Goal: Task Accomplishment & Management: Manage account settings

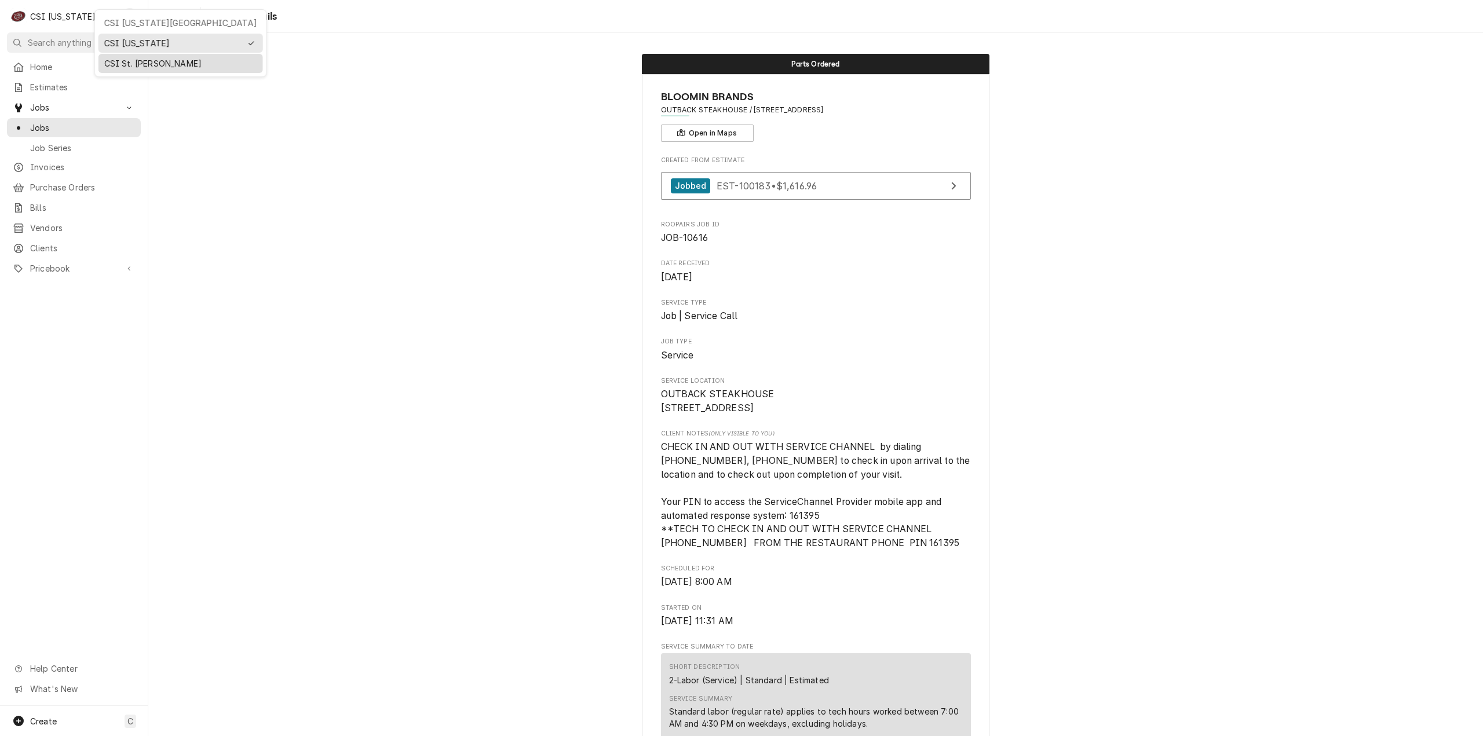
click at [140, 59] on div "CSI St. [PERSON_NAME]" at bounding box center [180, 63] width 153 height 12
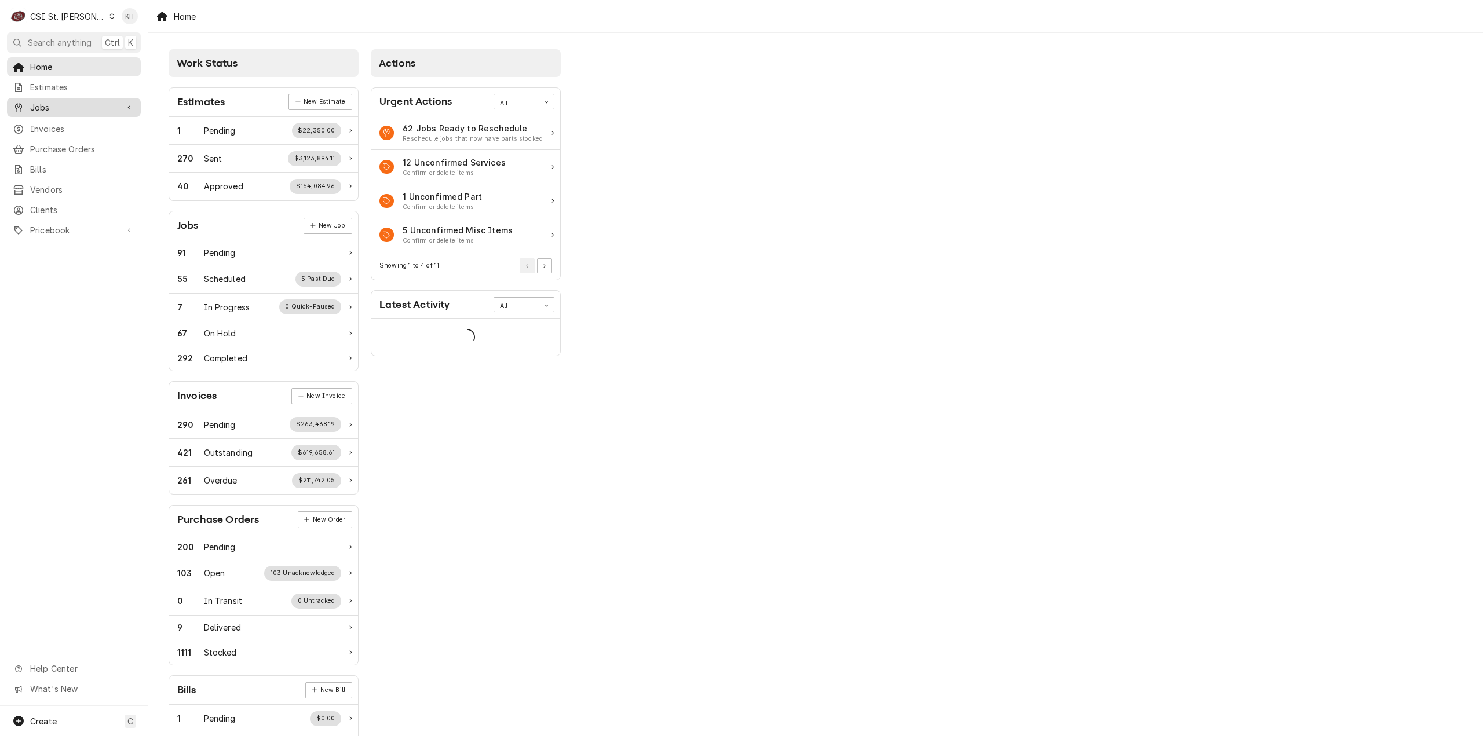
drag, startPoint x: 102, startPoint y: 103, endPoint x: 96, endPoint y: 112, distance: 11.2
click at [102, 103] on span "Jobs" at bounding box center [73, 107] width 87 height 12
click at [87, 123] on span "Jobs" at bounding box center [82, 128] width 105 height 12
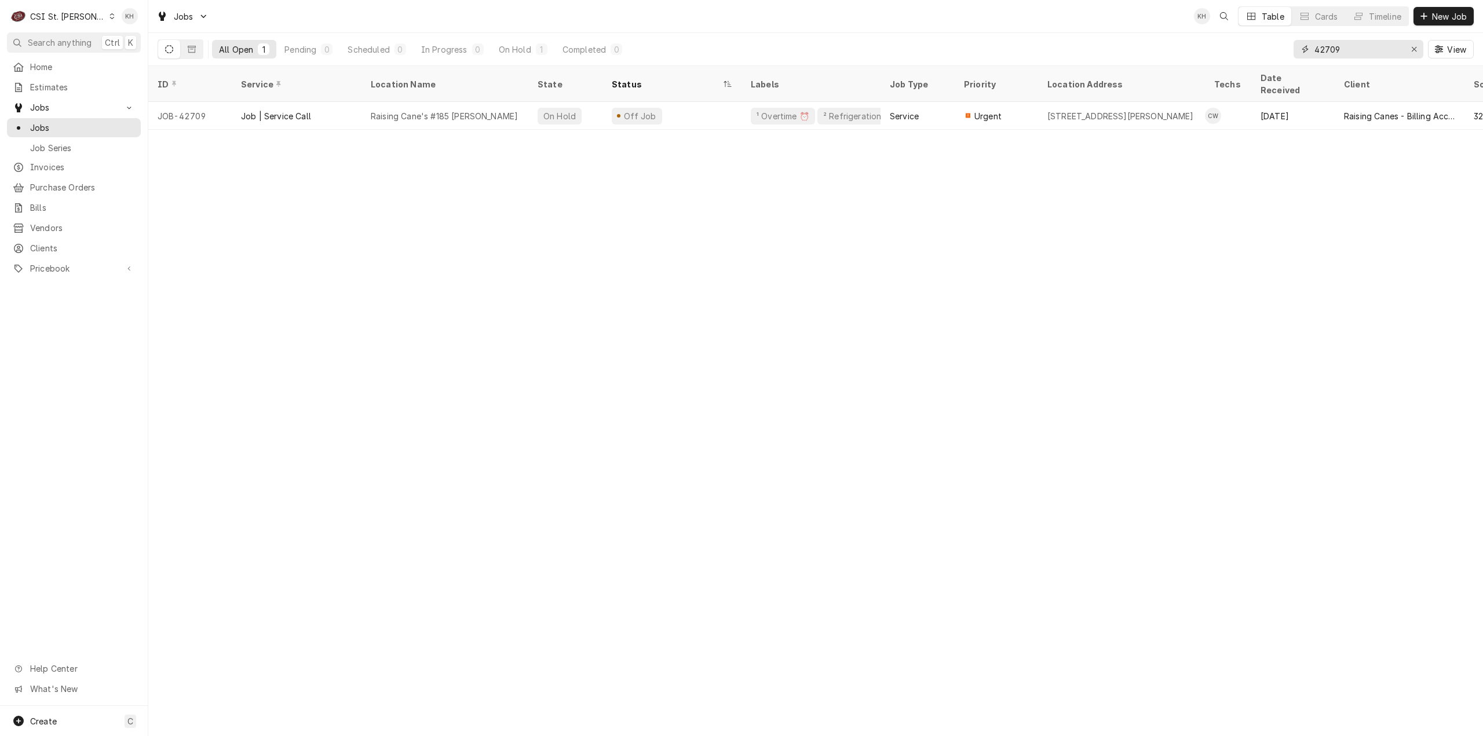
drag, startPoint x: 1355, startPoint y: 53, endPoint x: 1245, endPoint y: 55, distance: 110.1
click at [1245, 55] on div "All Open 1 Pending 0 Scheduled 0 In Progress 0 On Hold 1 Completed 0 42709 View" at bounding box center [816, 49] width 1316 height 32
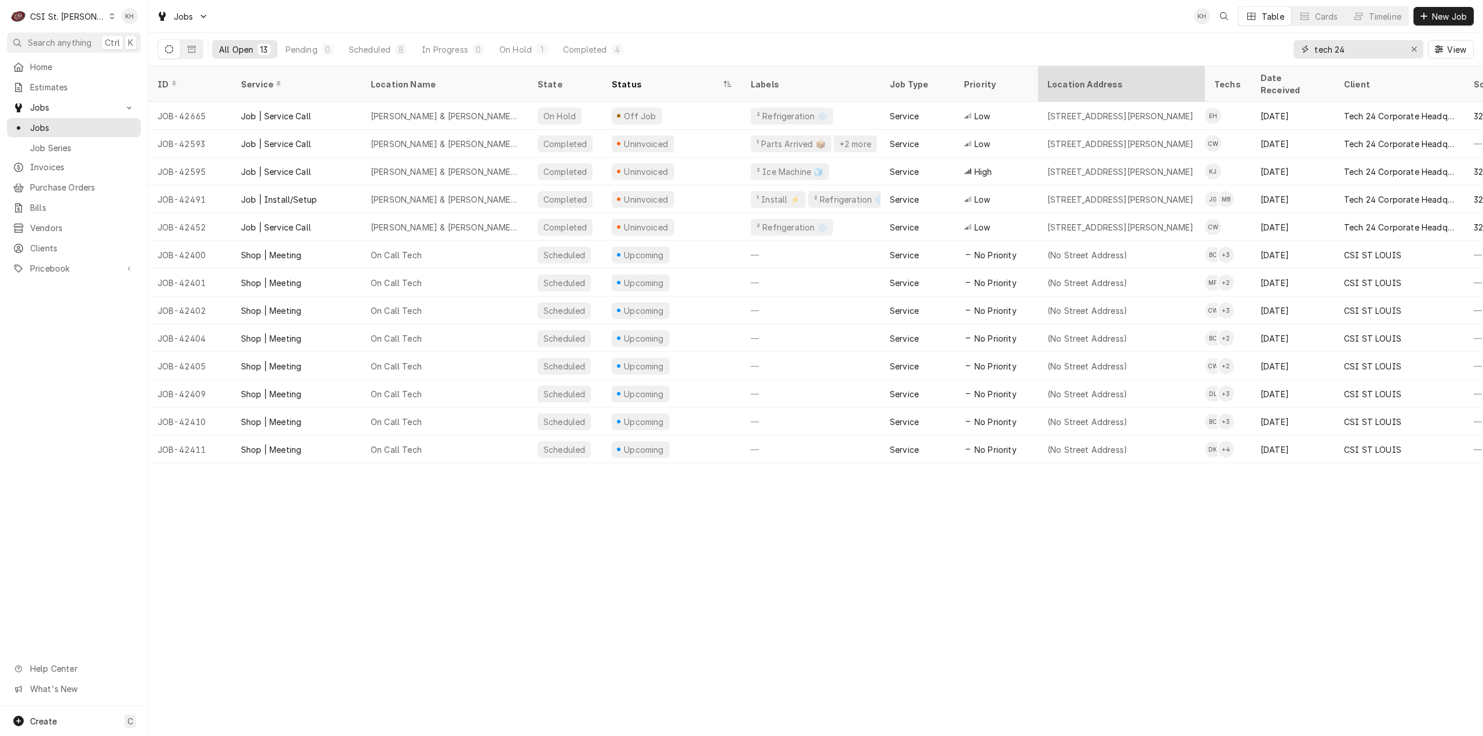
drag, startPoint x: 1372, startPoint y: 52, endPoint x: 1184, endPoint y: 77, distance: 189.4
click at [1184, 77] on div "Jobs KH Table Cards Timeline New Job All Open 13 Pending 0 Scheduled 8 In Progr…" at bounding box center [815, 368] width 1335 height 736
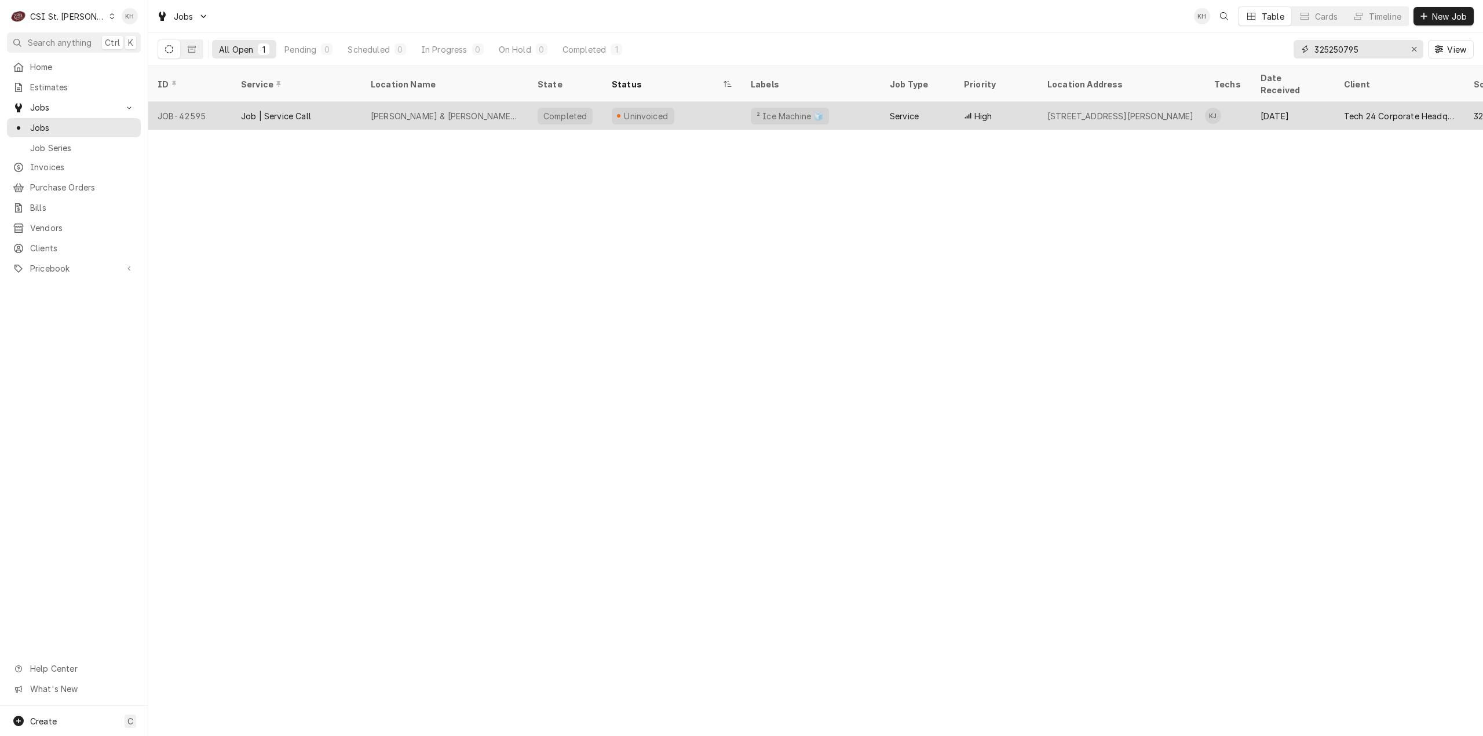
type input "325250795"
click at [475, 102] on div "[PERSON_NAME] & [PERSON_NAME] #2074 [GEOGRAPHIC_DATA]" at bounding box center [445, 116] width 167 height 28
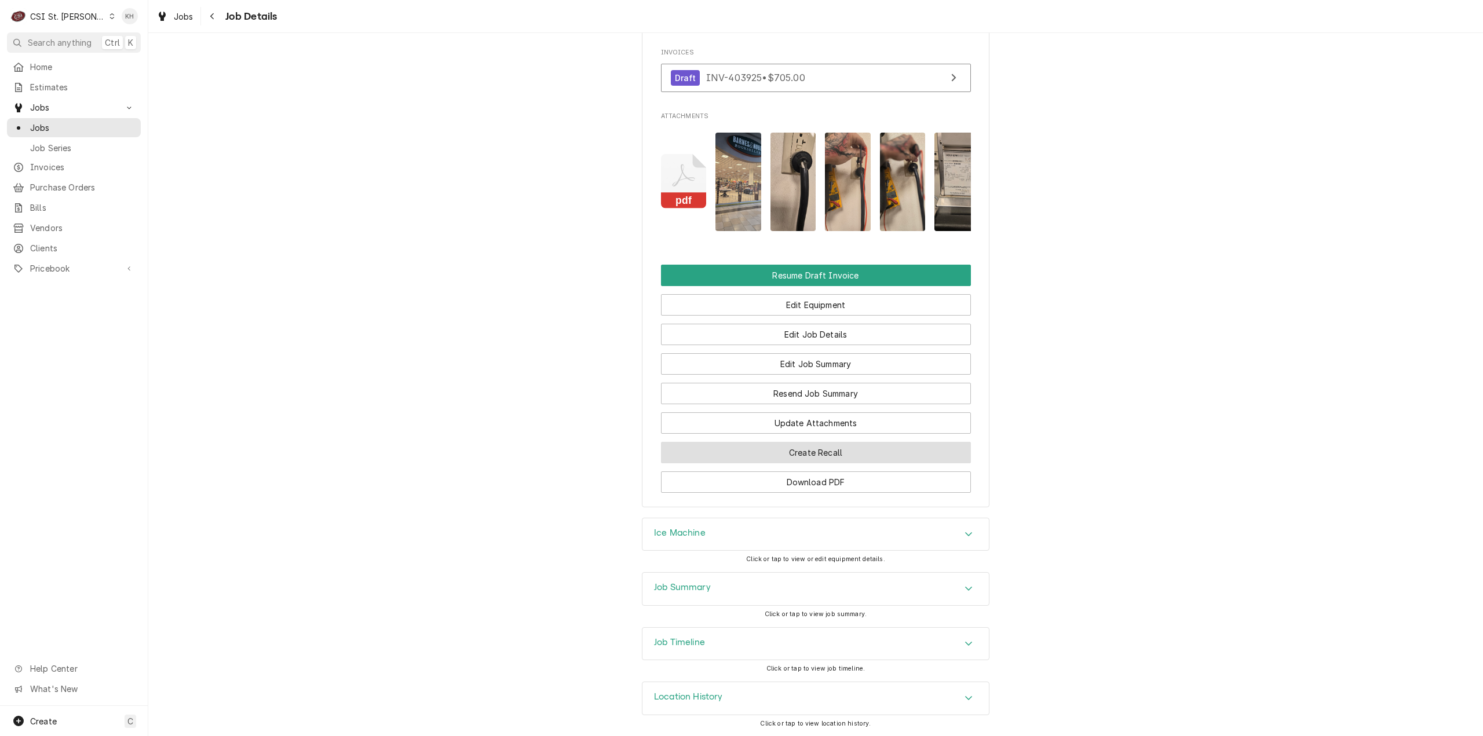
scroll to position [1420, 0]
click div "Job Timeline"
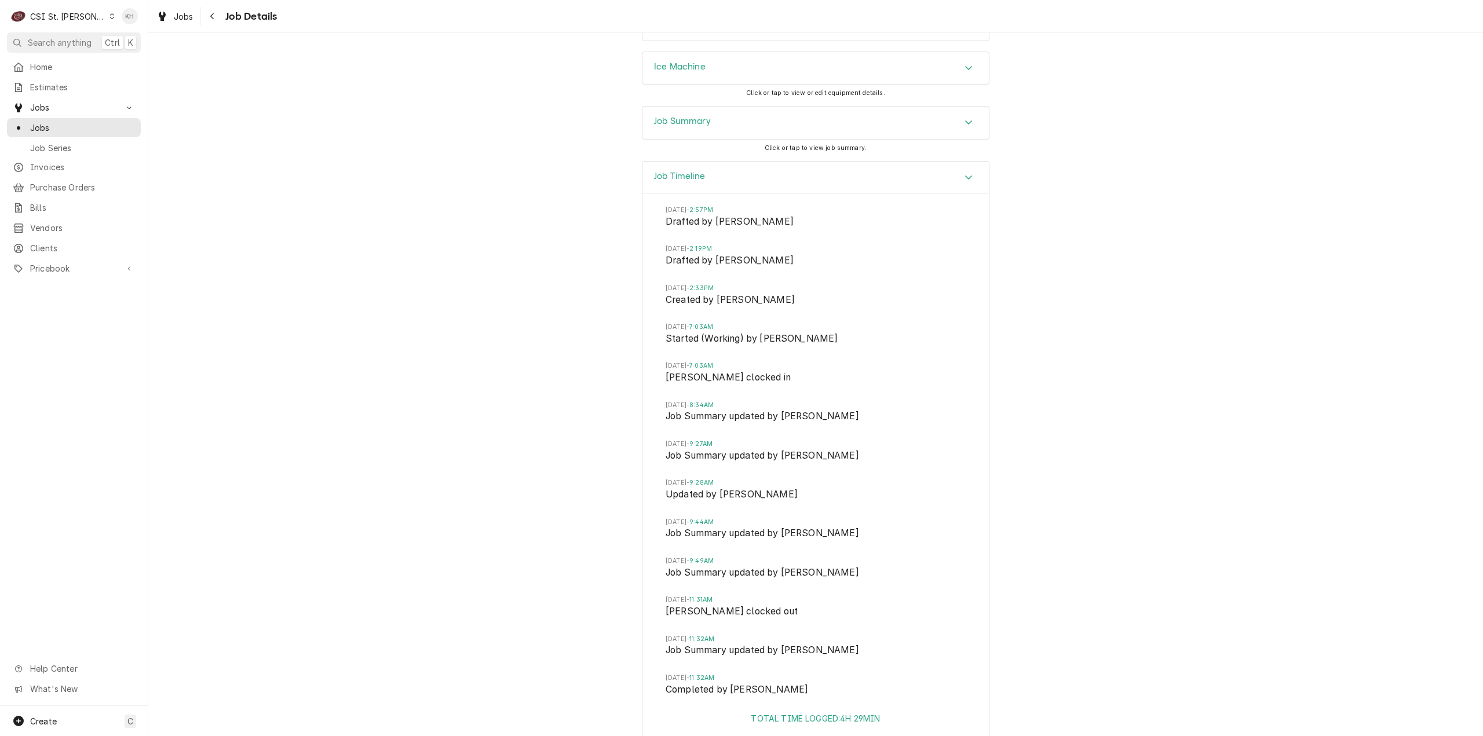
scroll to position [1550, 0]
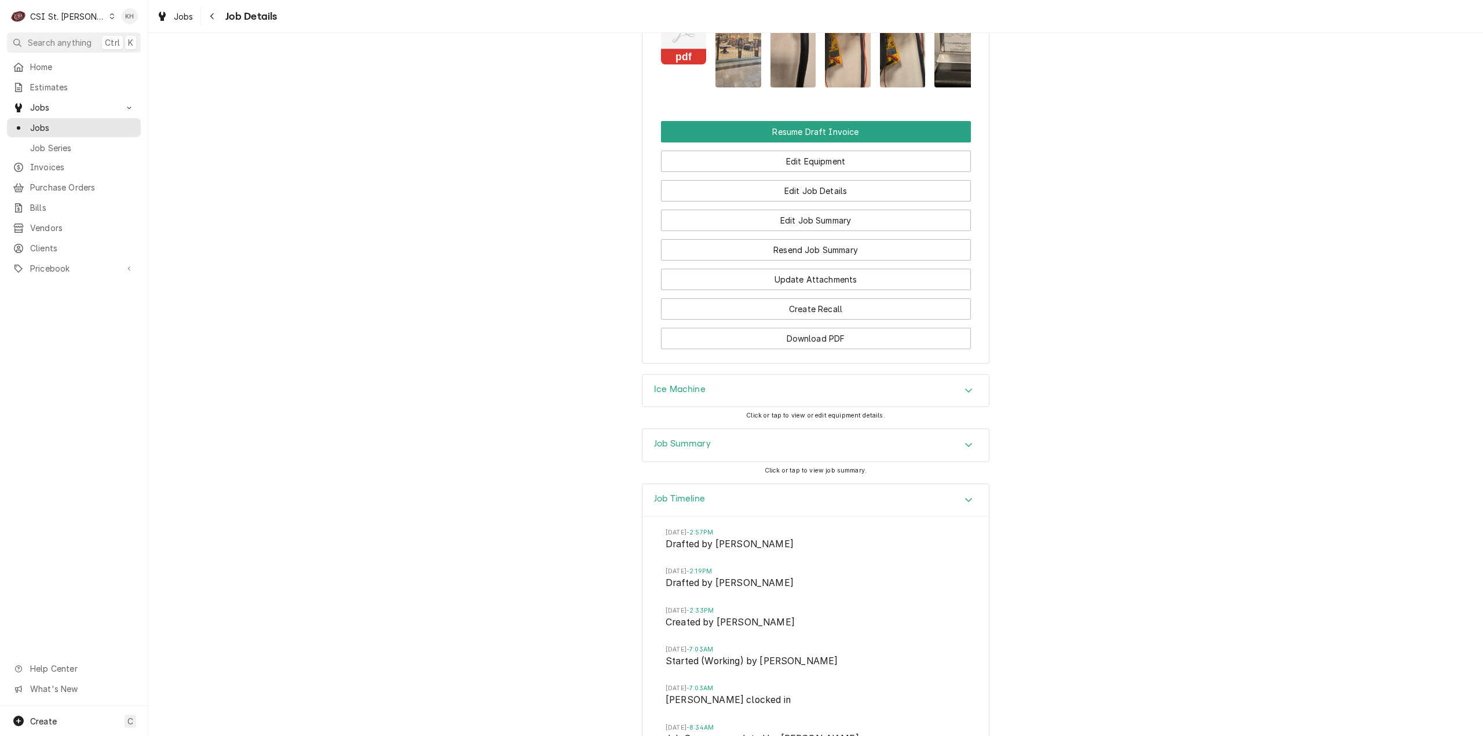
click div "Job Summary"
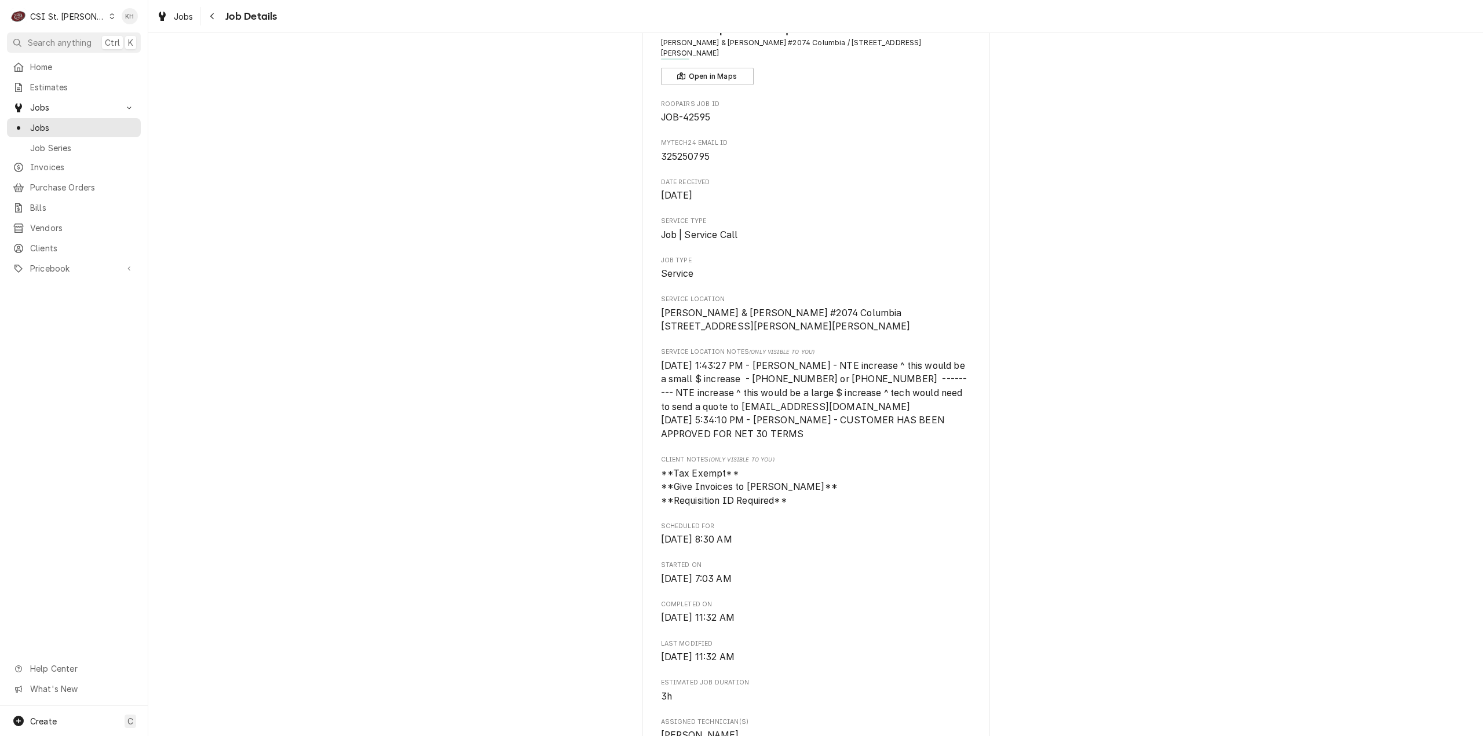
scroll to position [0, 0]
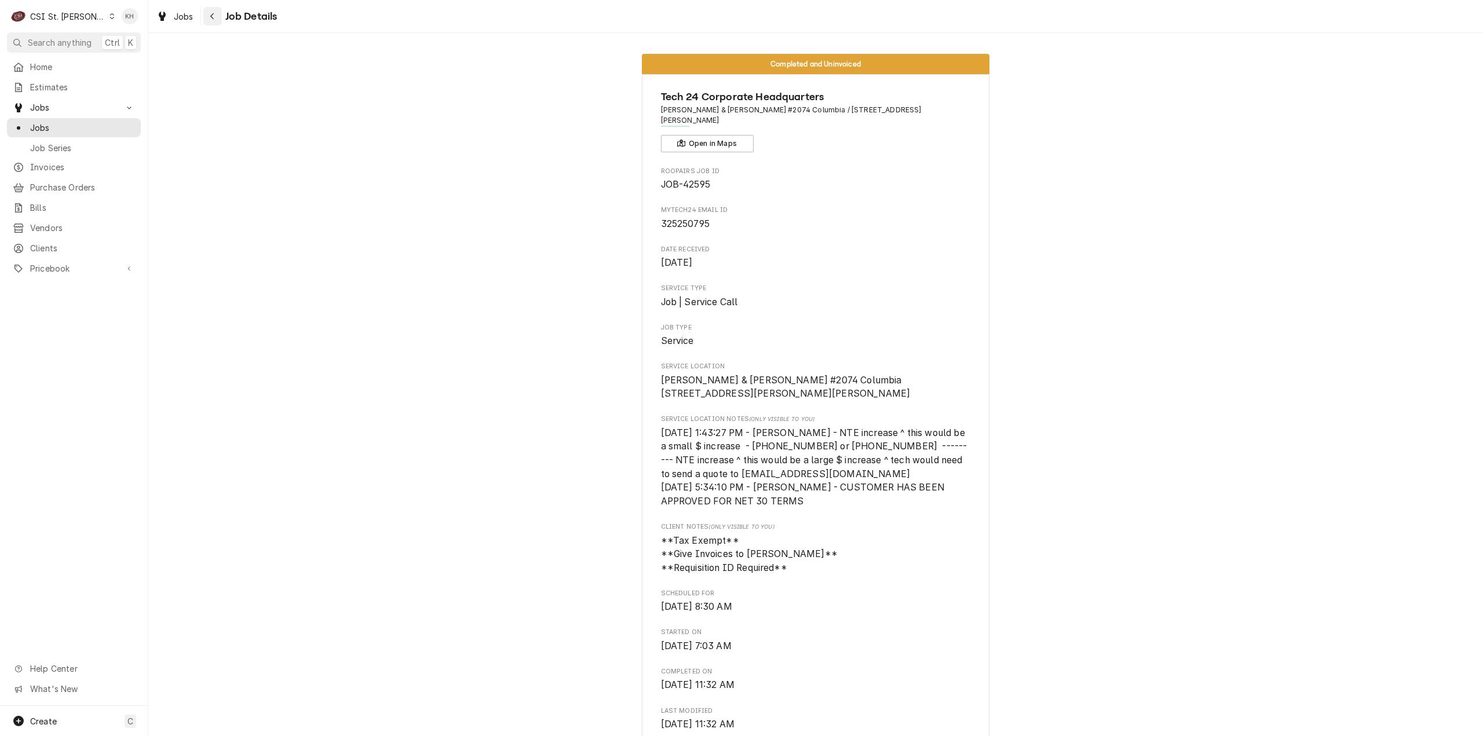
click div "Navigate back"
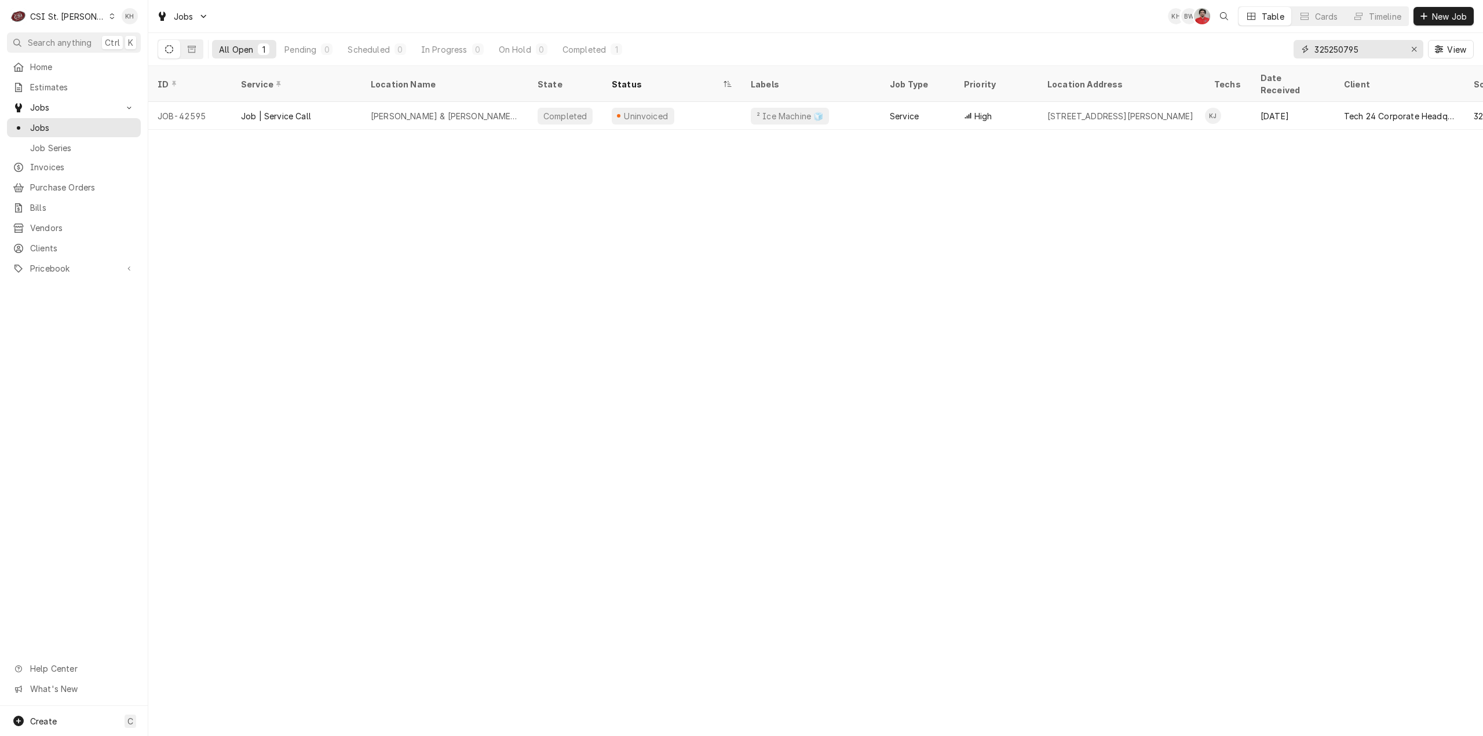
drag, startPoint x: 1380, startPoint y: 51, endPoint x: 1240, endPoint y: 46, distance: 139.7
click at [1240, 46] on div "All Open 1 Pending 0 Scheduled 0 In Progress 0 On Hold 0 Completed 1 325250795 …" at bounding box center [816, 49] width 1316 height 32
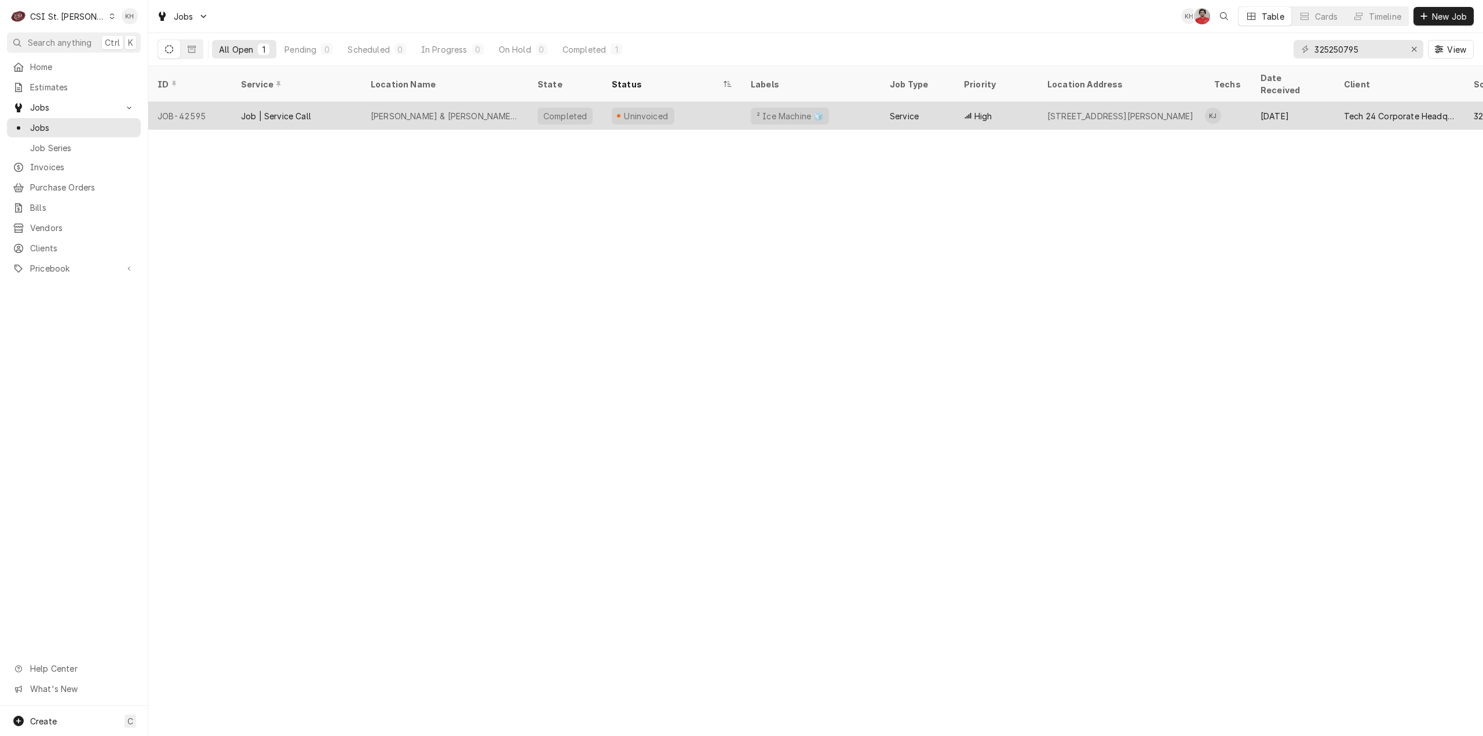
click at [680, 102] on div "Uninvoiced" at bounding box center [672, 116] width 139 height 28
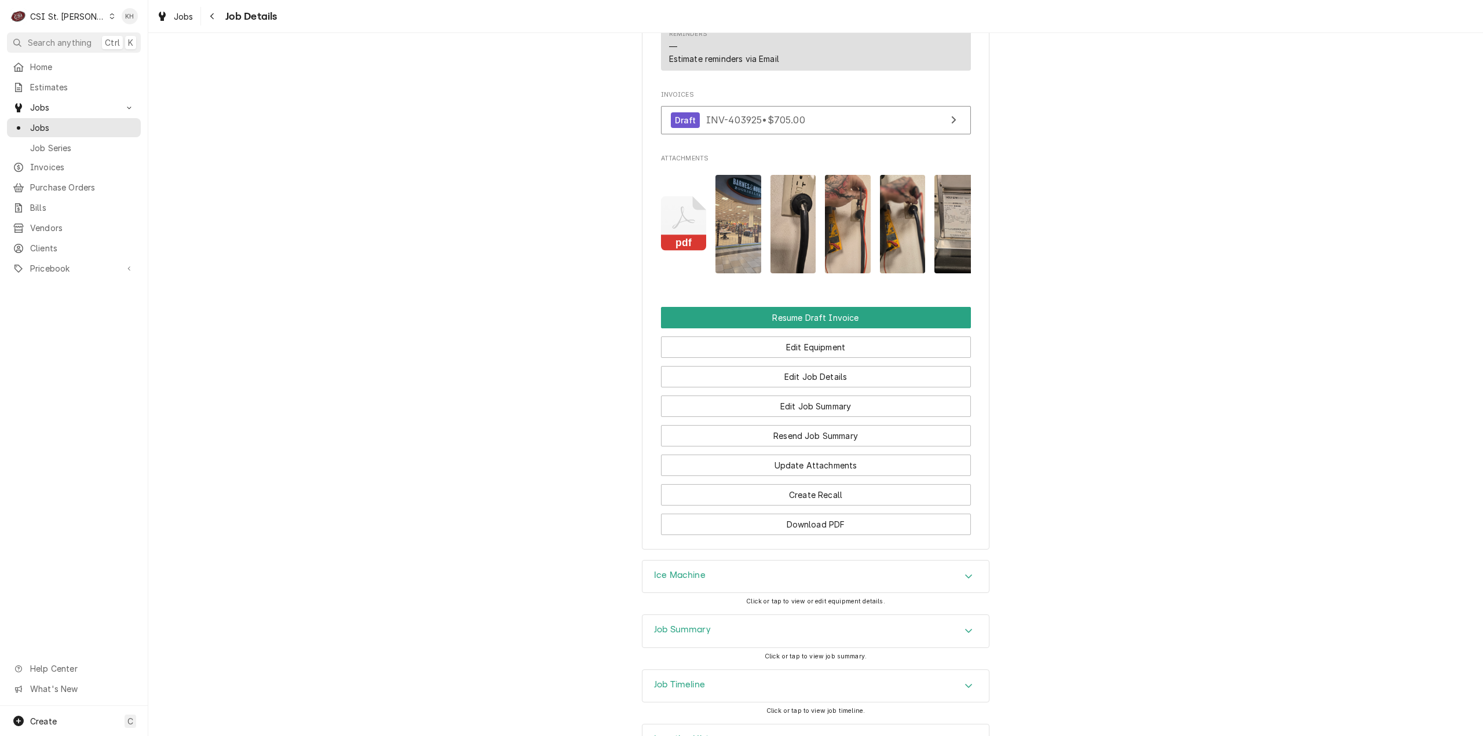
scroll to position [1420, 0]
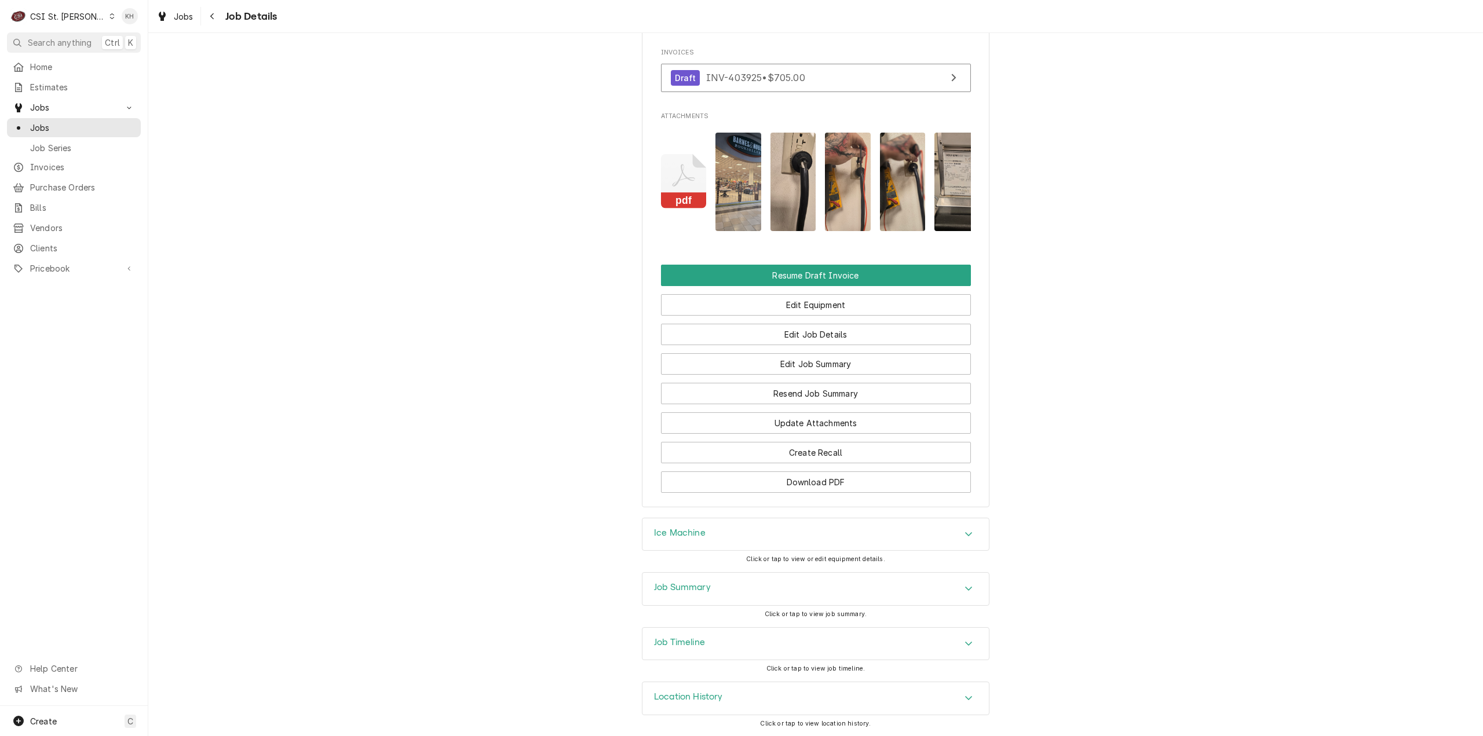
click at [703, 653] on div "Job Timeline" at bounding box center [816, 644] width 346 height 32
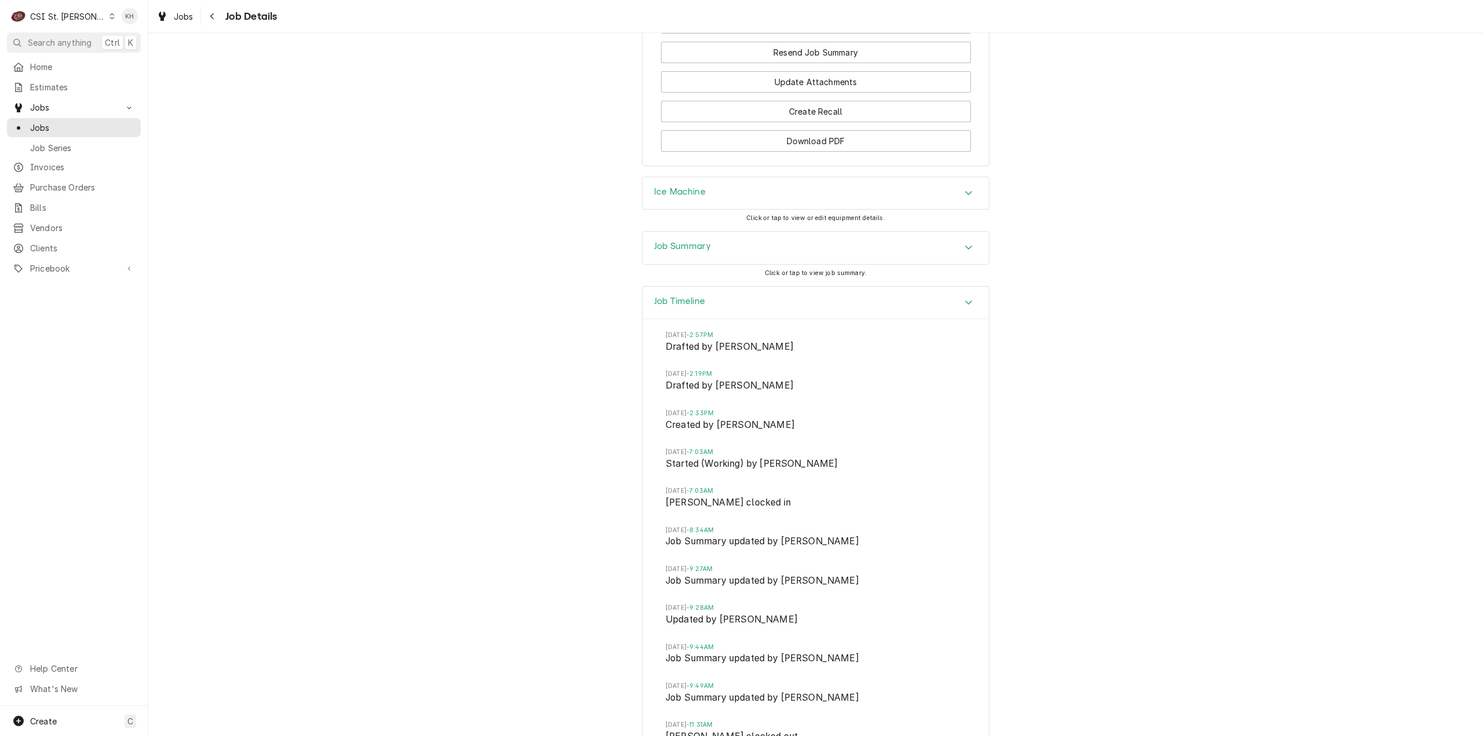
scroll to position [1883, 0]
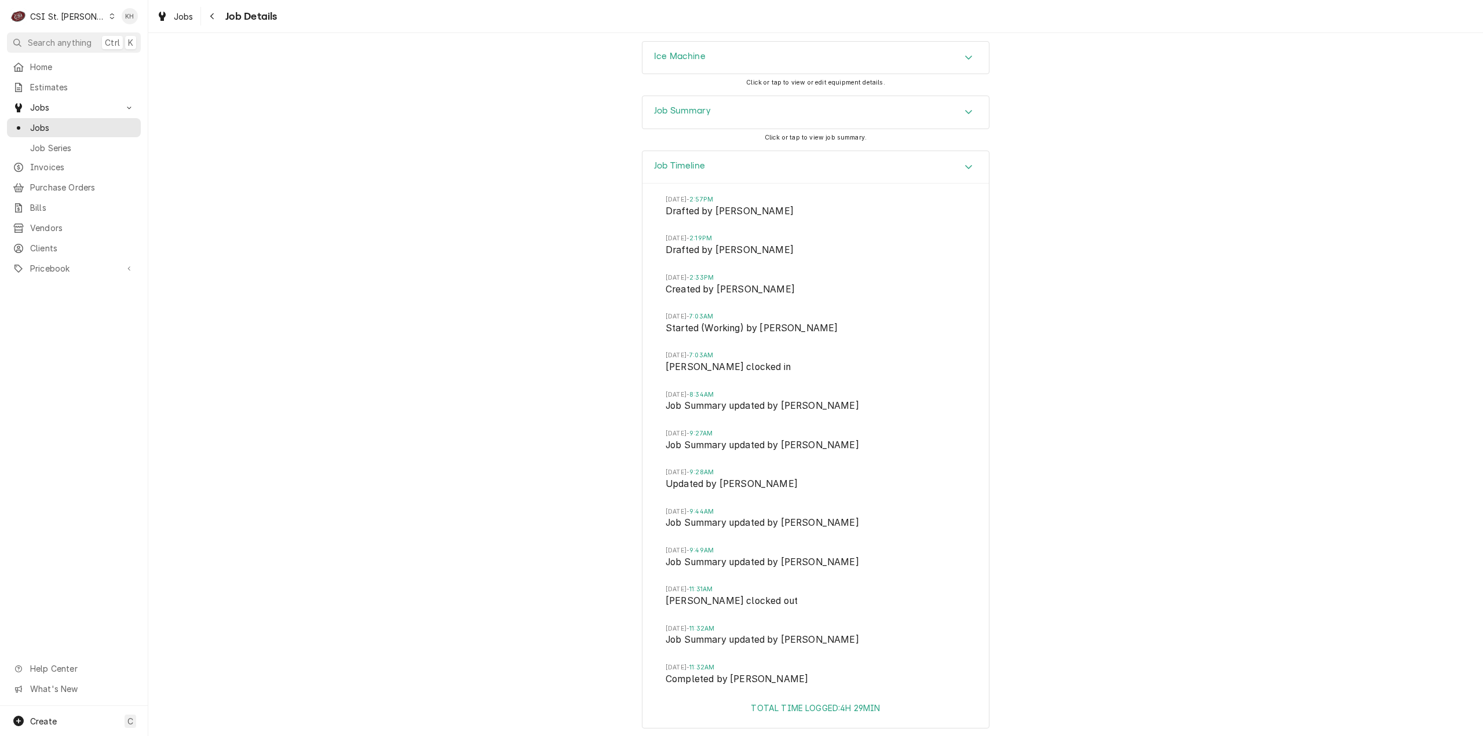
click at [694, 112] on div "Job Summary" at bounding box center [816, 112] width 346 height 32
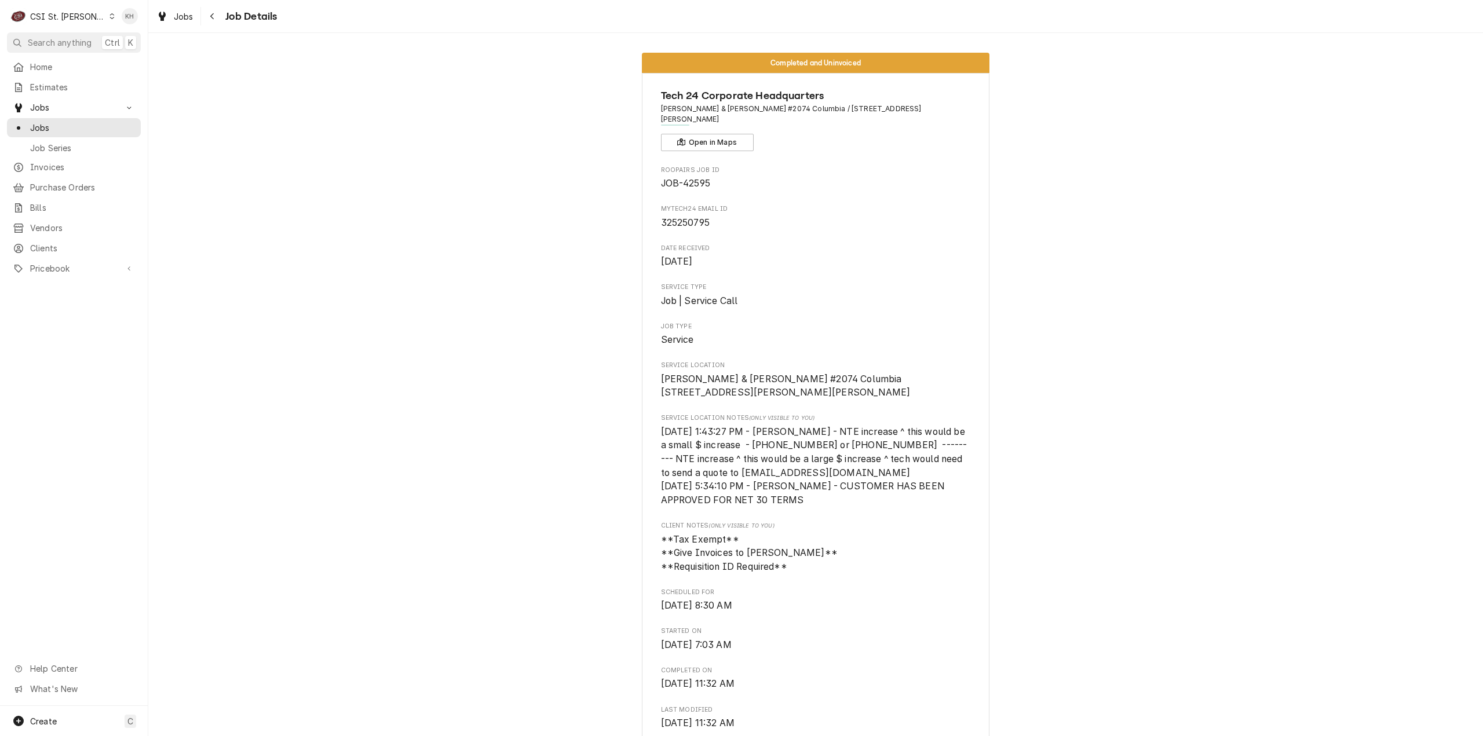
scroll to position [0, 0]
click at [214, 15] on icon "Navigate back" at bounding box center [212, 16] width 5 height 8
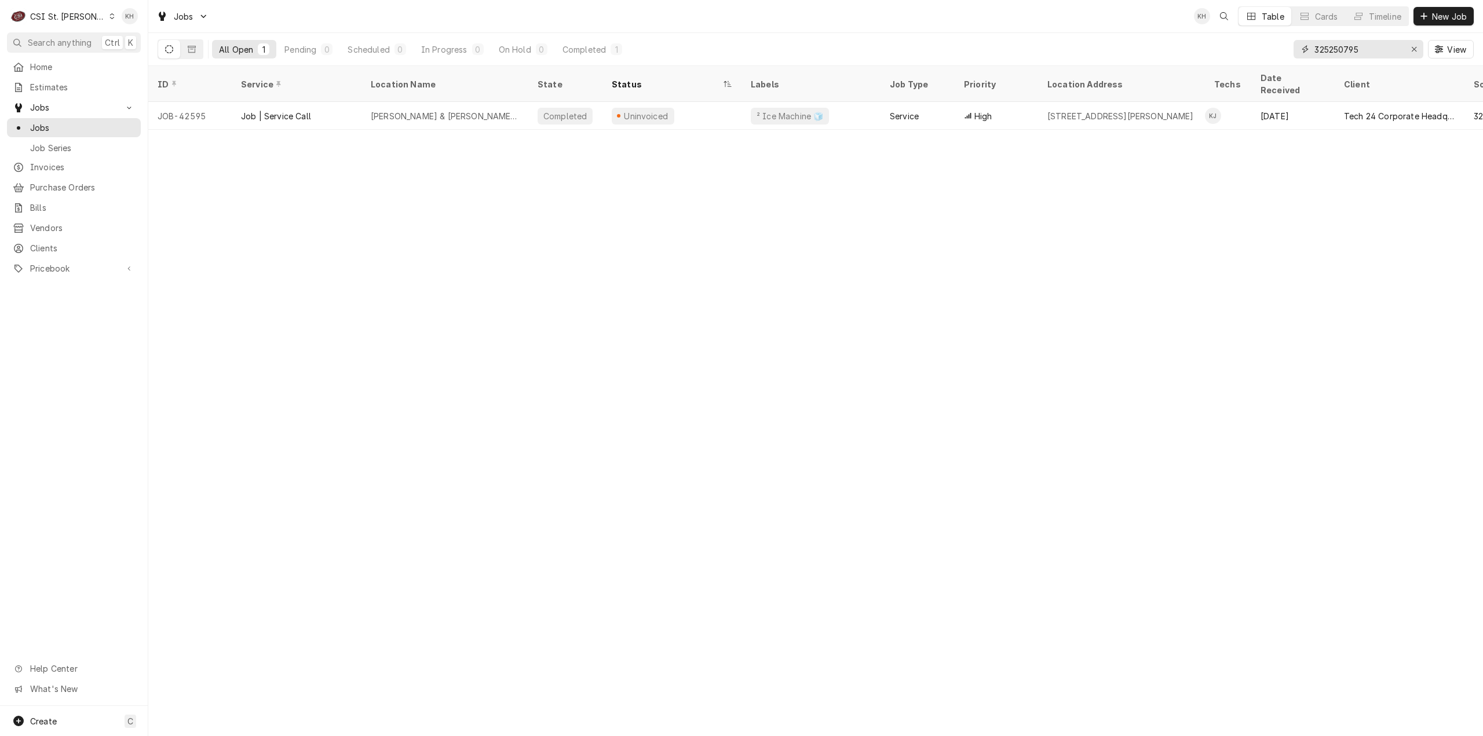
drag, startPoint x: 1372, startPoint y: 52, endPoint x: 1280, endPoint y: 47, distance: 92.3
click at [1280, 47] on div "All Open 1 Pending 0 Scheduled 0 In Progress 0 On Hold 0 Completed 1 325250795 …" at bounding box center [816, 49] width 1316 height 32
type input "3258052"
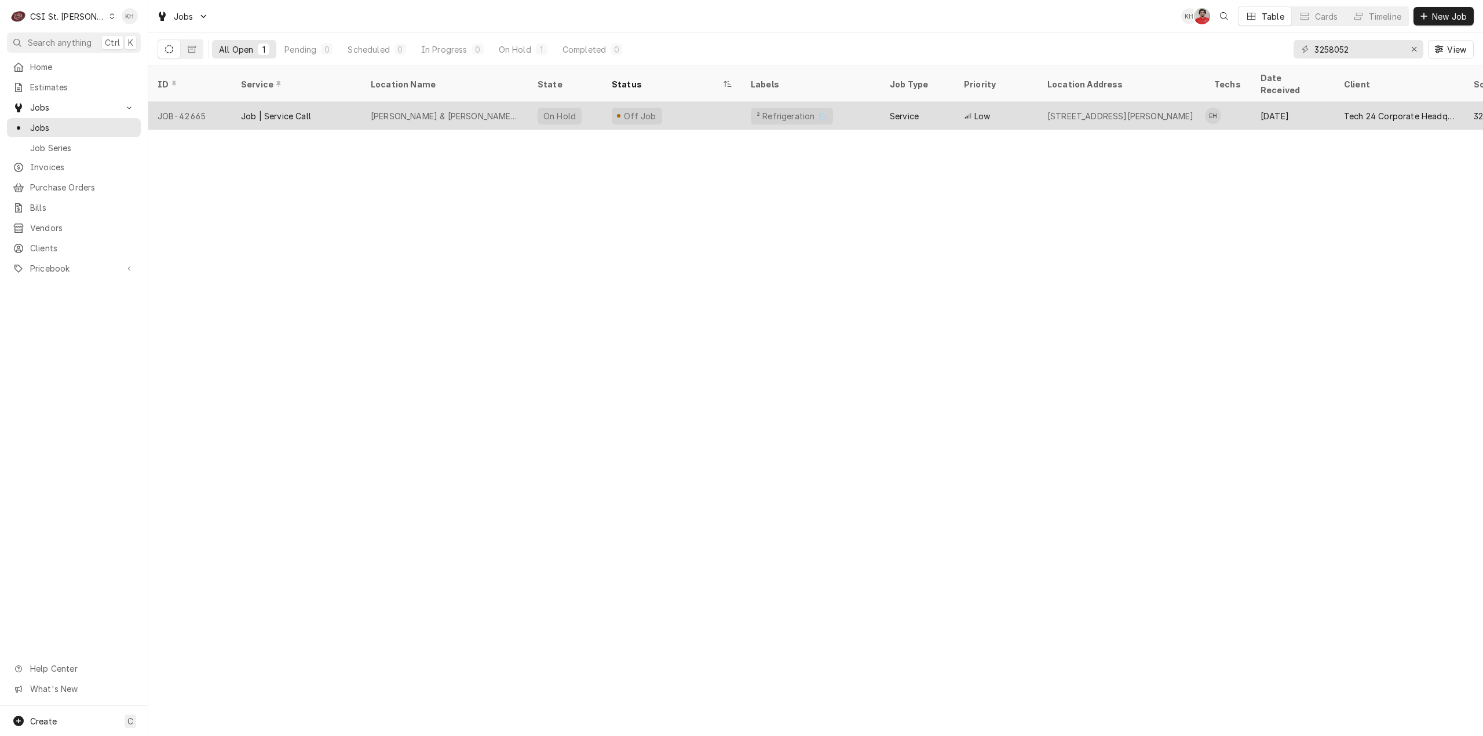
click at [686, 102] on div "Off Job" at bounding box center [672, 116] width 139 height 28
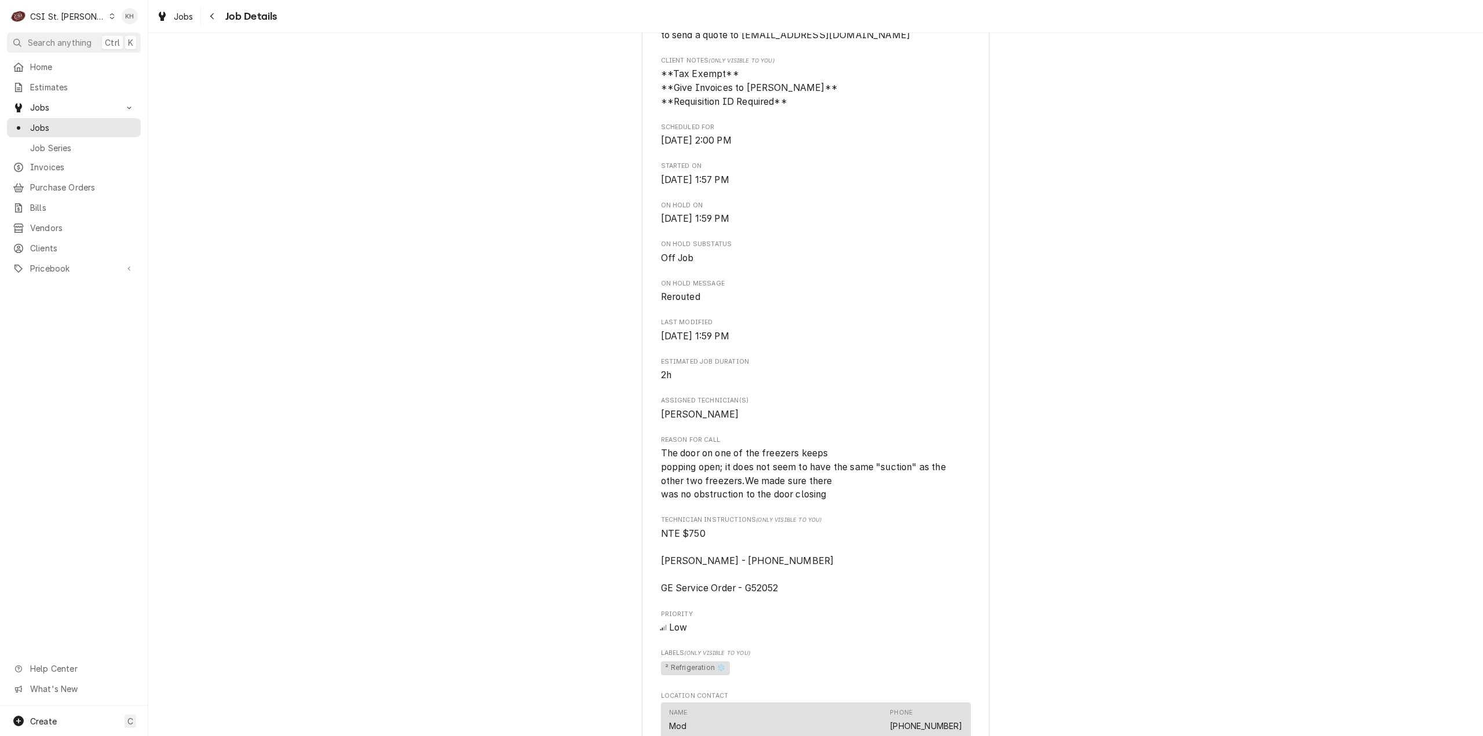
scroll to position [464, 0]
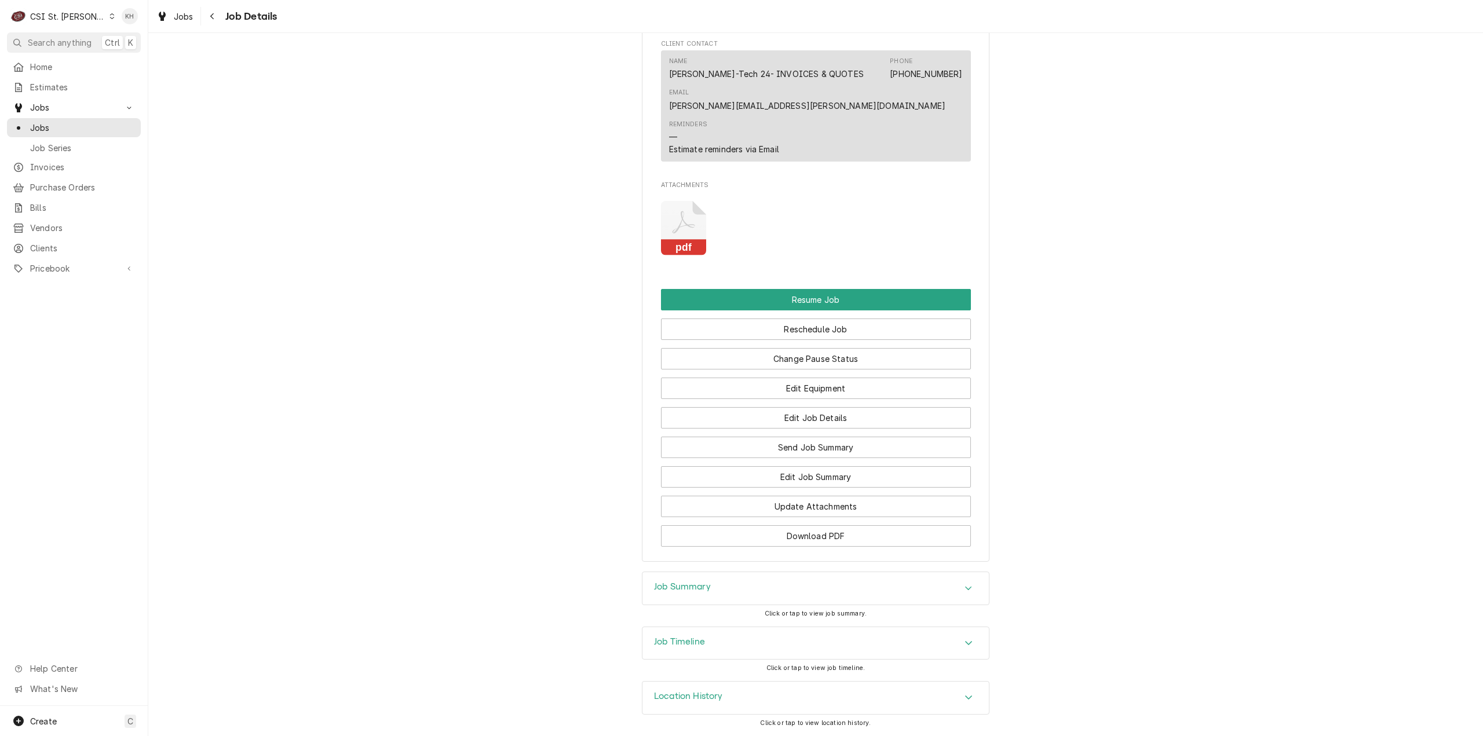
click at [759, 634] on div "Job Timeline" at bounding box center [816, 643] width 346 height 32
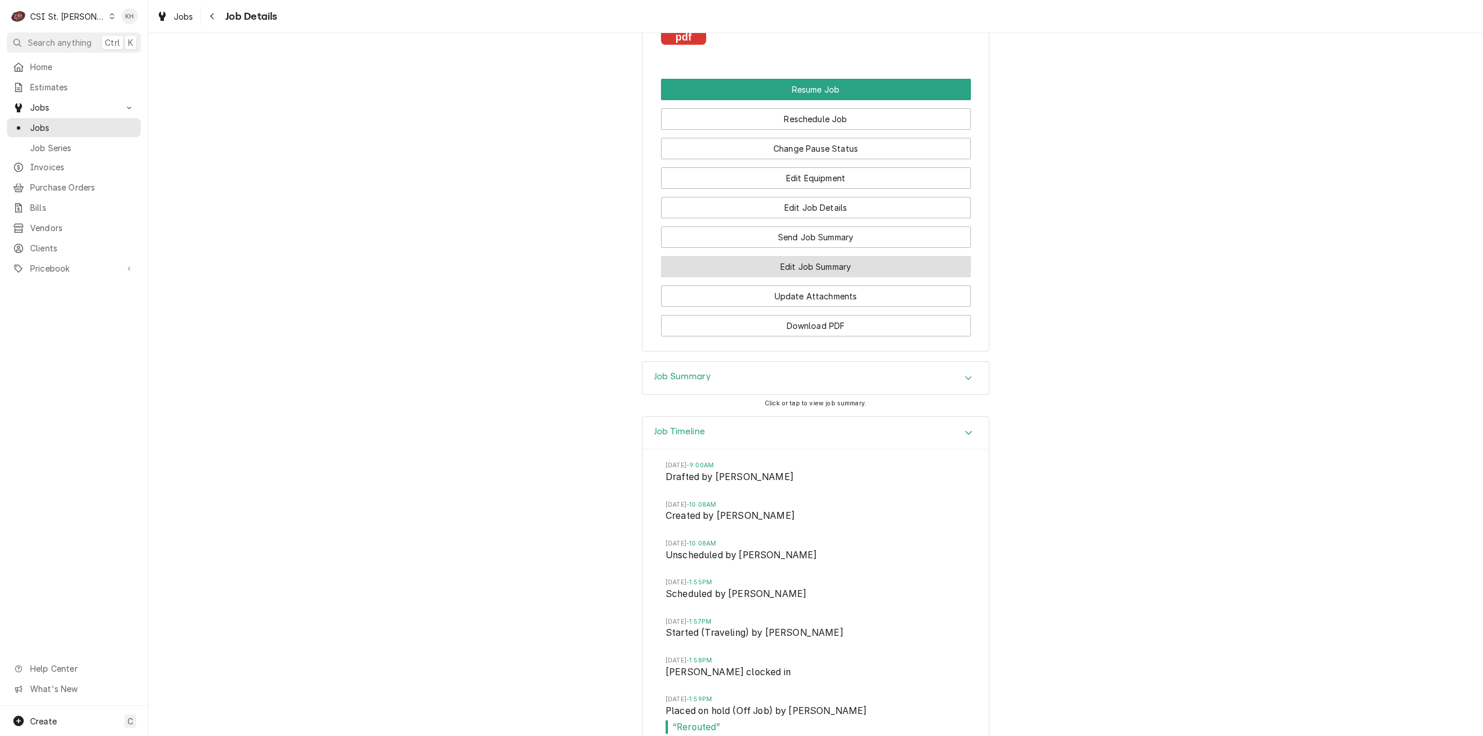
scroll to position [1560, 0]
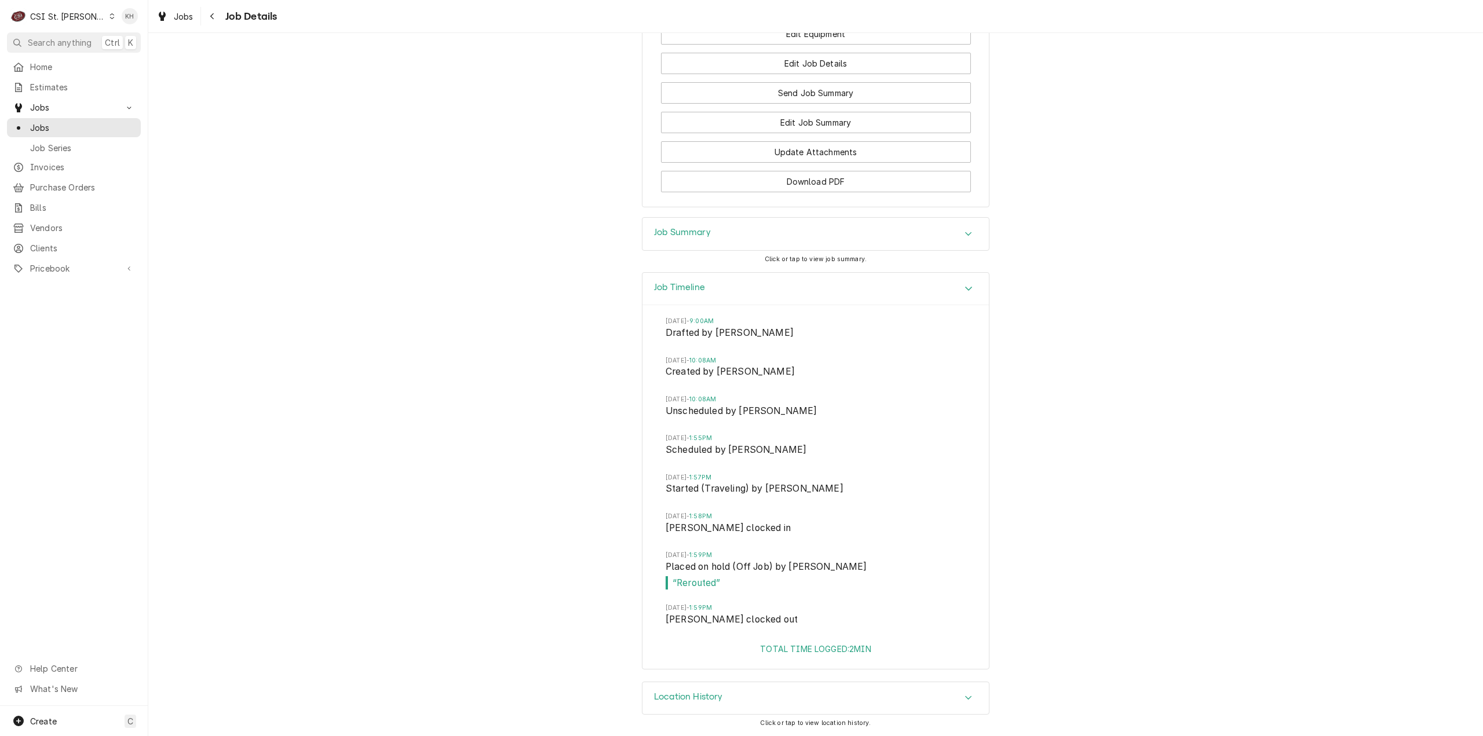
drag, startPoint x: 794, startPoint y: 303, endPoint x: 784, endPoint y: 319, distance: 18.5
click at [790, 302] on div "Job Timeline" at bounding box center [816, 289] width 346 height 33
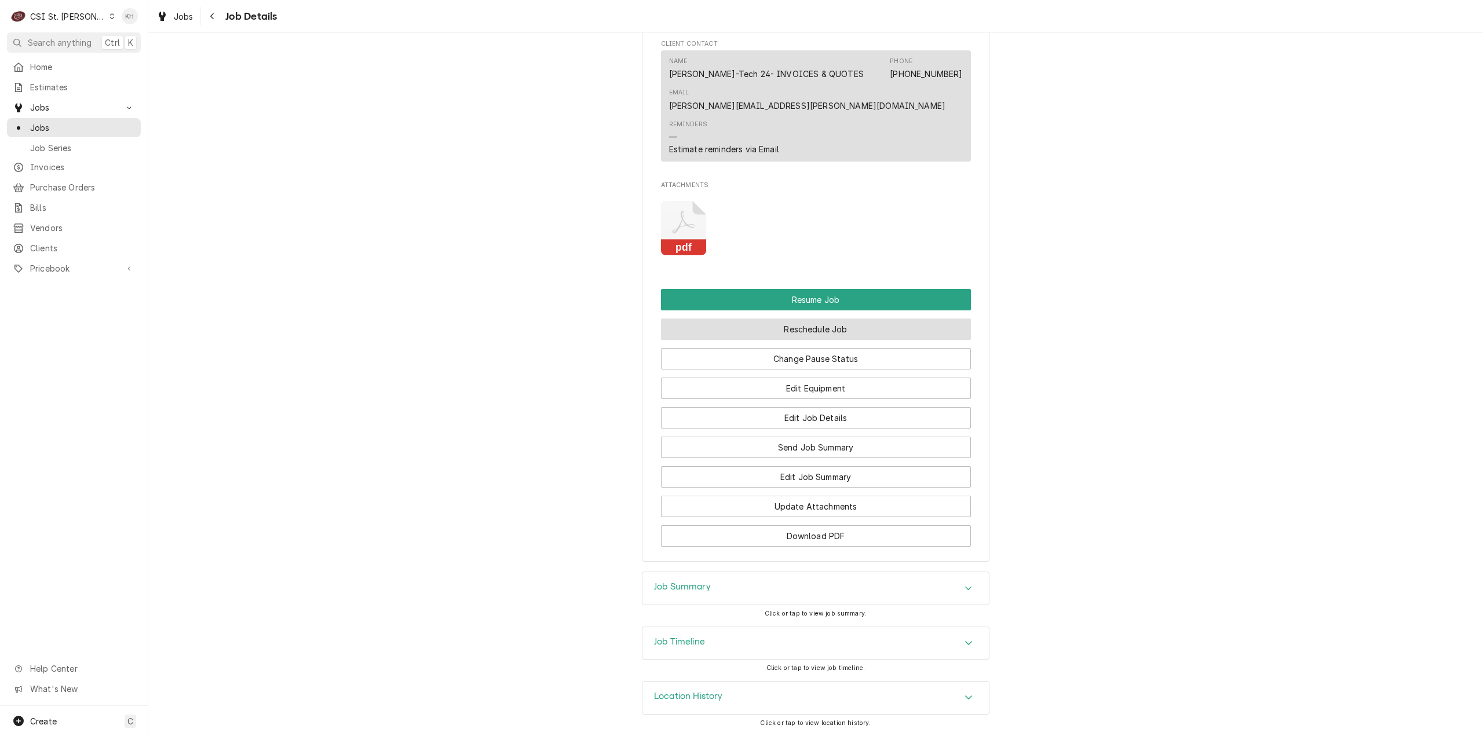
scroll to position [1205, 0]
click at [767, 579] on div "Job Summary" at bounding box center [816, 588] width 346 height 32
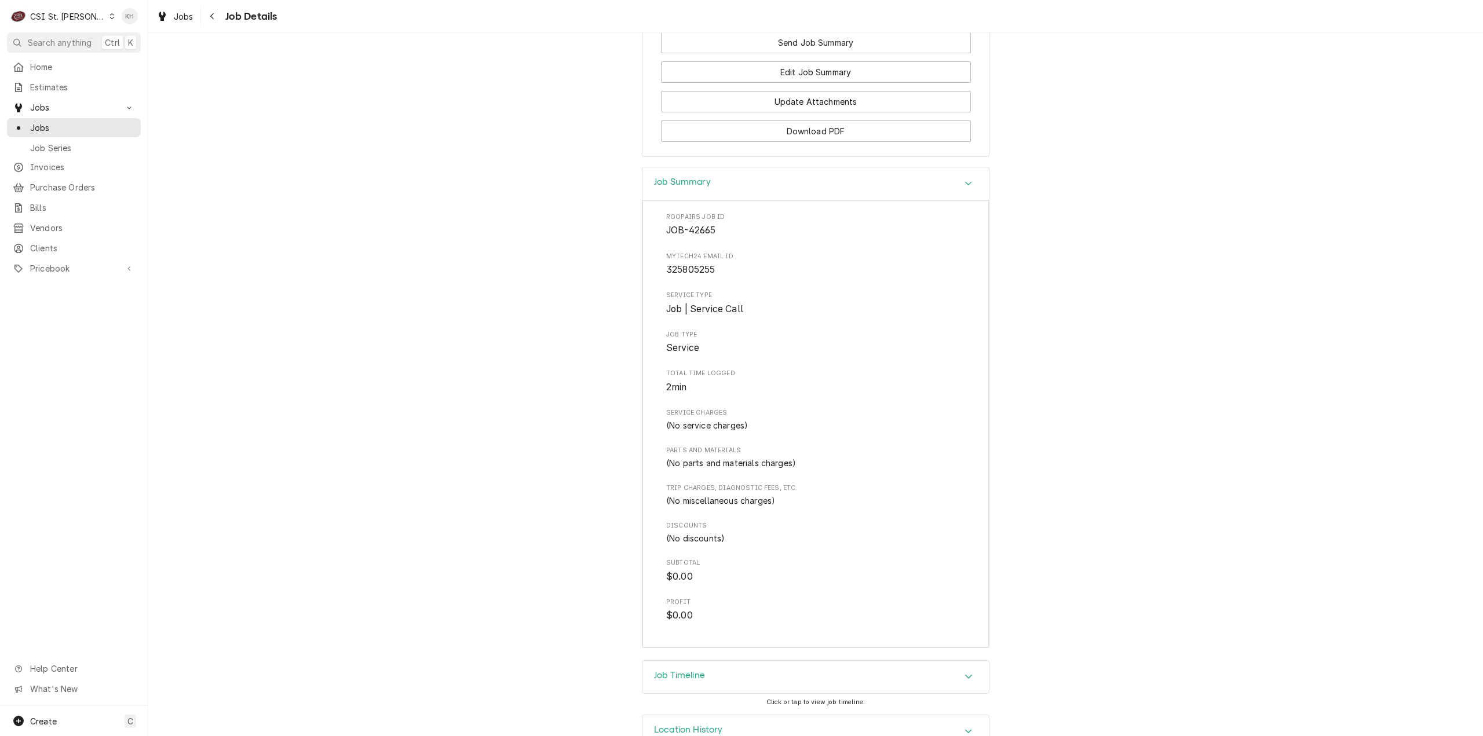
scroll to position [1644, 0]
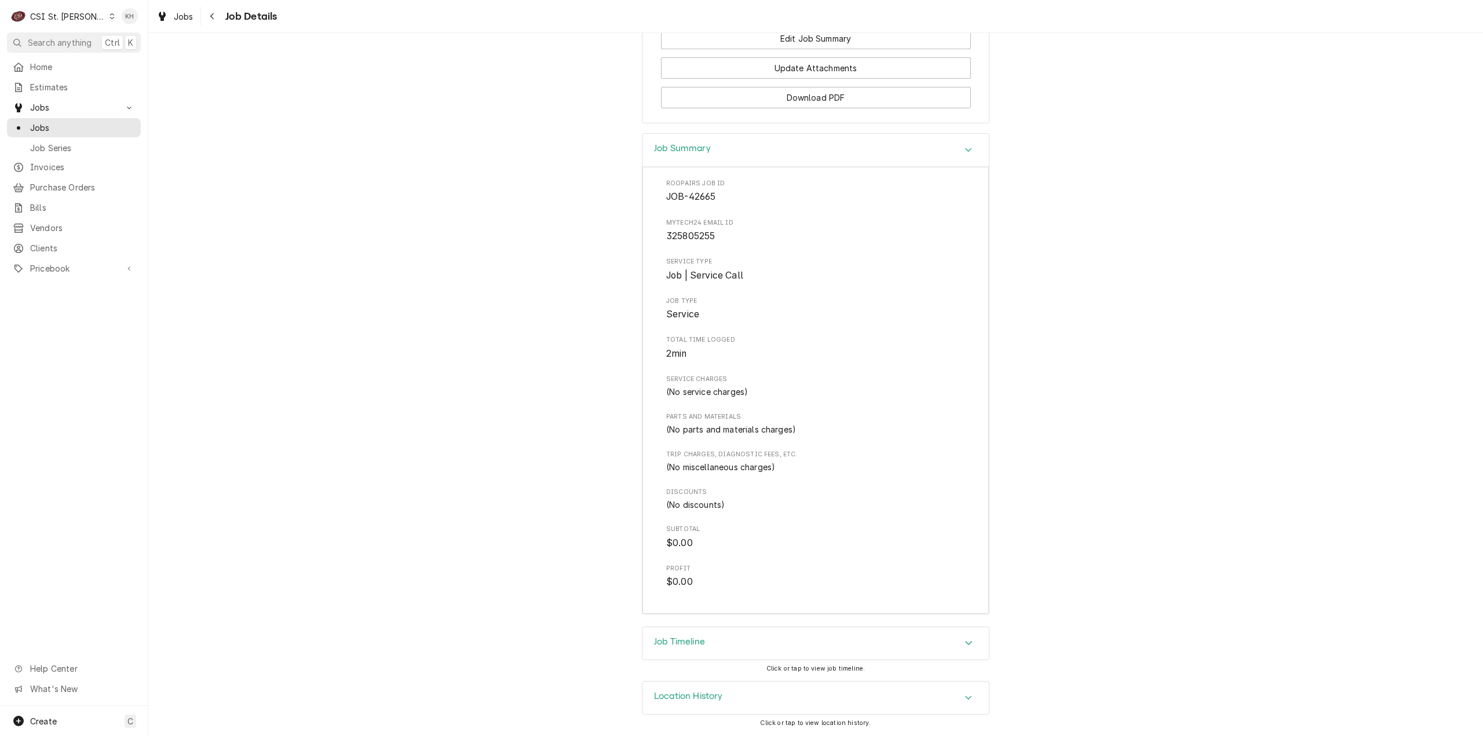
click at [687, 154] on h3 "Job Summary" at bounding box center [682, 148] width 57 height 11
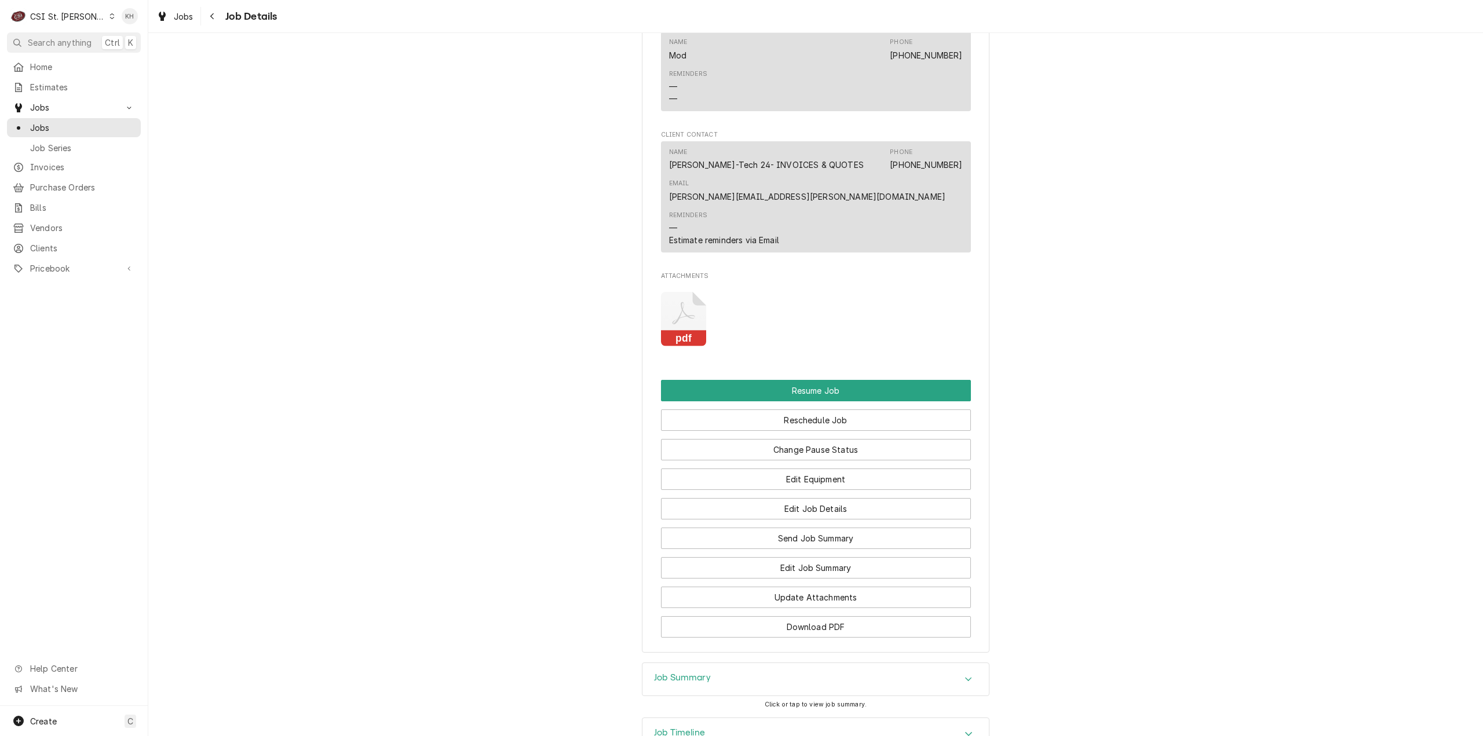
scroll to position [1205, 0]
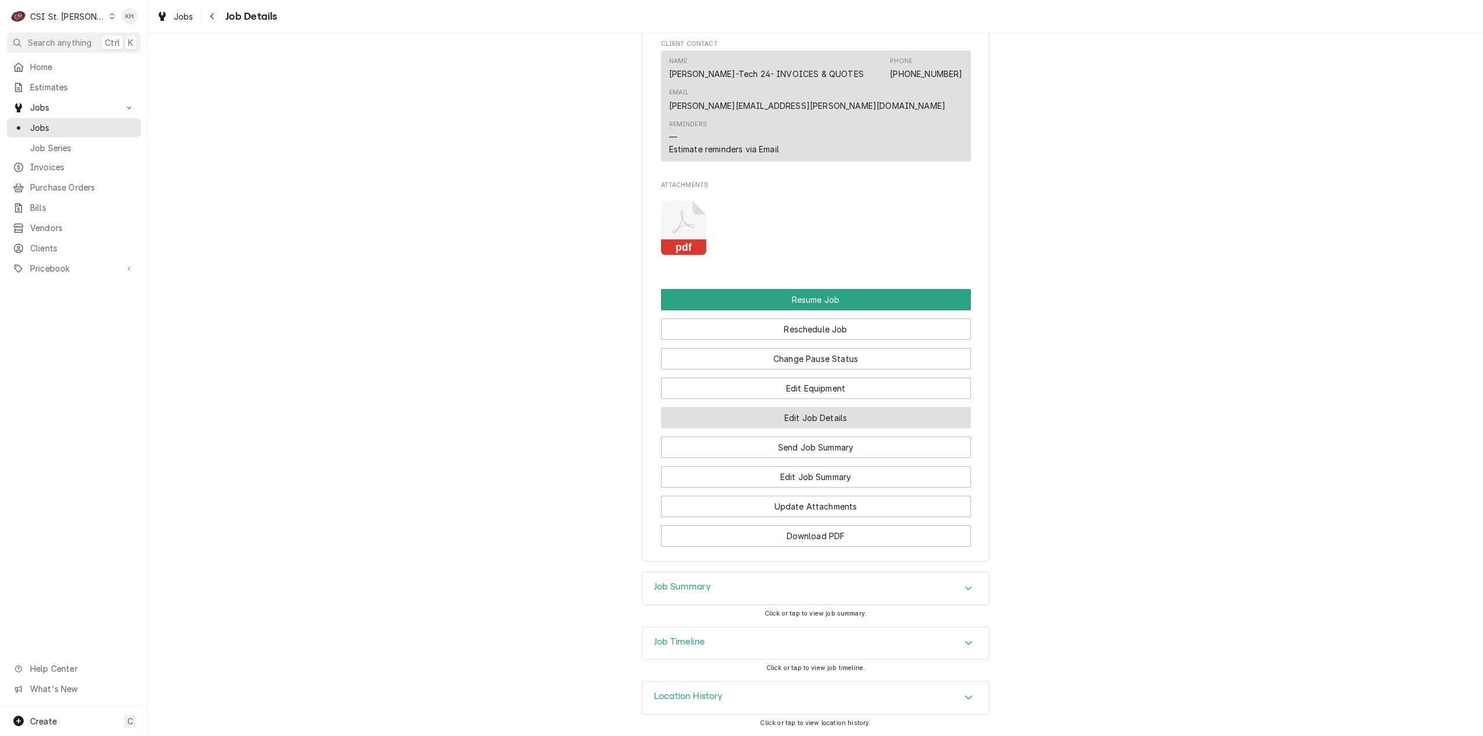
click at [851, 422] on button "Edit Job Details" at bounding box center [816, 417] width 310 height 21
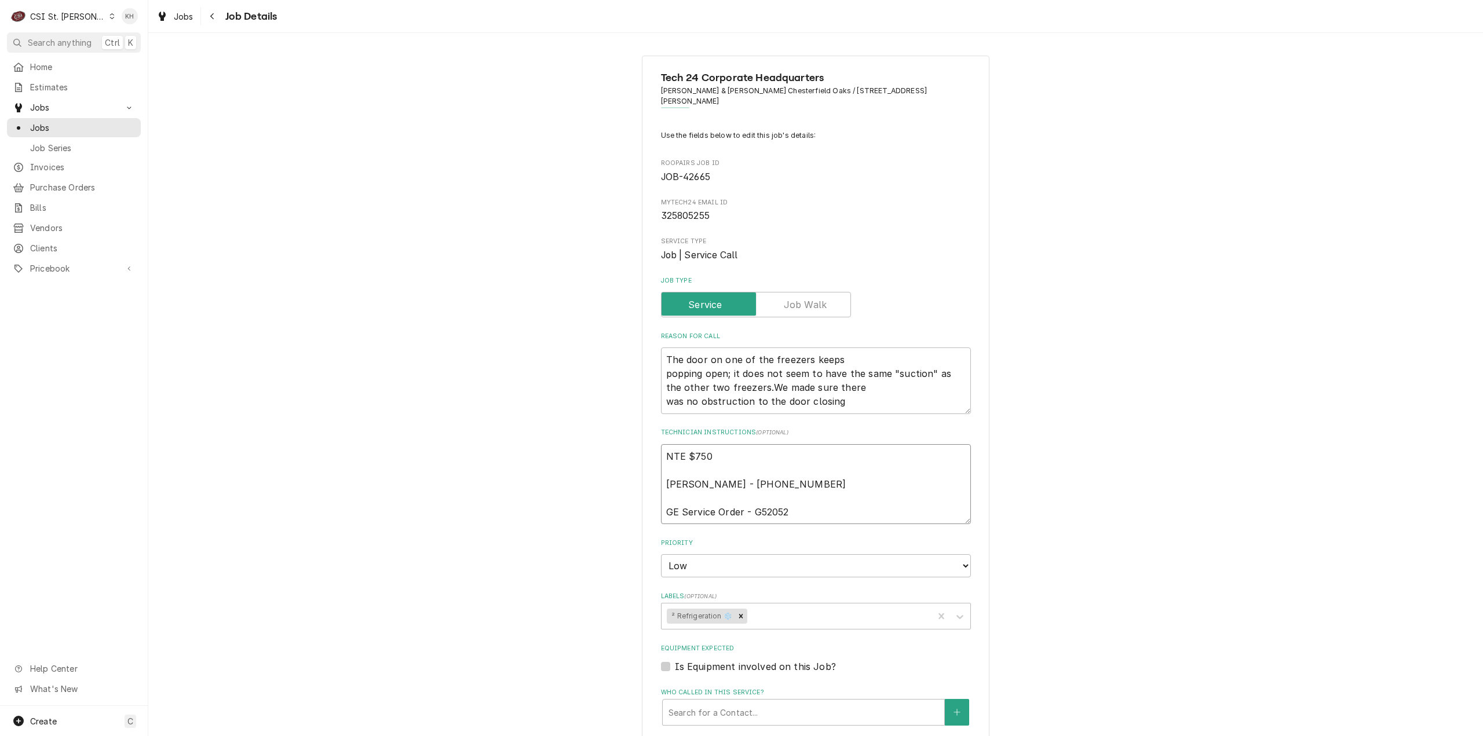
click at [711, 447] on textarea "NTE $750 Beth Smith - 636 536-9636 GE Service Order - G52052" at bounding box center [816, 484] width 310 height 81
type textarea "x"
type textarea "NTE $750 Beth Smith - 636 536-9636 GE Service Order - G52052"
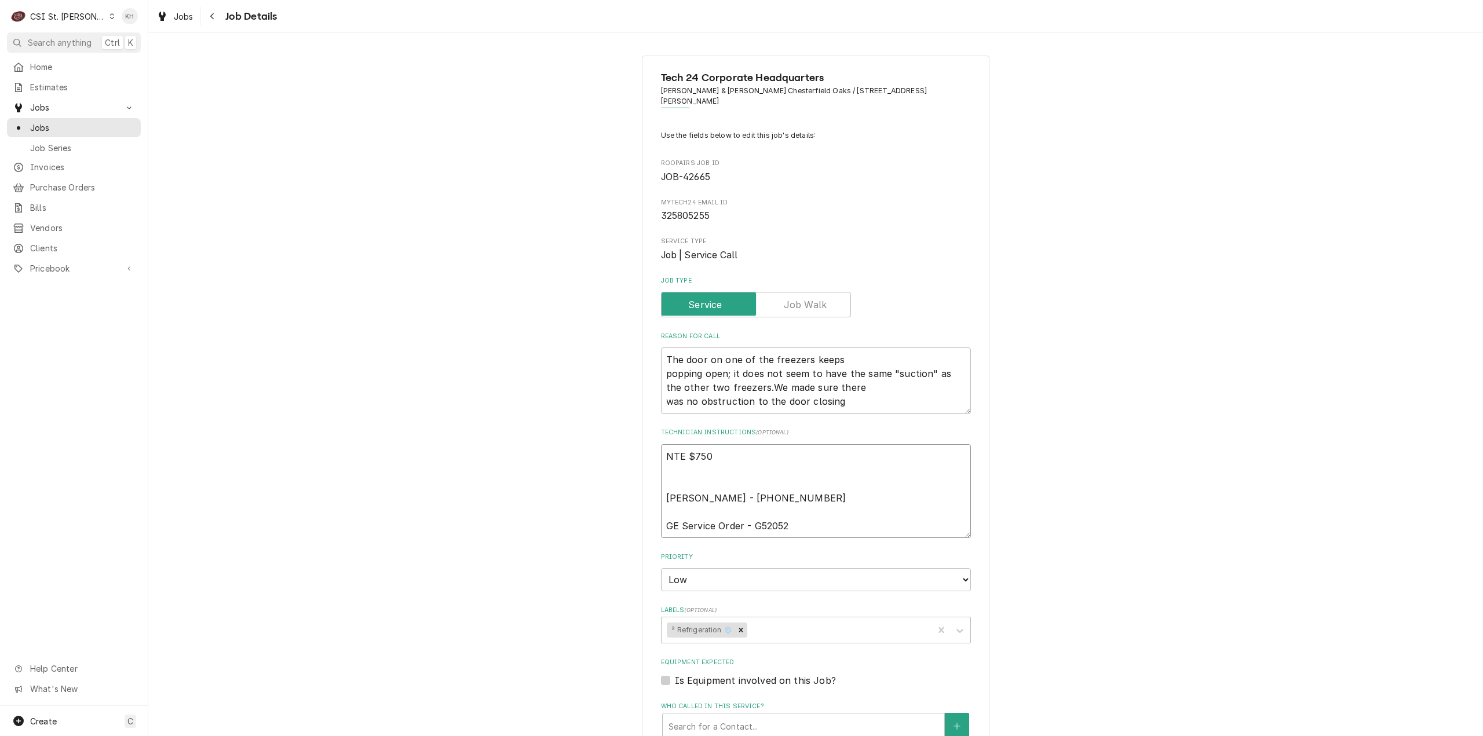
type textarea "x"
type textarea "NTE $750 Beth Smith - 636 536-9636 GE Service Order - G52052"
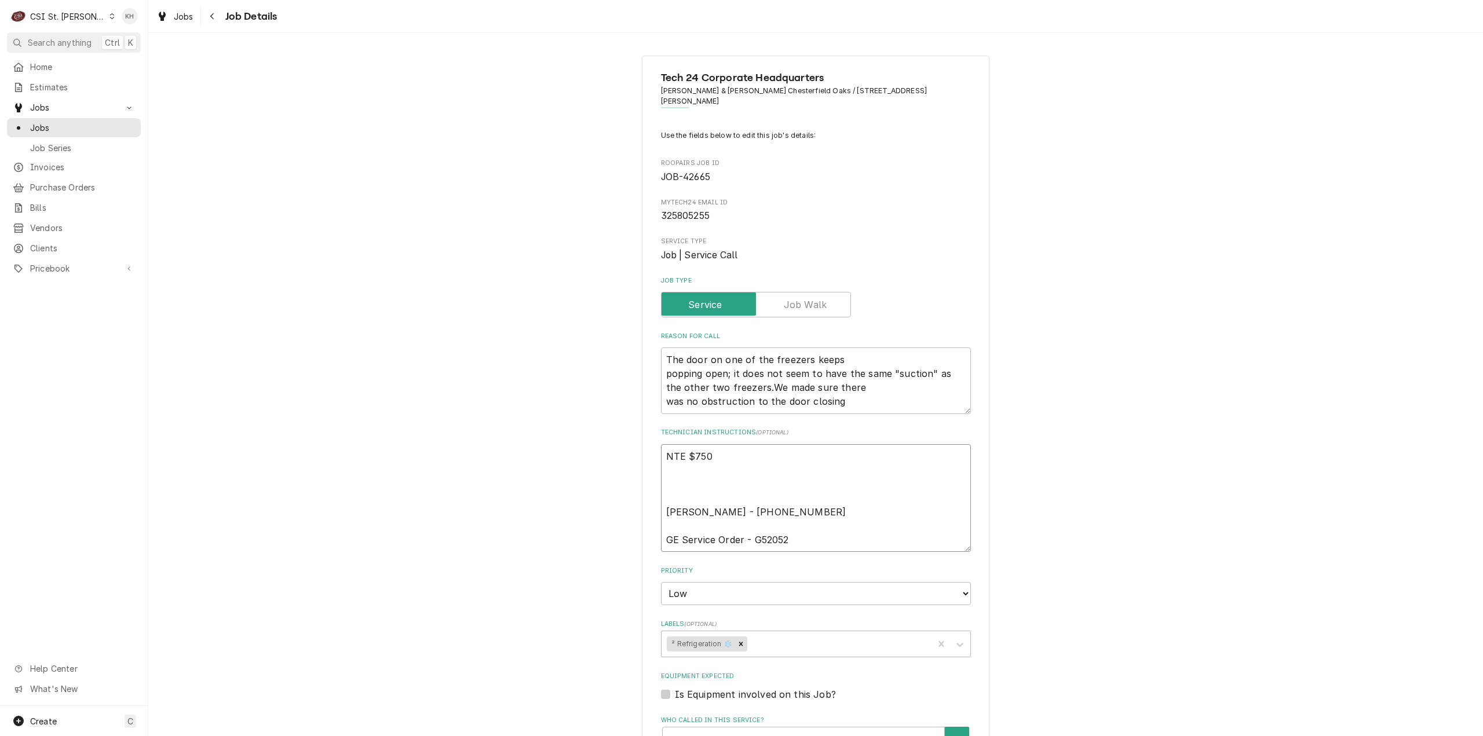
paste textarea "TECH TO CHECK IN AND OUT WITH SERVICE CHANNEL 516- 500-7776 FROM THE RESTAURANT…"
type textarea "x"
type textarea "NTE $750 TECH TO CHECK IN AND OUT WITH SERVICE CHANNEL 516- 500-7776 FROM THE R…"
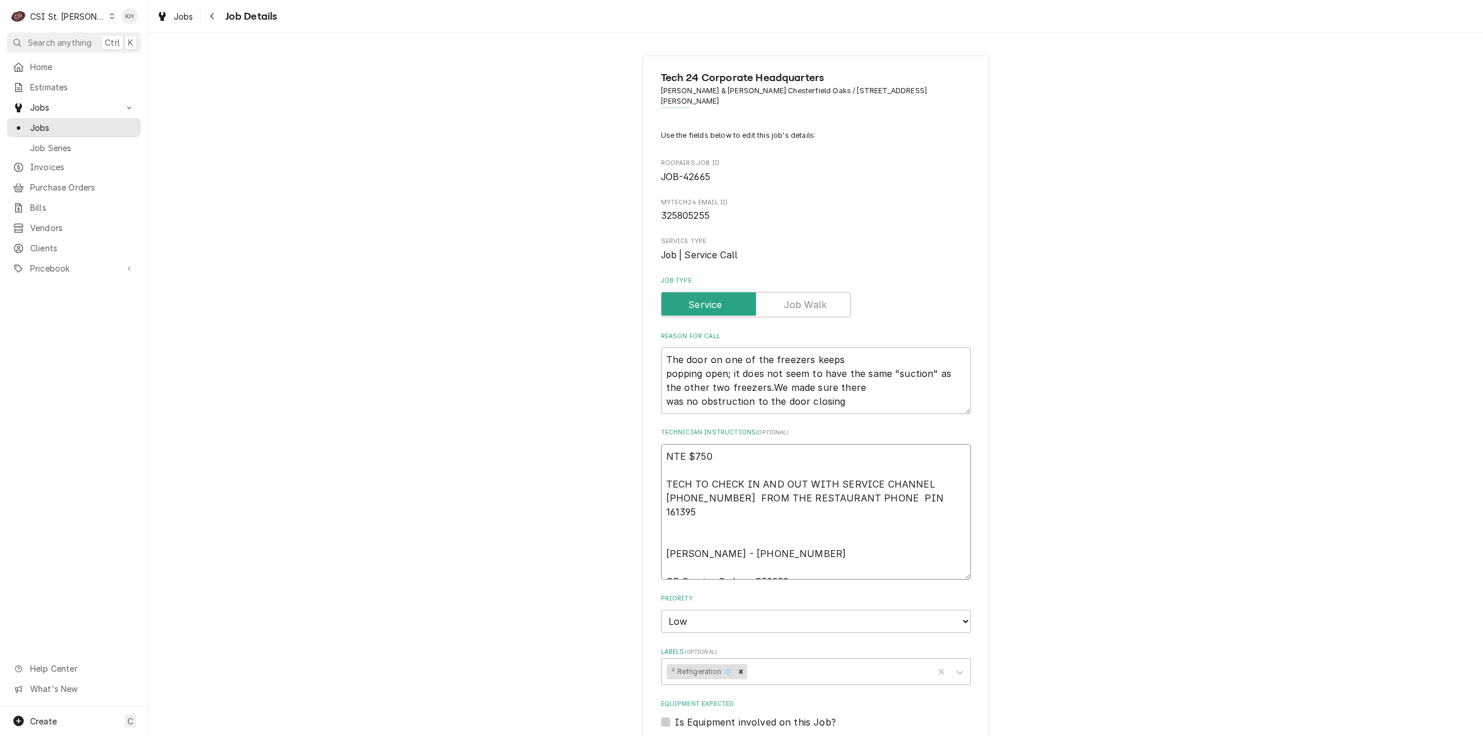
type textarea "x"
type textarea "NTE $750 TECH TO CHECK IN AND OUT WITH SERVICE CHANNEL 516- 500-7776 FROM THE R…"
type textarea "x"
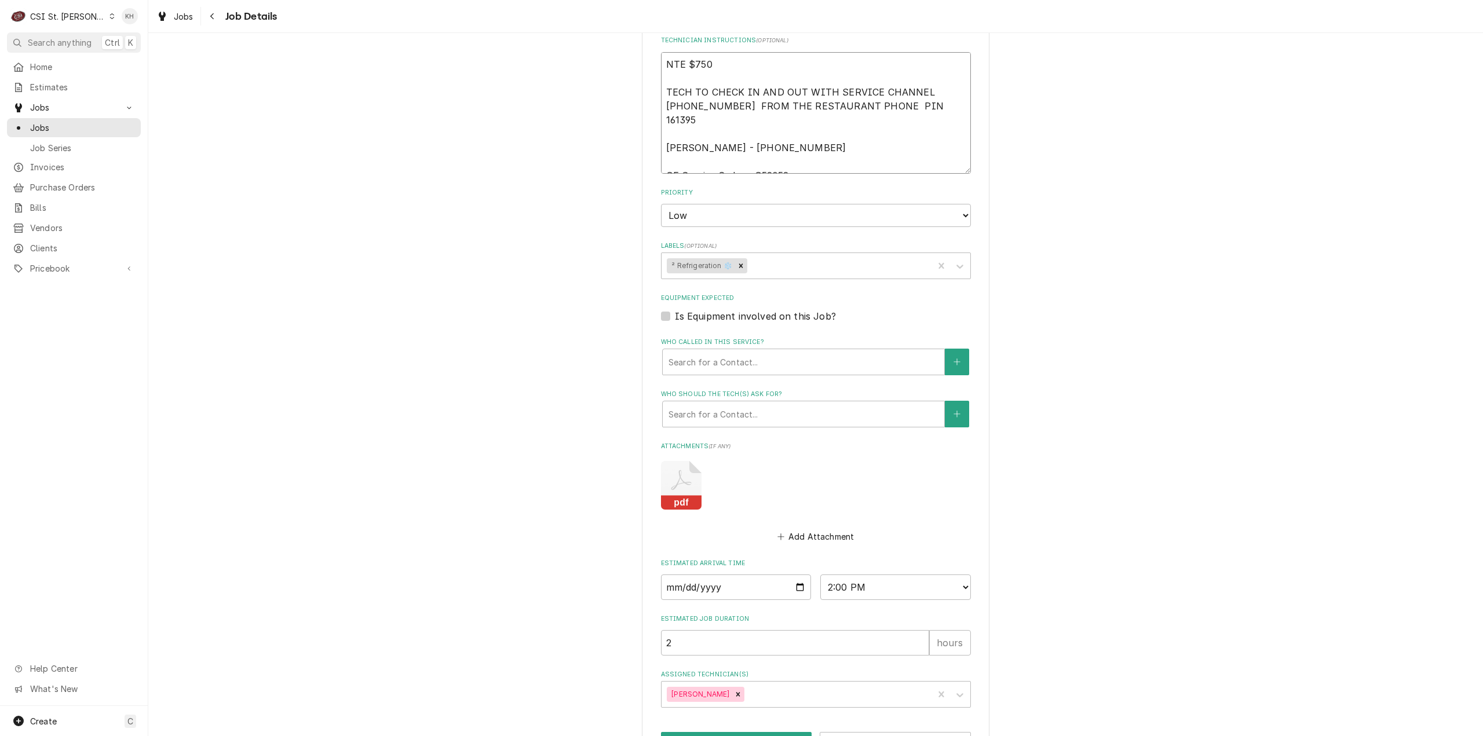
scroll to position [425, 0]
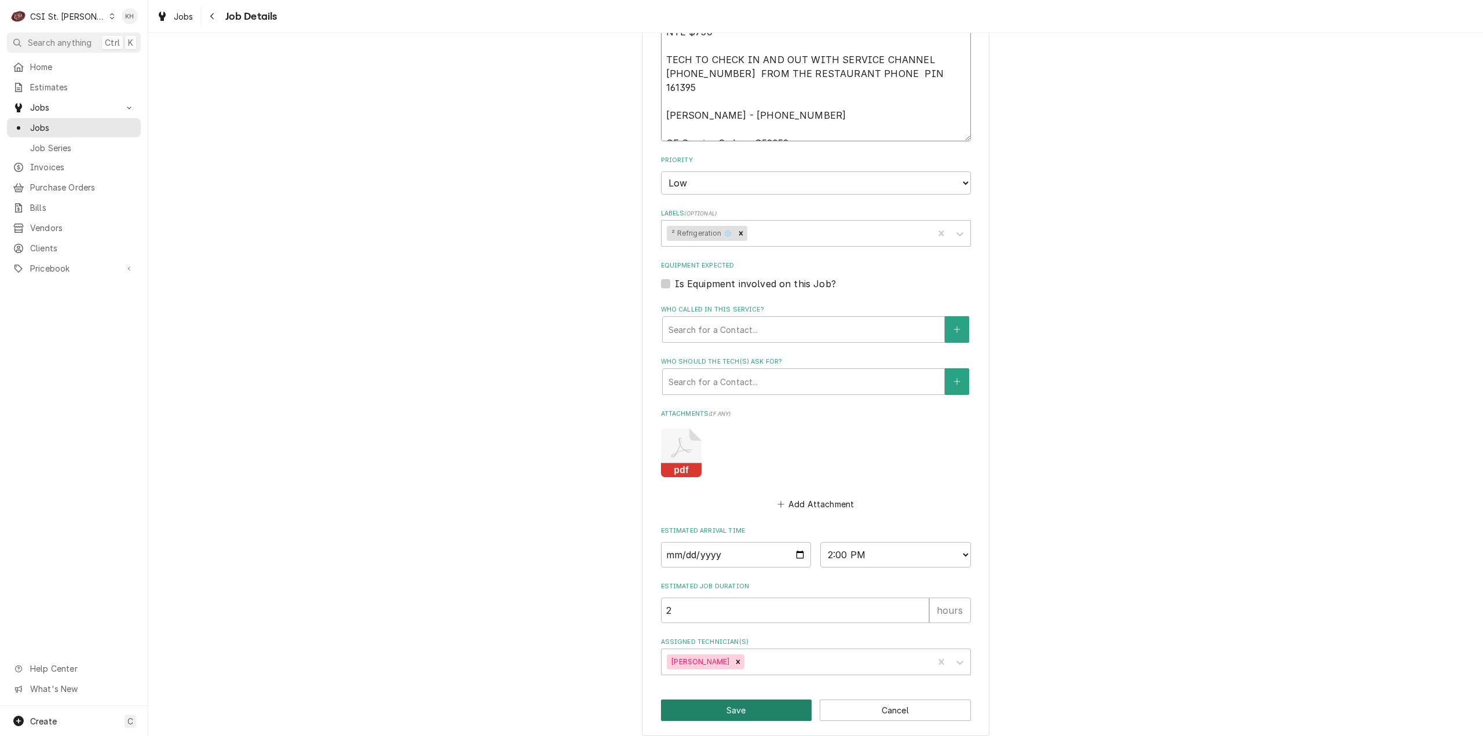
type textarea "NTE $750 TECH TO CHECK IN AND OUT WITH SERVICE CHANNEL 516- 500-7776 FROM THE R…"
click at [717, 710] on button "Save" at bounding box center [736, 710] width 151 height 21
type textarea "x"
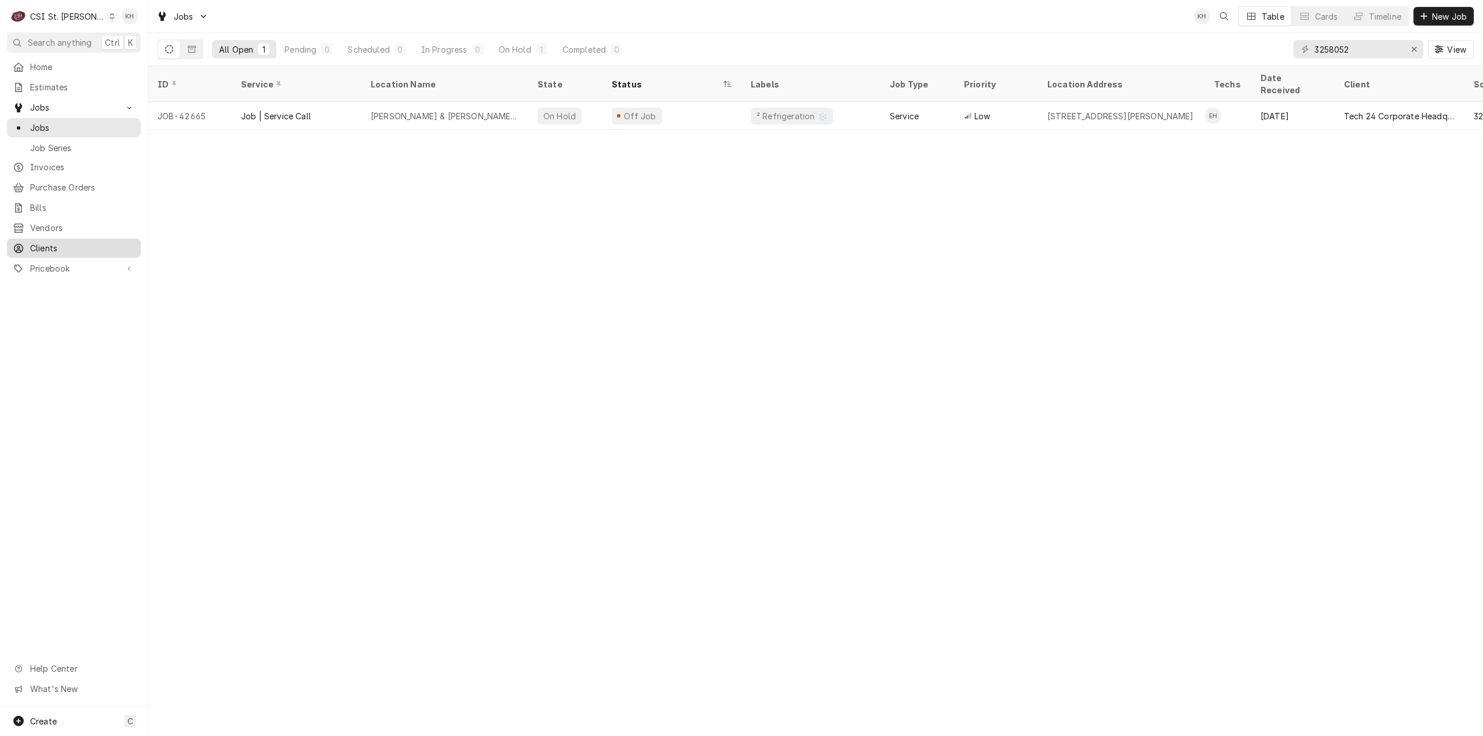
click at [79, 242] on span "Clients" at bounding box center [82, 248] width 105 height 12
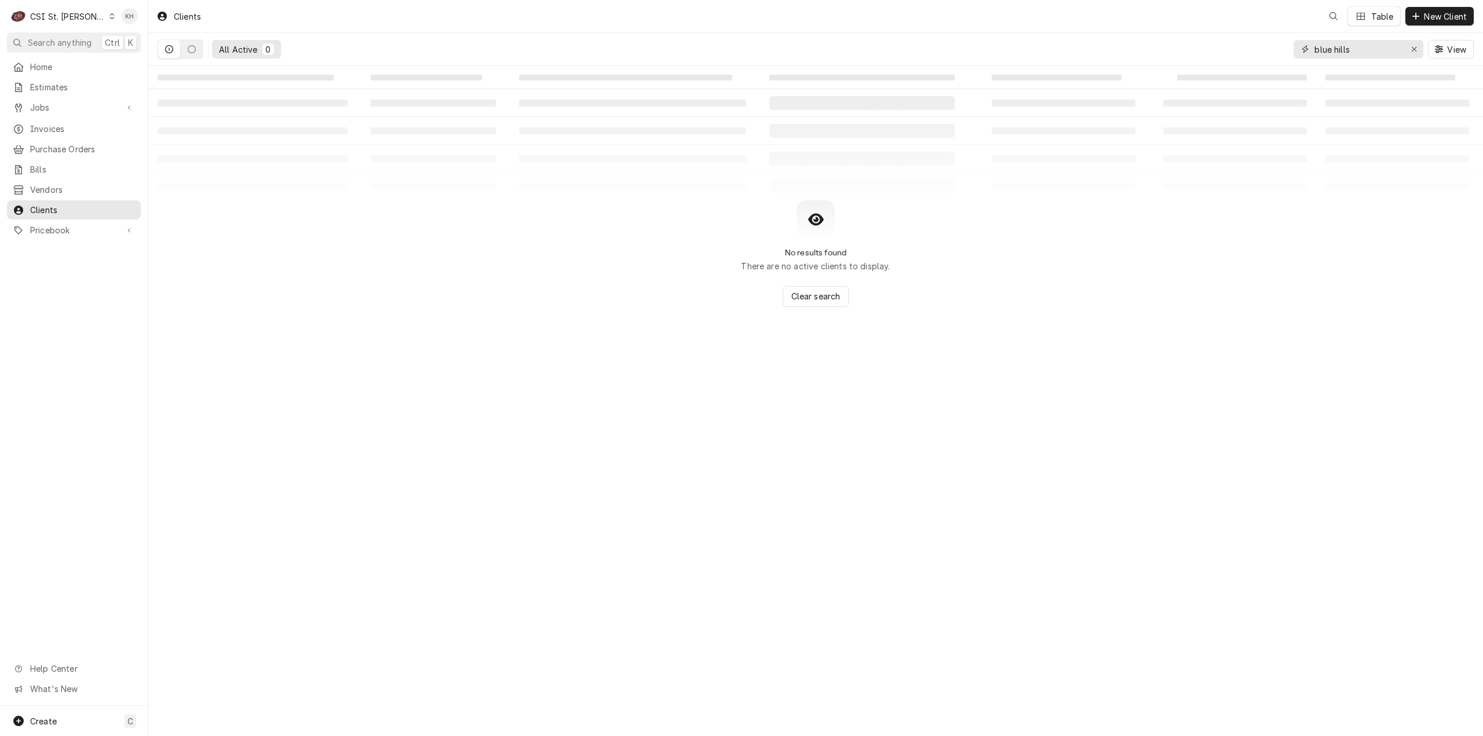
drag, startPoint x: 1364, startPoint y: 53, endPoint x: 1192, endPoint y: 63, distance: 171.8
click at [1192, 63] on div "All Active 0 blue hills View" at bounding box center [816, 49] width 1316 height 32
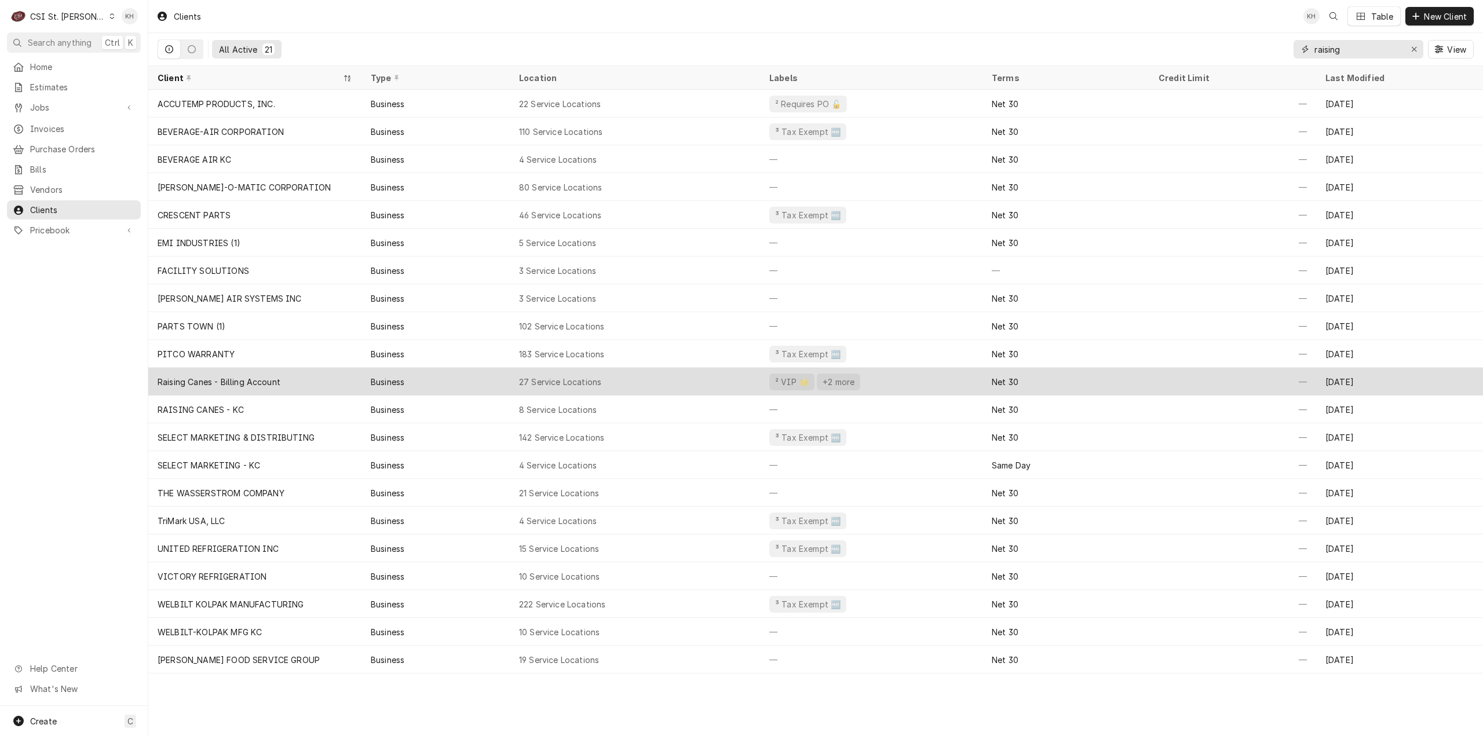
type input "raising"
click at [306, 384] on div "Raising Canes - Billing Account" at bounding box center [254, 382] width 213 height 28
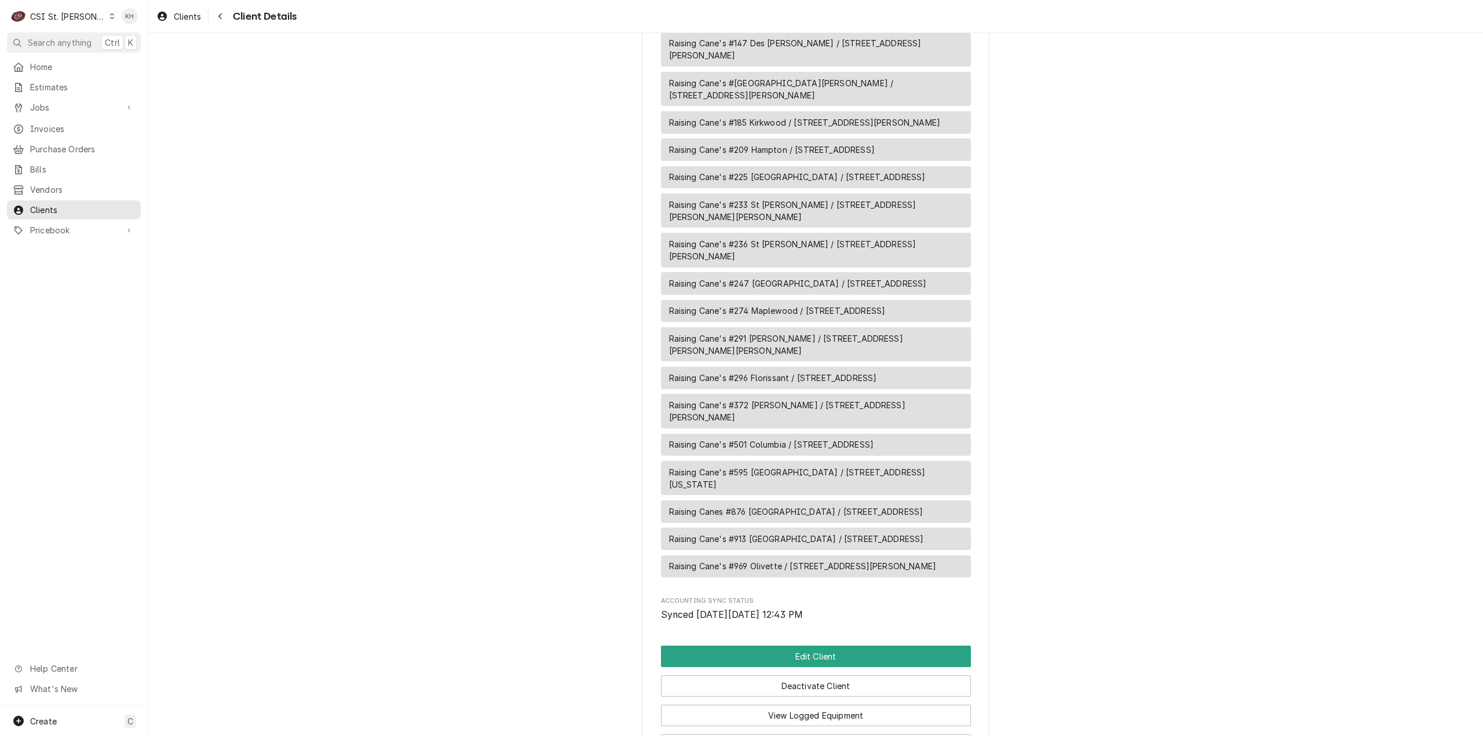
scroll to position [1213, 0]
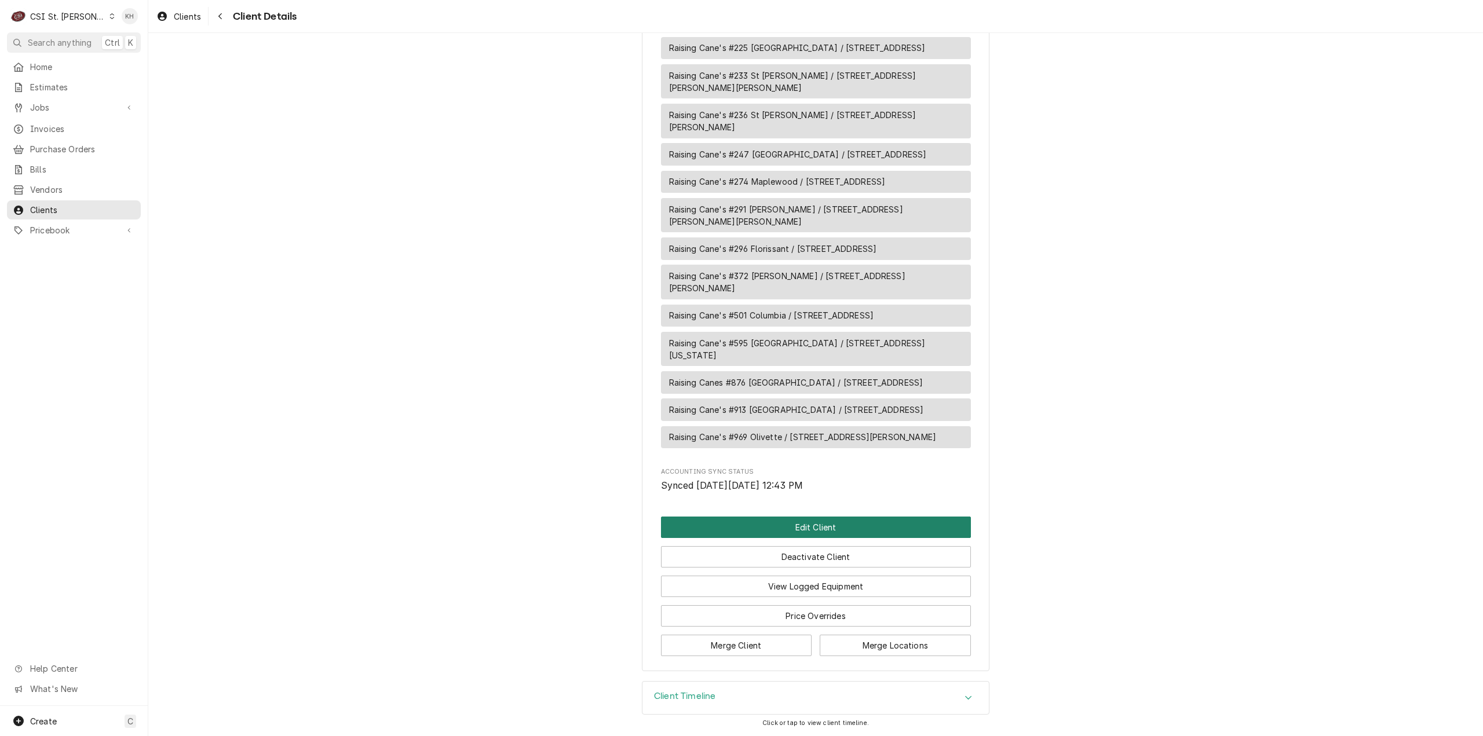
click at [800, 528] on button "Edit Client" at bounding box center [816, 527] width 310 height 21
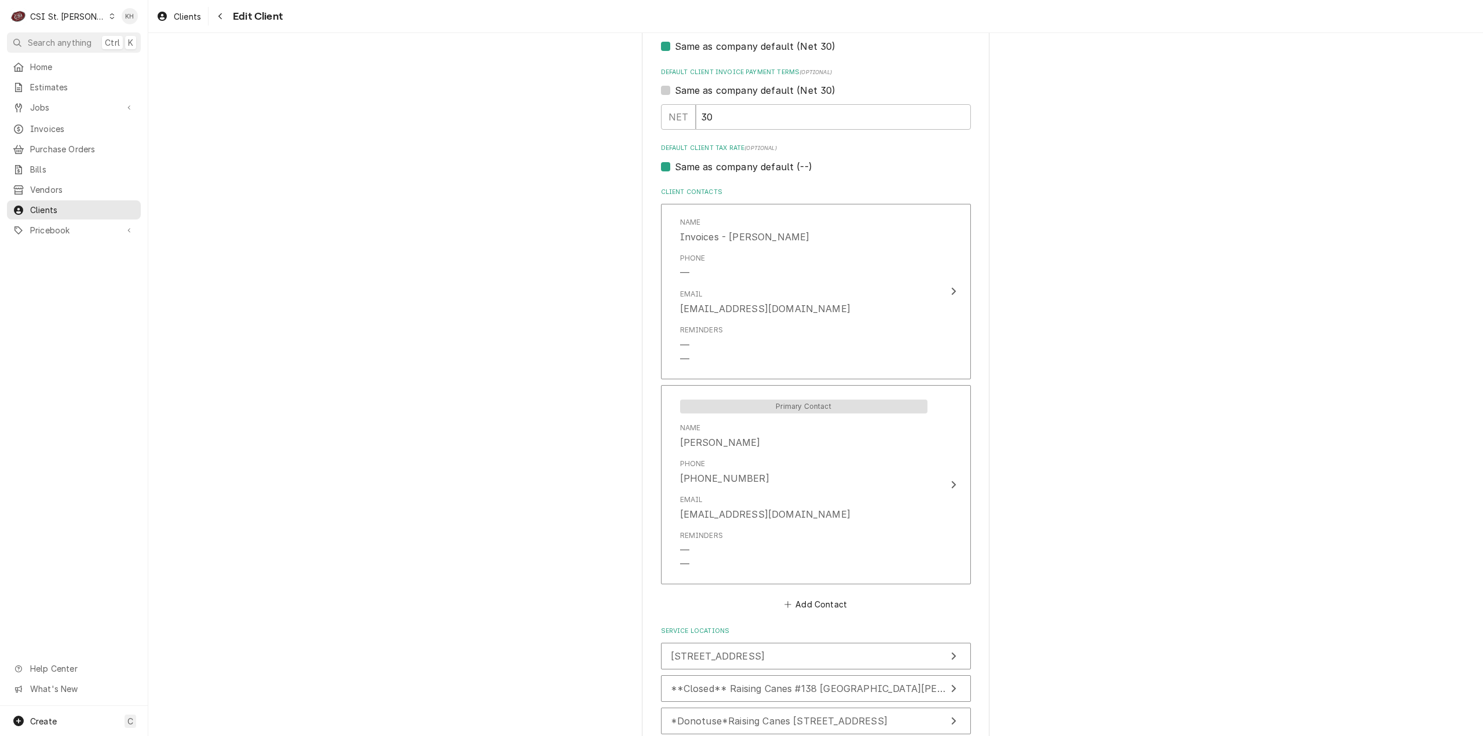
scroll to position [753, 0]
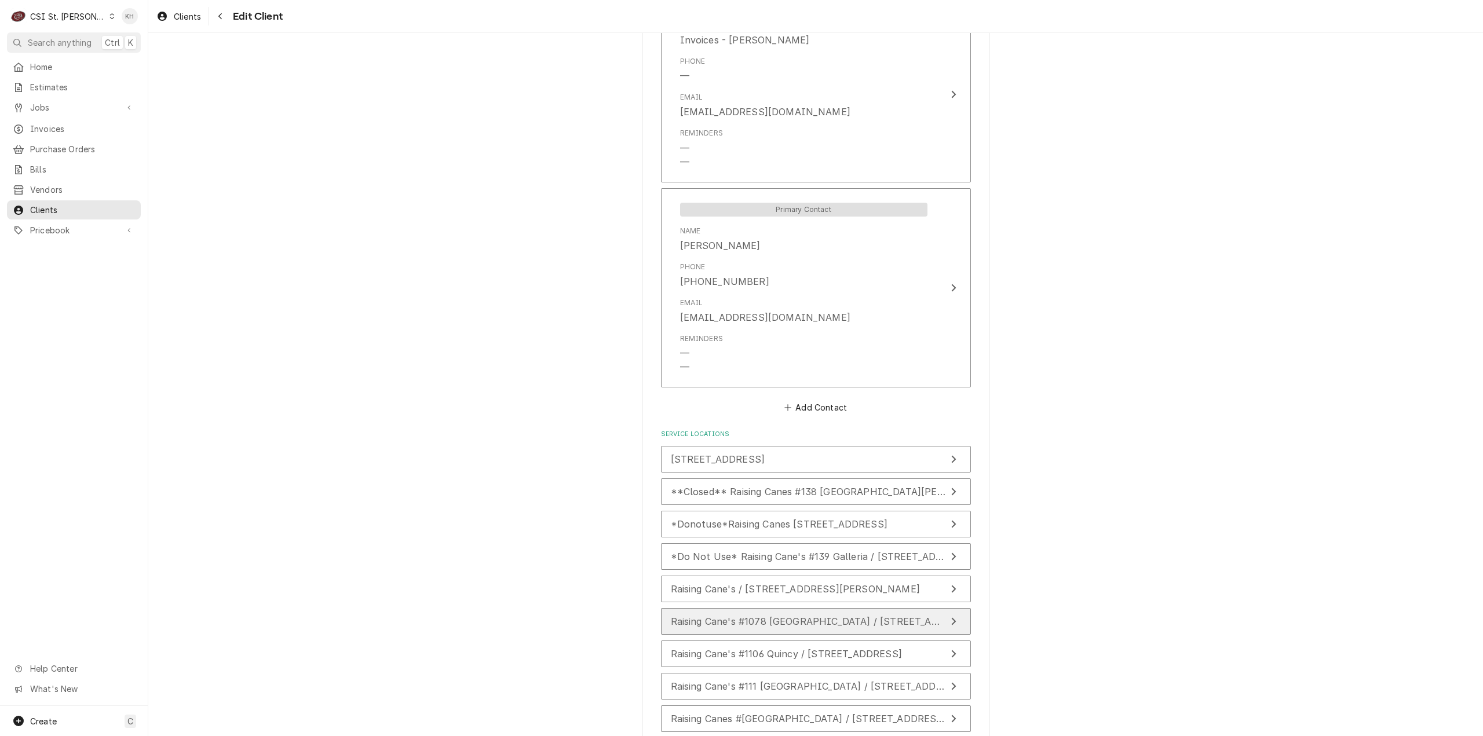
click at [764, 619] on span "Raising Cane's #1078 [GEOGRAPHIC_DATA] / [STREET_ADDRESS][PERSON_NAME]" at bounding box center [863, 622] width 384 height 12
type textarea "x"
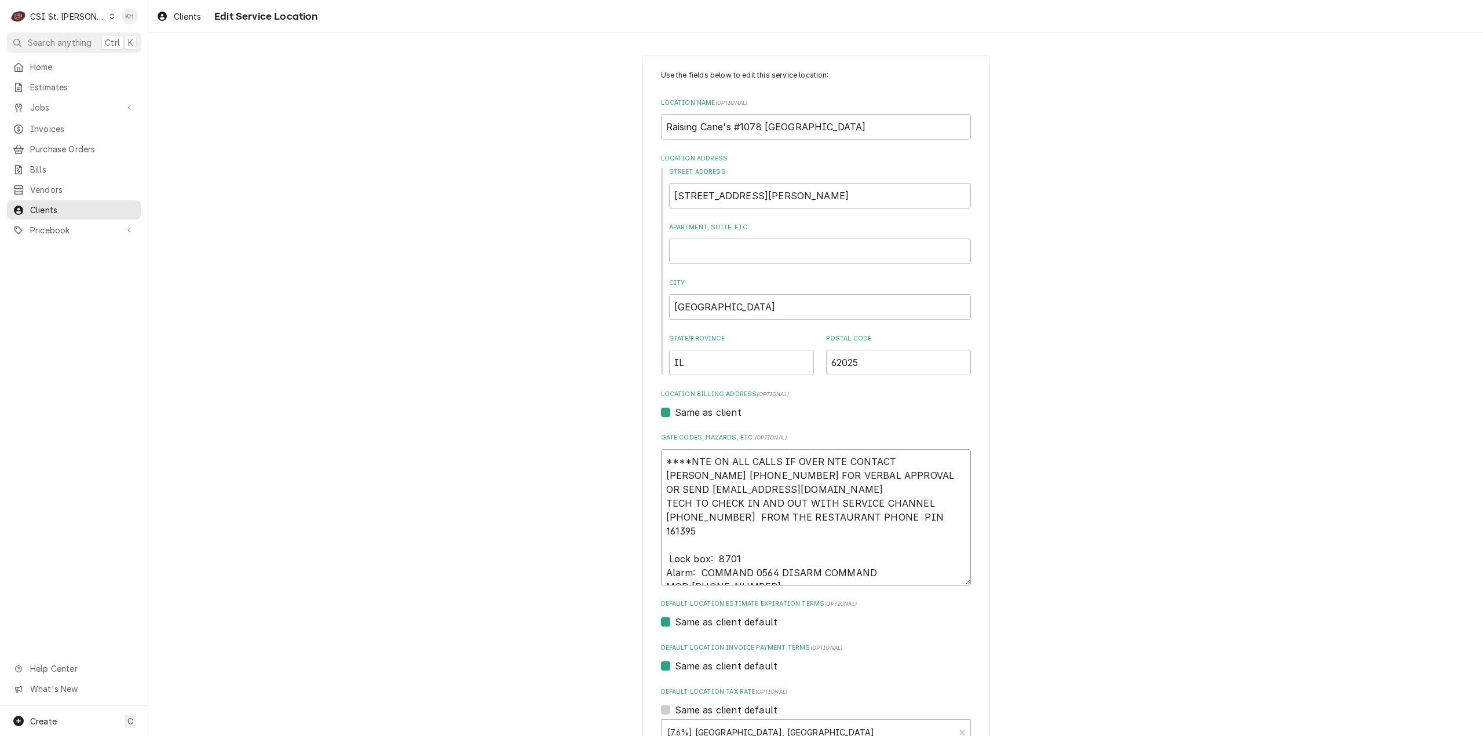
drag, startPoint x: 662, startPoint y: 505, endPoint x: 895, endPoint y: 528, distance: 234.0
click at [895, 528] on textarea "****NTE ON ALL CALLS IF OVER NTE CONTACT [PERSON_NAME] [PHONE_NUMBER] FOR VERBA…" at bounding box center [816, 518] width 310 height 136
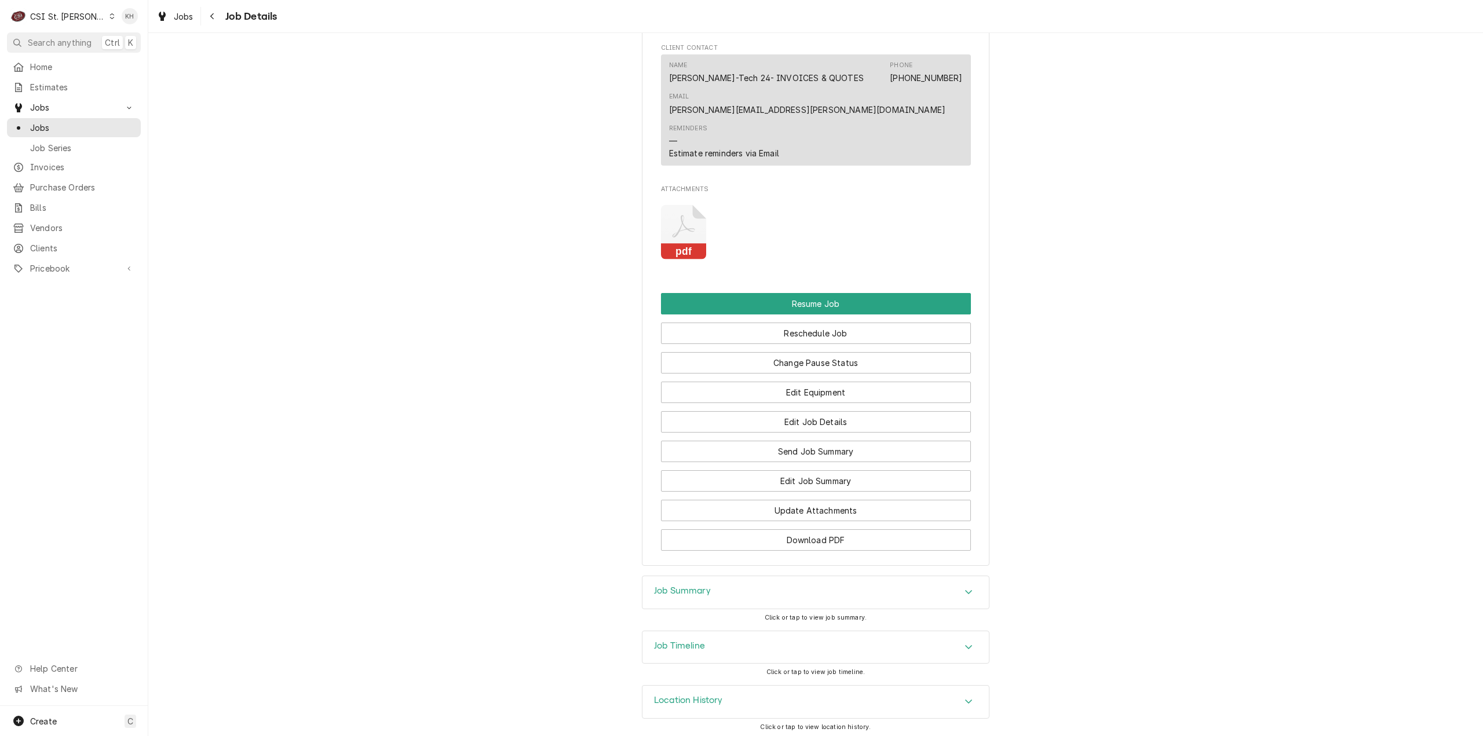
scroll to position [1247, 0]
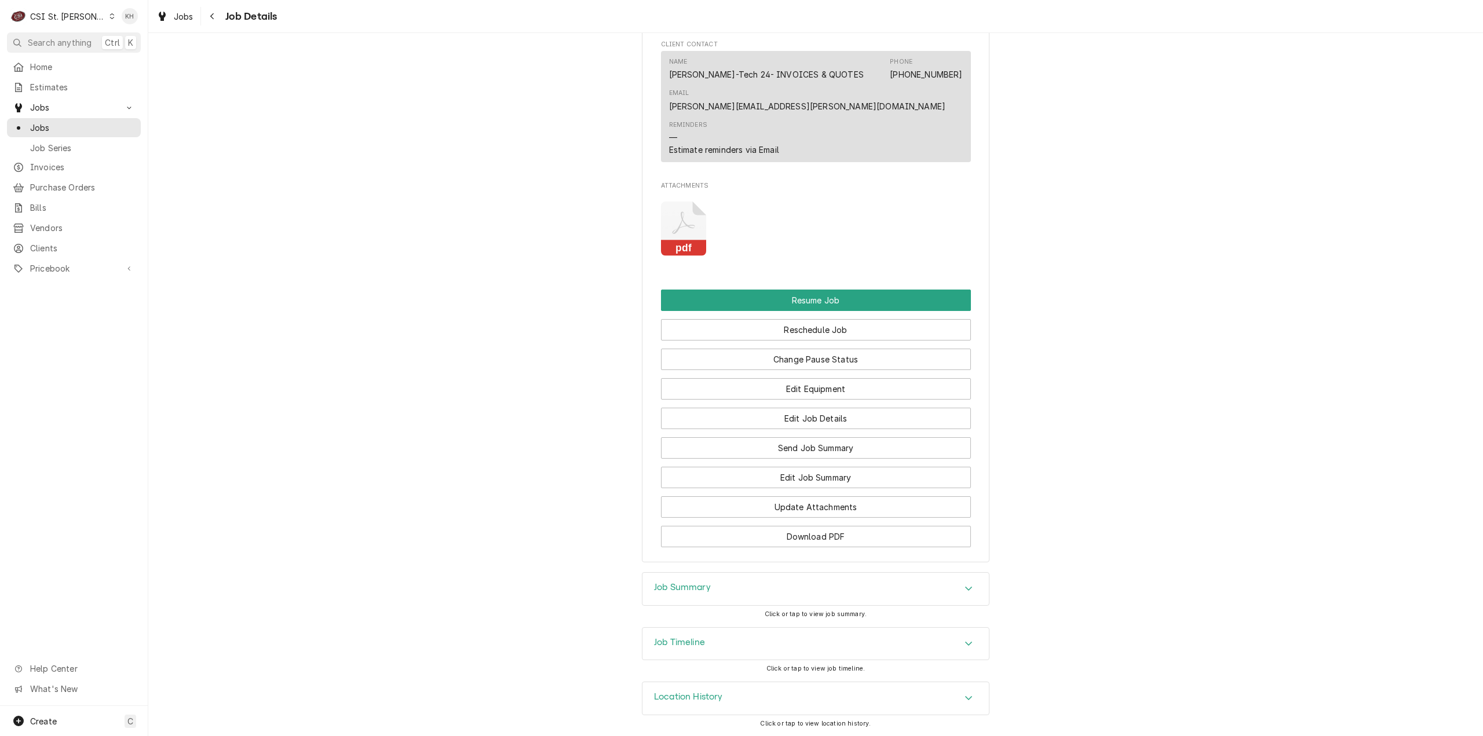
click at [685, 636] on div "Job Timeline" at bounding box center [816, 644] width 346 height 32
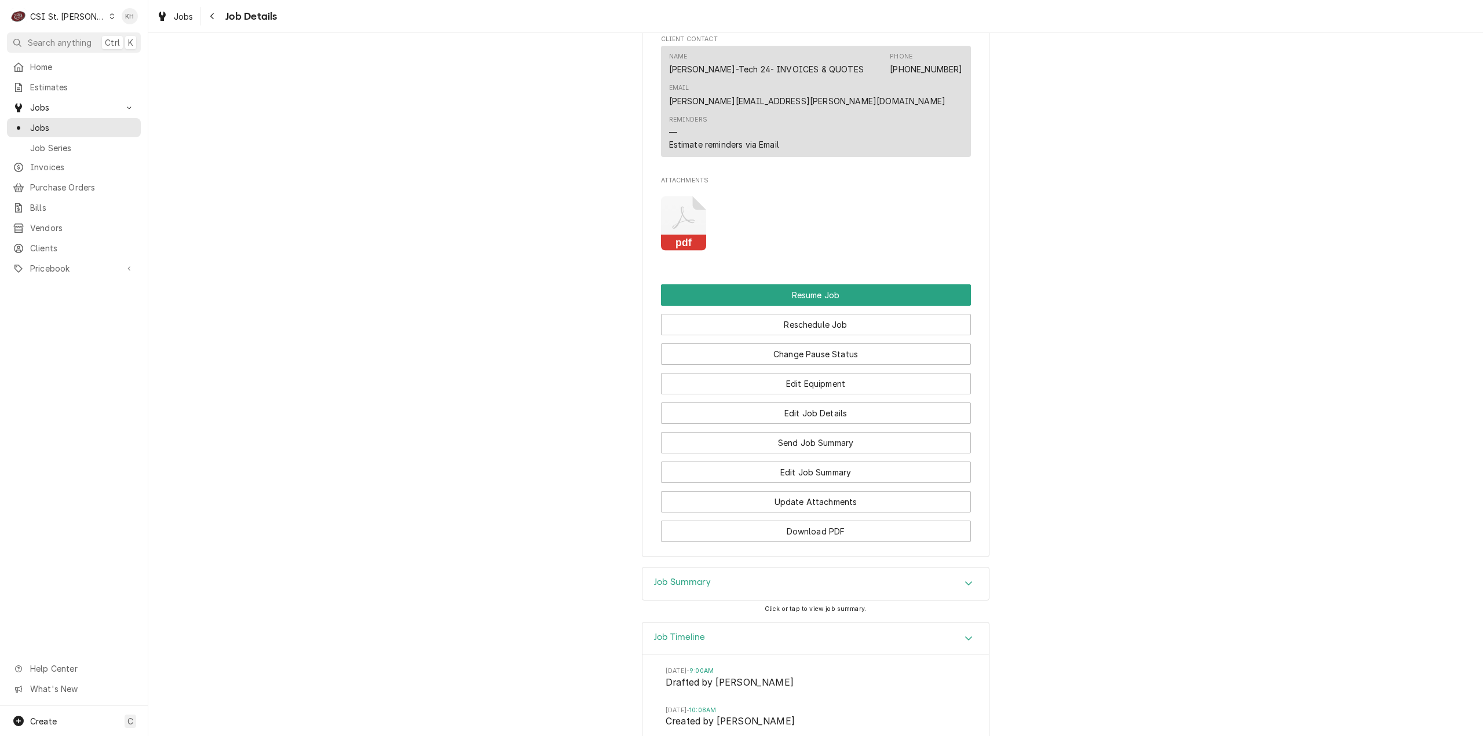
click at [685, 636] on div "Job Timeline" at bounding box center [816, 639] width 346 height 33
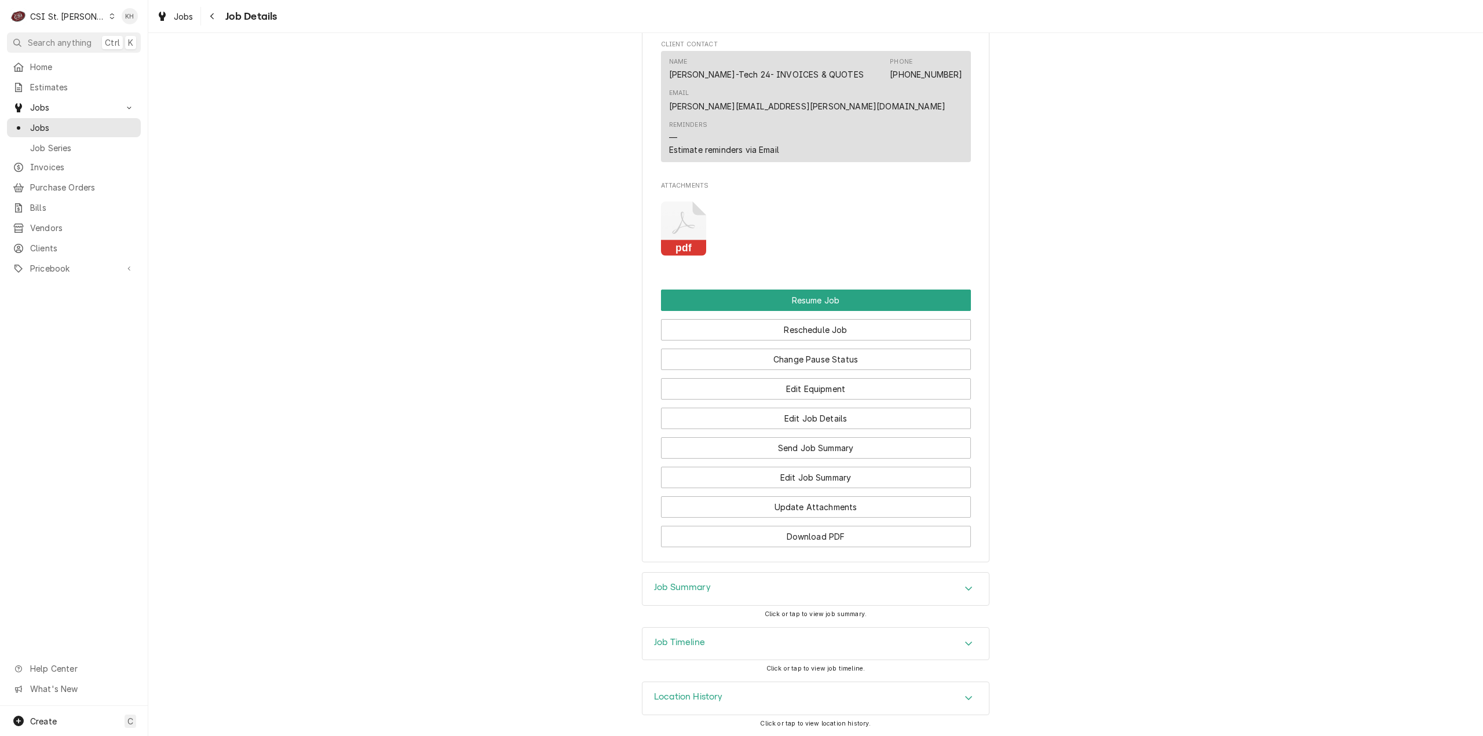
click at [63, 242] on span "Clients" at bounding box center [82, 248] width 105 height 12
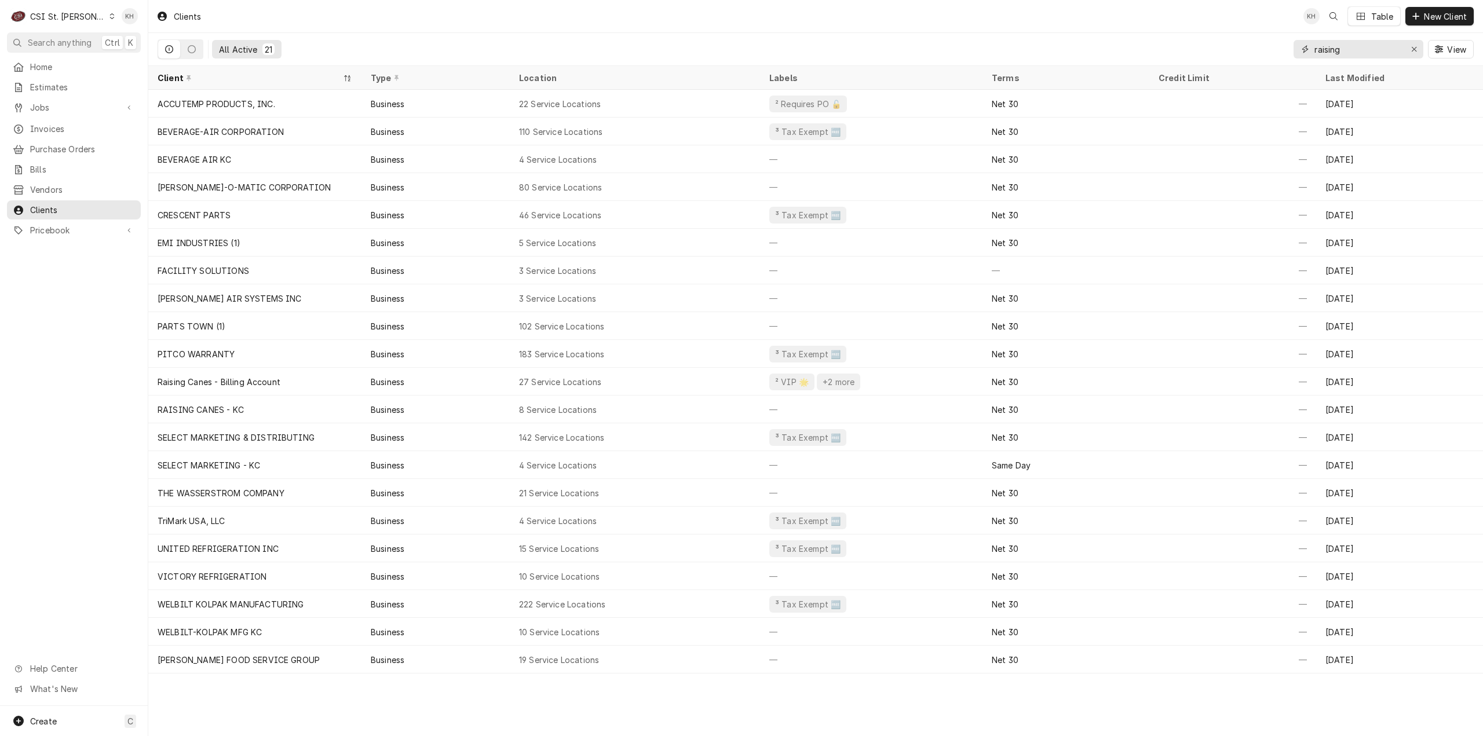
drag, startPoint x: 1293, startPoint y: 45, endPoint x: 1186, endPoint y: 42, distance: 106.7
click at [1186, 42] on div "All Active 21 raising View" at bounding box center [816, 49] width 1316 height 32
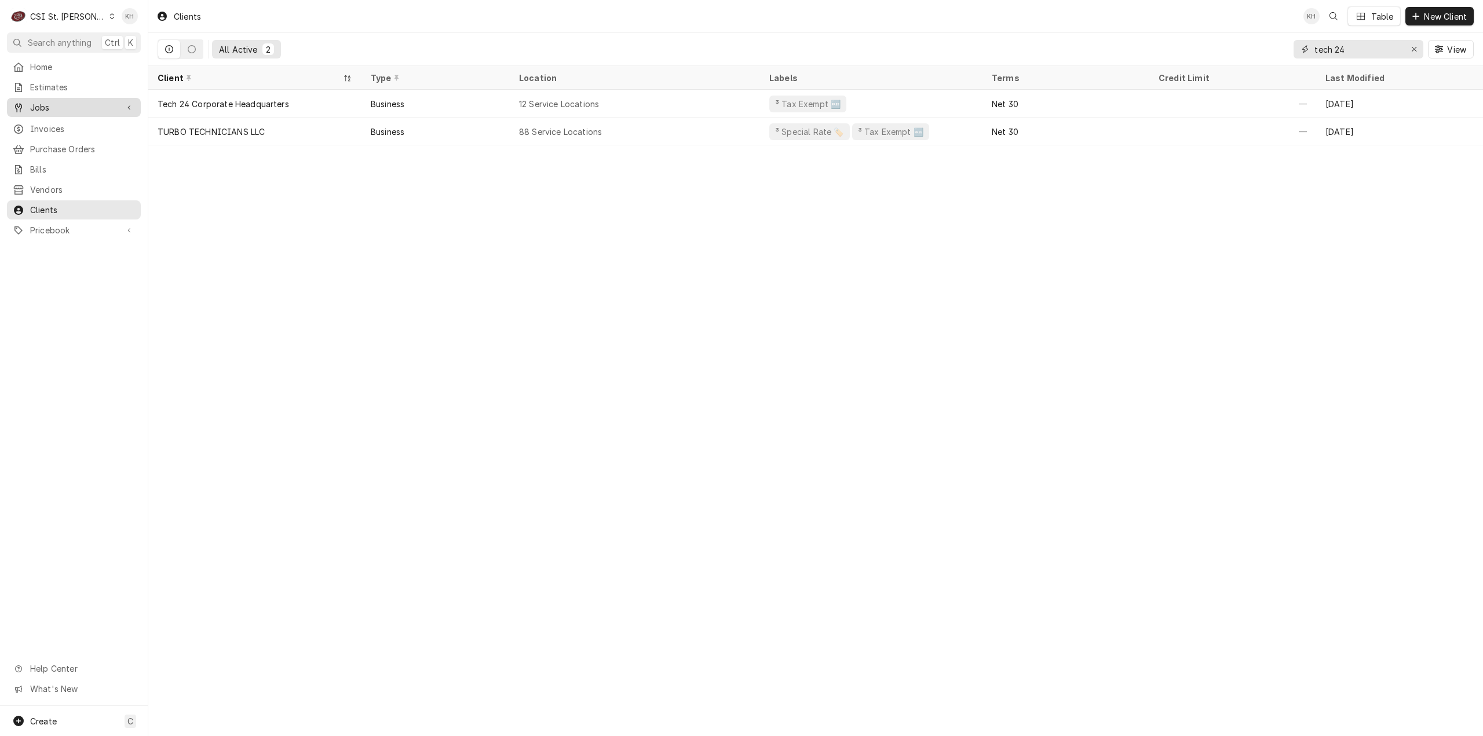
type input "tech 24"
drag, startPoint x: 83, startPoint y: 100, endPoint x: 79, endPoint y: 108, distance: 8.8
click at [82, 101] on span "Jobs" at bounding box center [73, 107] width 87 height 12
click at [76, 125] on span "Jobs" at bounding box center [82, 128] width 105 height 12
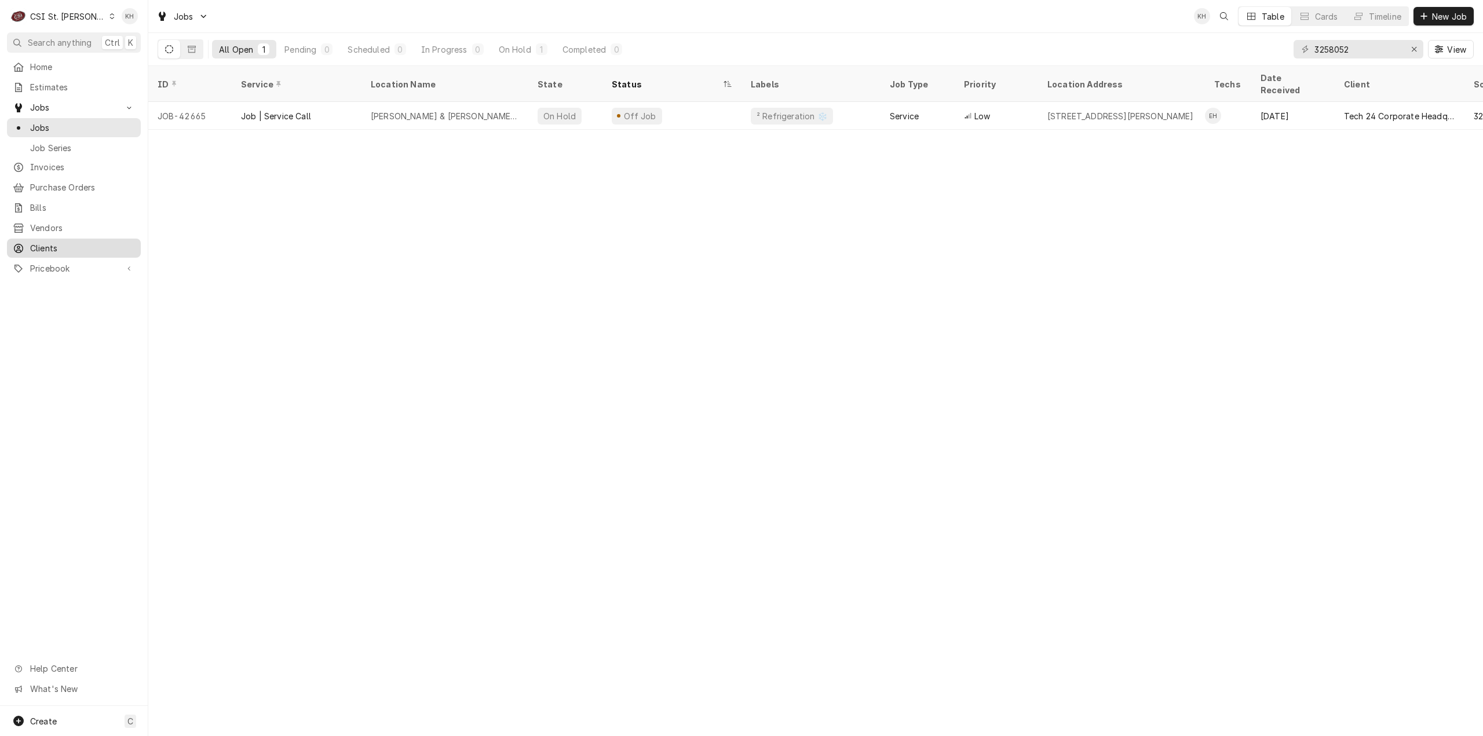
click at [72, 242] on span "Clients" at bounding box center [82, 248] width 105 height 12
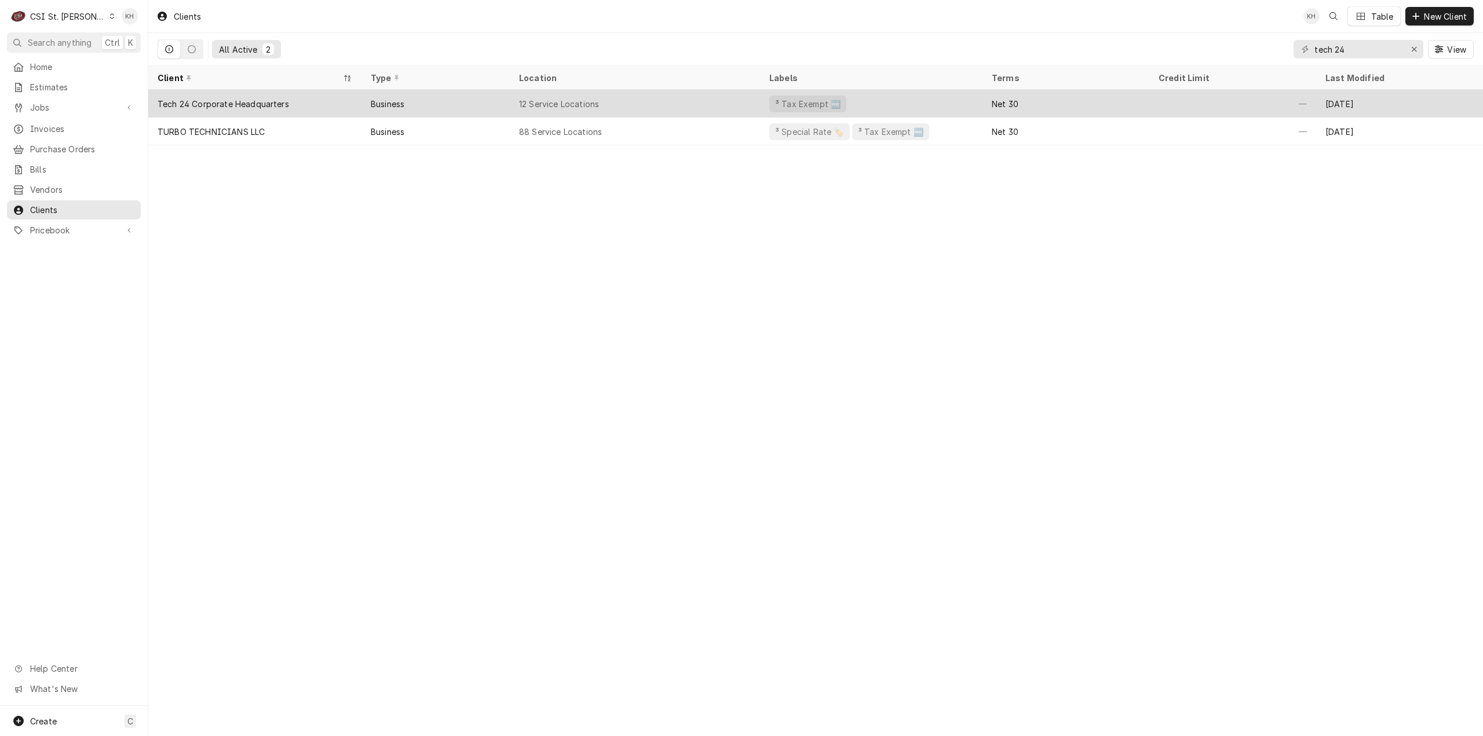
click at [473, 100] on div "Business" at bounding box center [436, 104] width 148 height 28
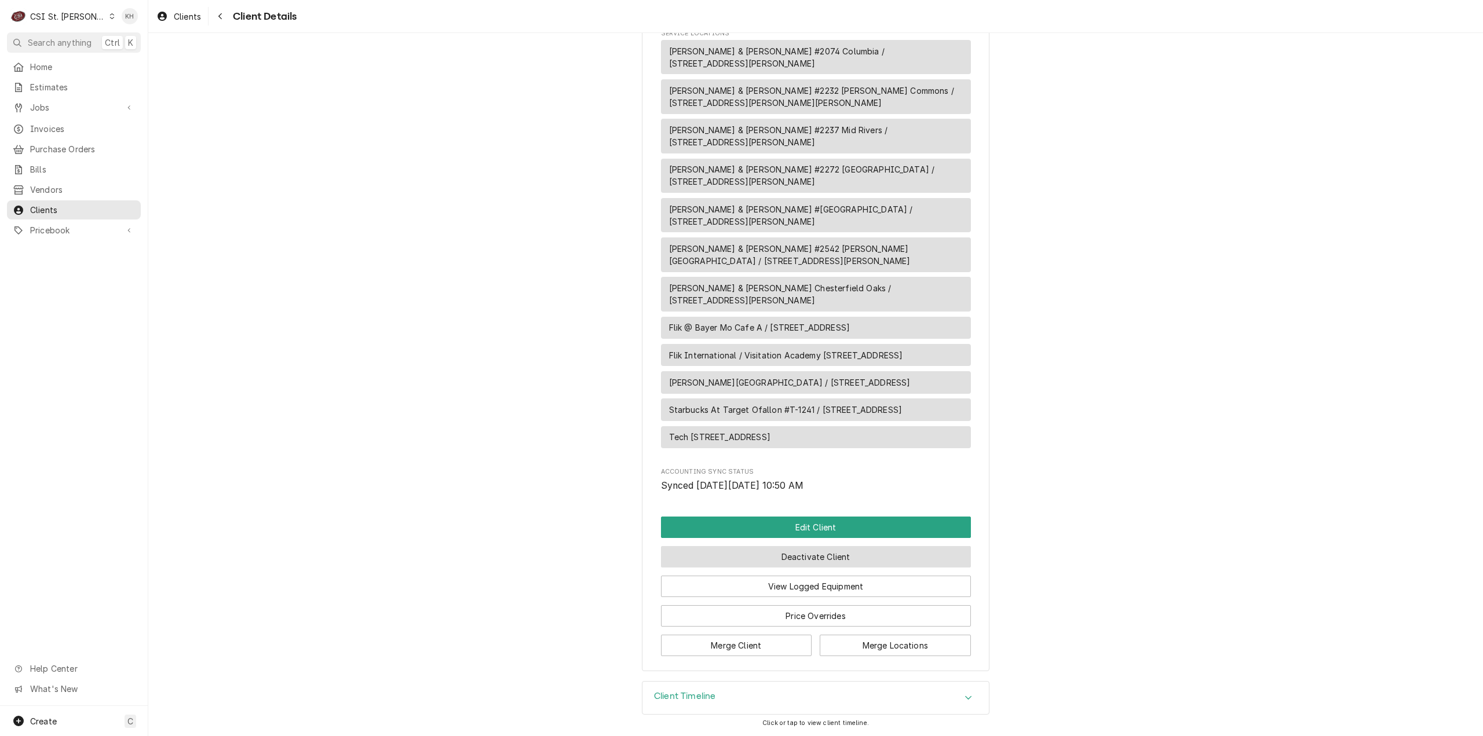
scroll to position [981, 0]
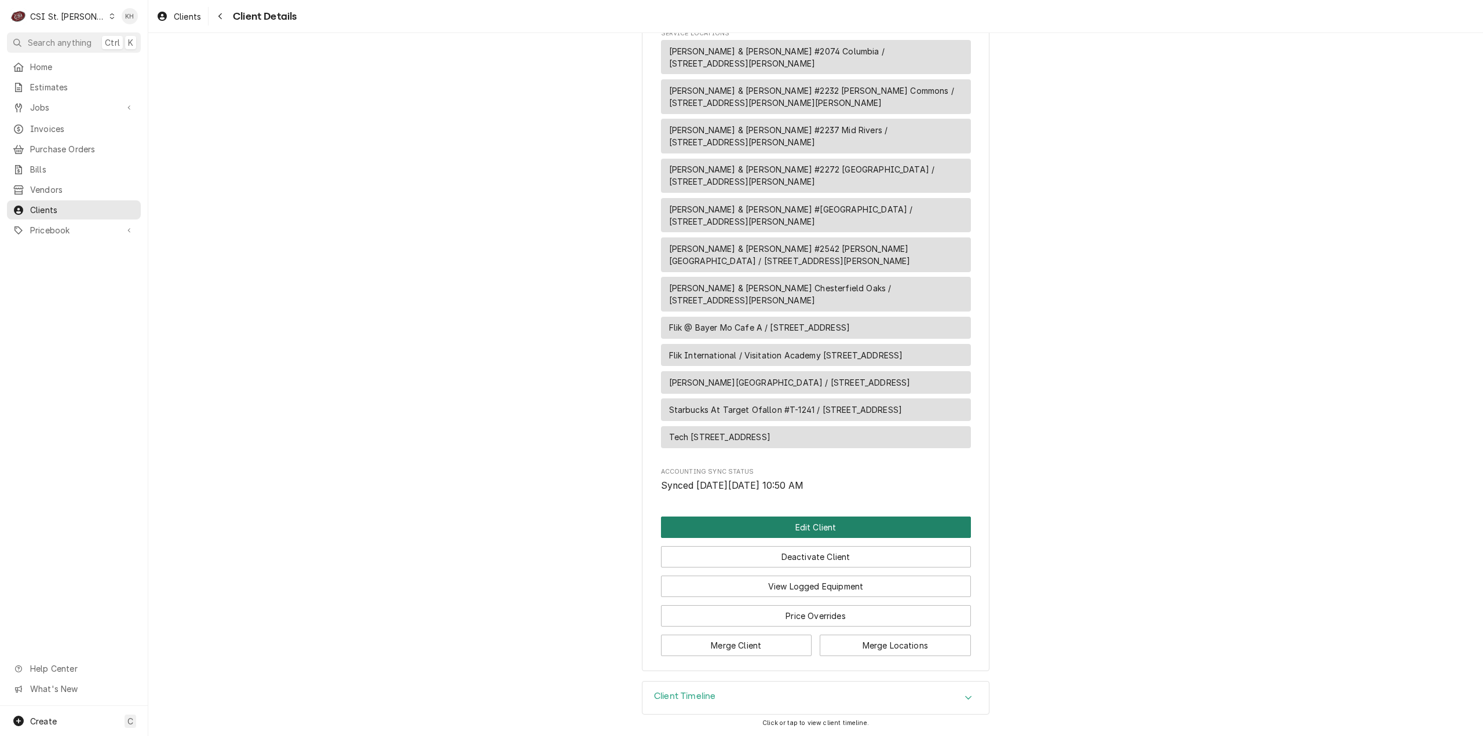
click at [787, 527] on button "Edit Client" at bounding box center [816, 527] width 310 height 21
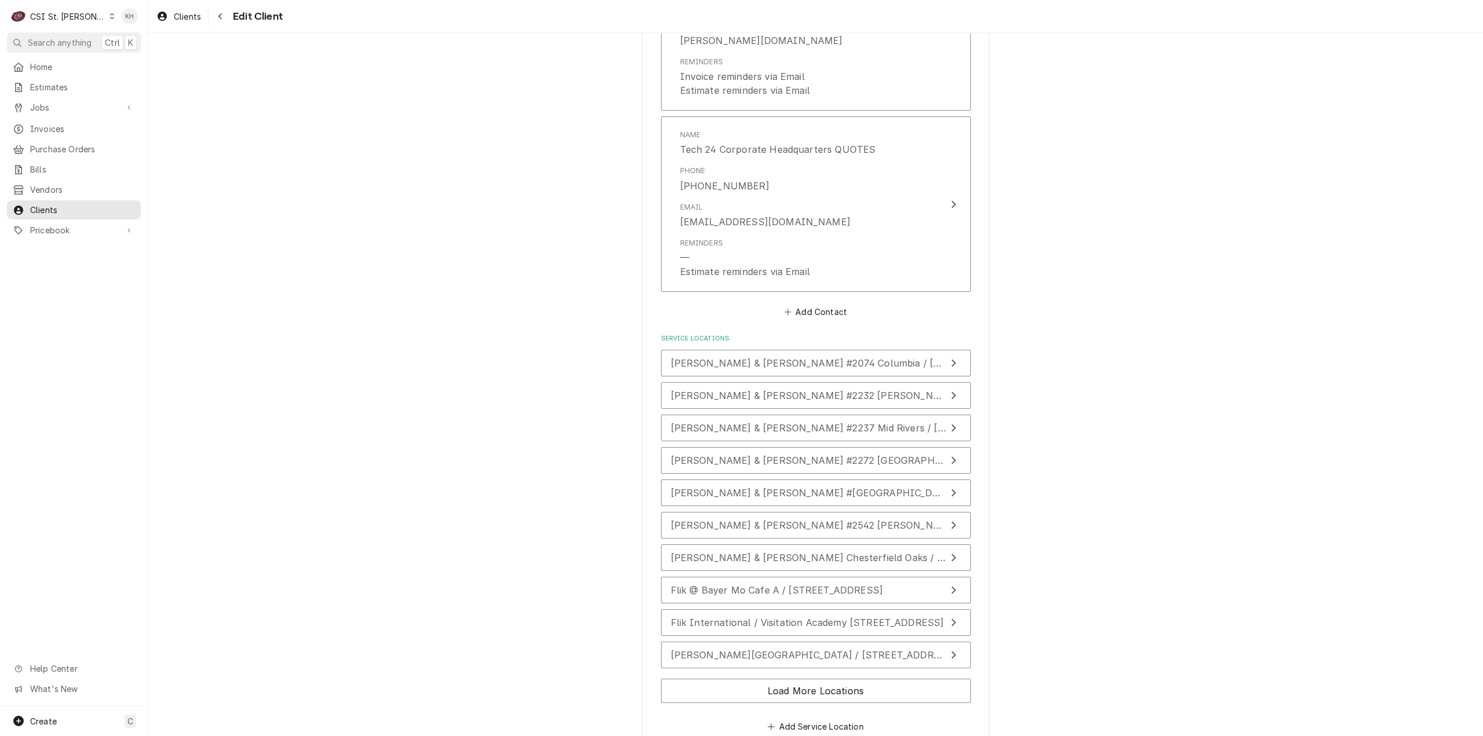
scroll to position [1487, 0]
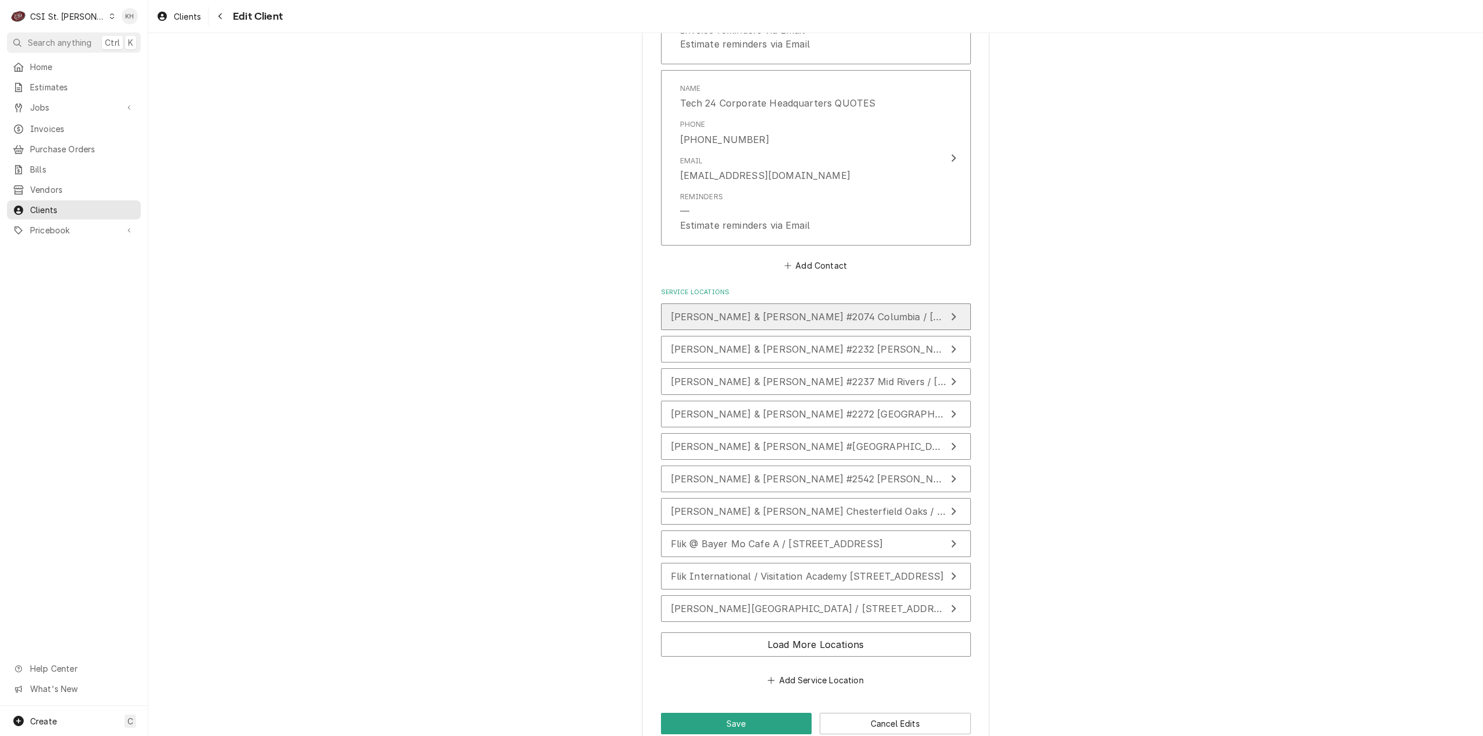
click at [851, 311] on span "[PERSON_NAME] & [PERSON_NAME] #2074 Columbia / [STREET_ADDRESS][PERSON_NAME]" at bounding box center [888, 317] width 434 height 12
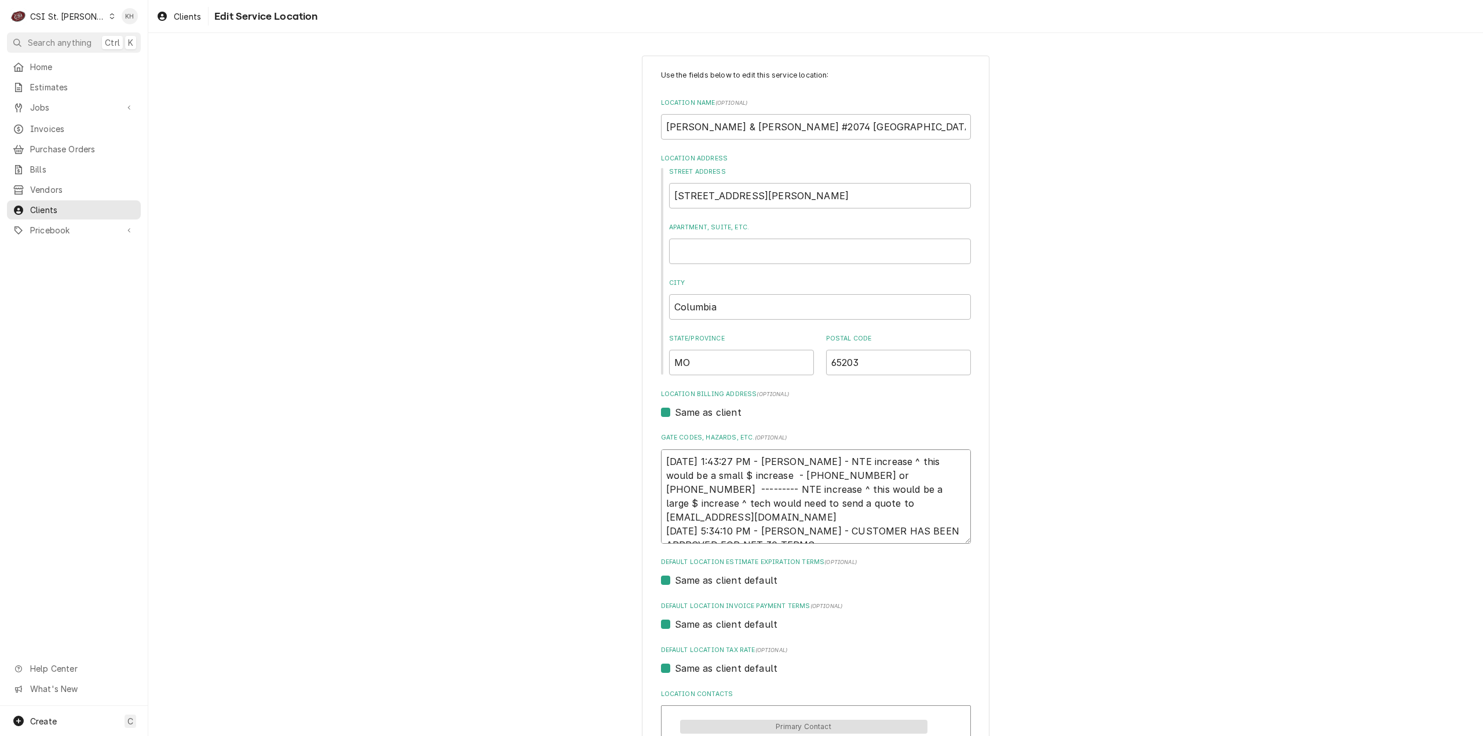
click at [815, 530] on textarea "3/22/2024 1:43:27 PM - KELLY - NTE increase ^ this would be a small $ increase …" at bounding box center [816, 497] width 310 height 94
type textarea "x"
type textarea "3/22/2024 1:43:27 PM - KELLY - NTE increase ^ this would be a small $ increase …"
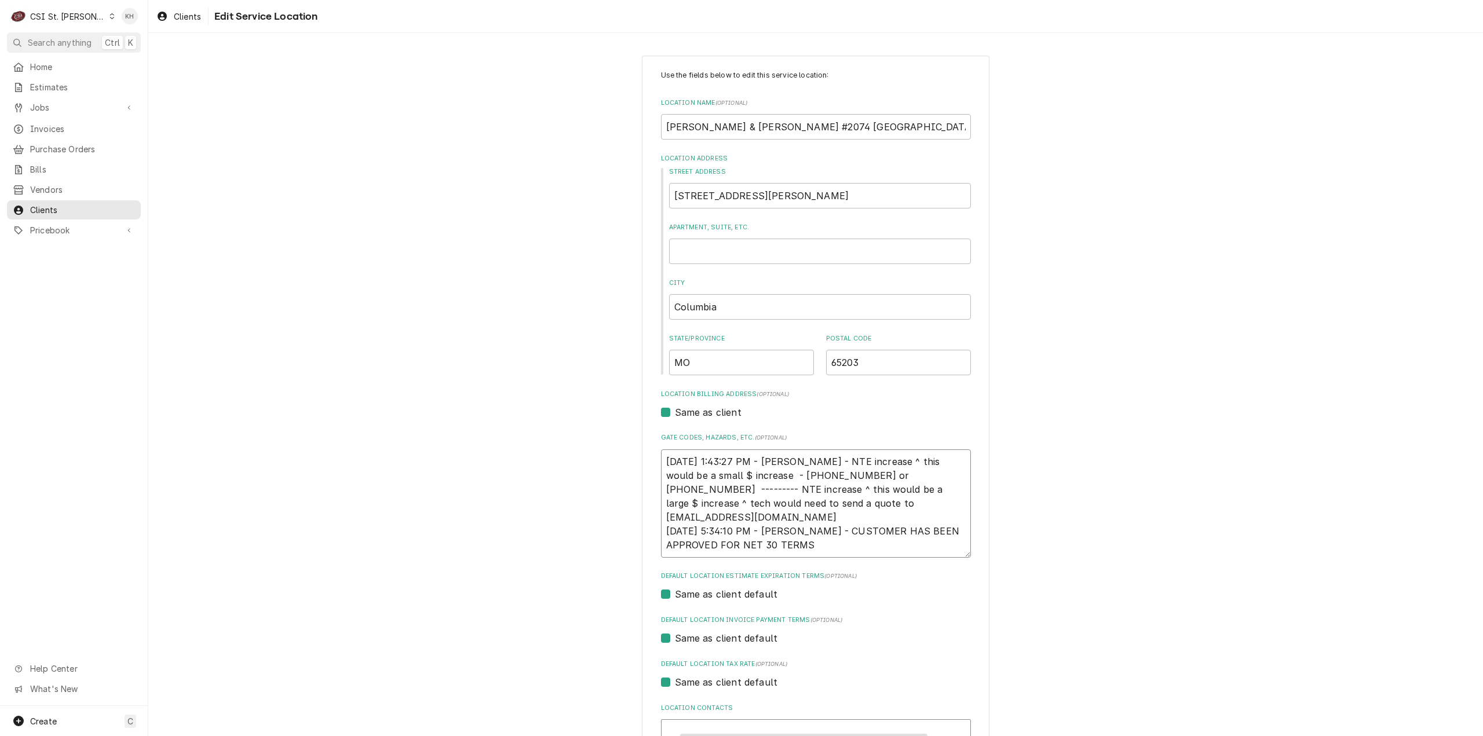
type textarea "x"
type textarea "3/22/2024 1:43:27 PM - KELLY - NTE increase ^ this would be a small $ increase …"
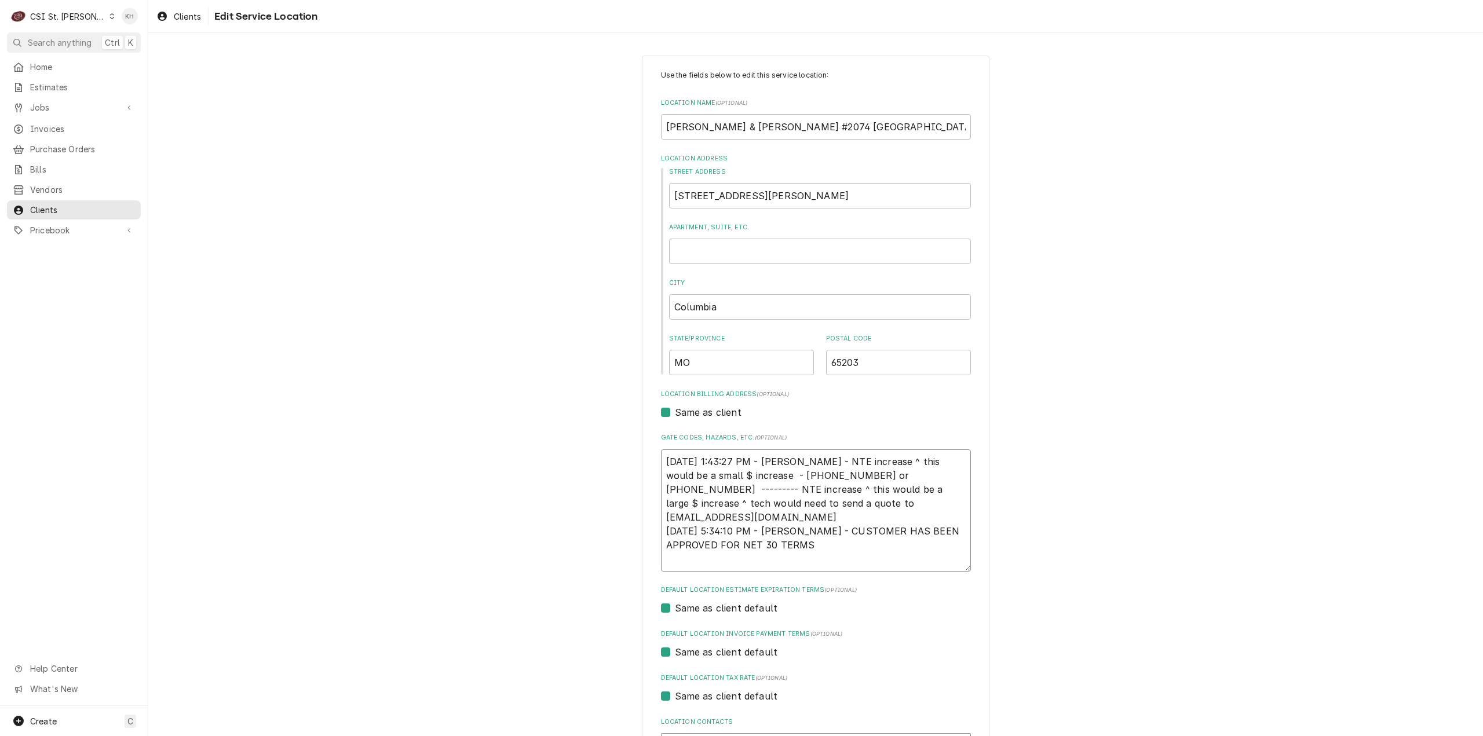
paste textarea "TECH TO CHECK IN AND OUT WITH SERVICE CHANNEL 516- 500-7776 FROM THE RESTAURANT…"
type textarea "x"
type textarea "3/22/2024 1:43:27 PM - KELLY - NTE increase ^ this would be a small $ increase …"
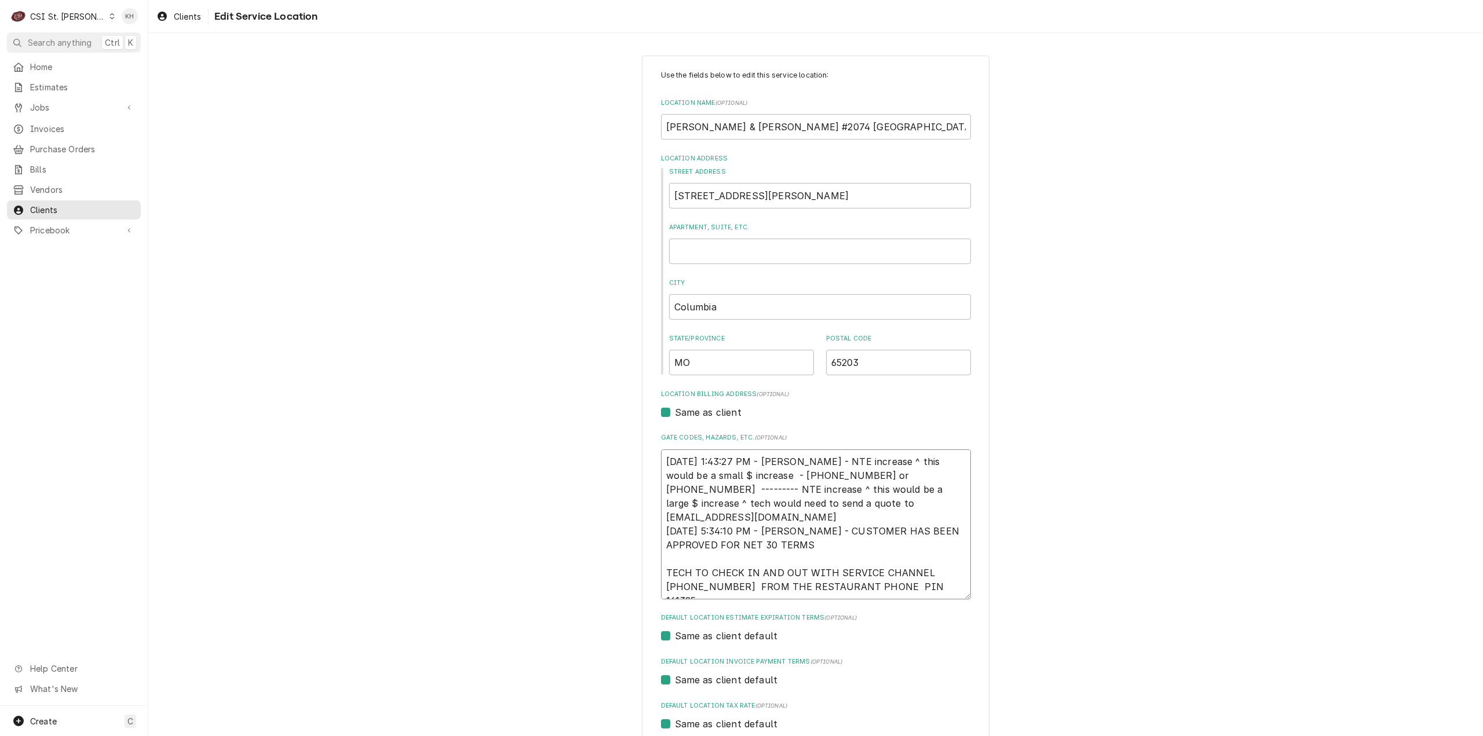
click at [809, 594] on textarea "3/22/2024 1:43:27 PM - KELLY - NTE increase ^ this would be a small $ increase …" at bounding box center [816, 525] width 310 height 150
type textarea "x"
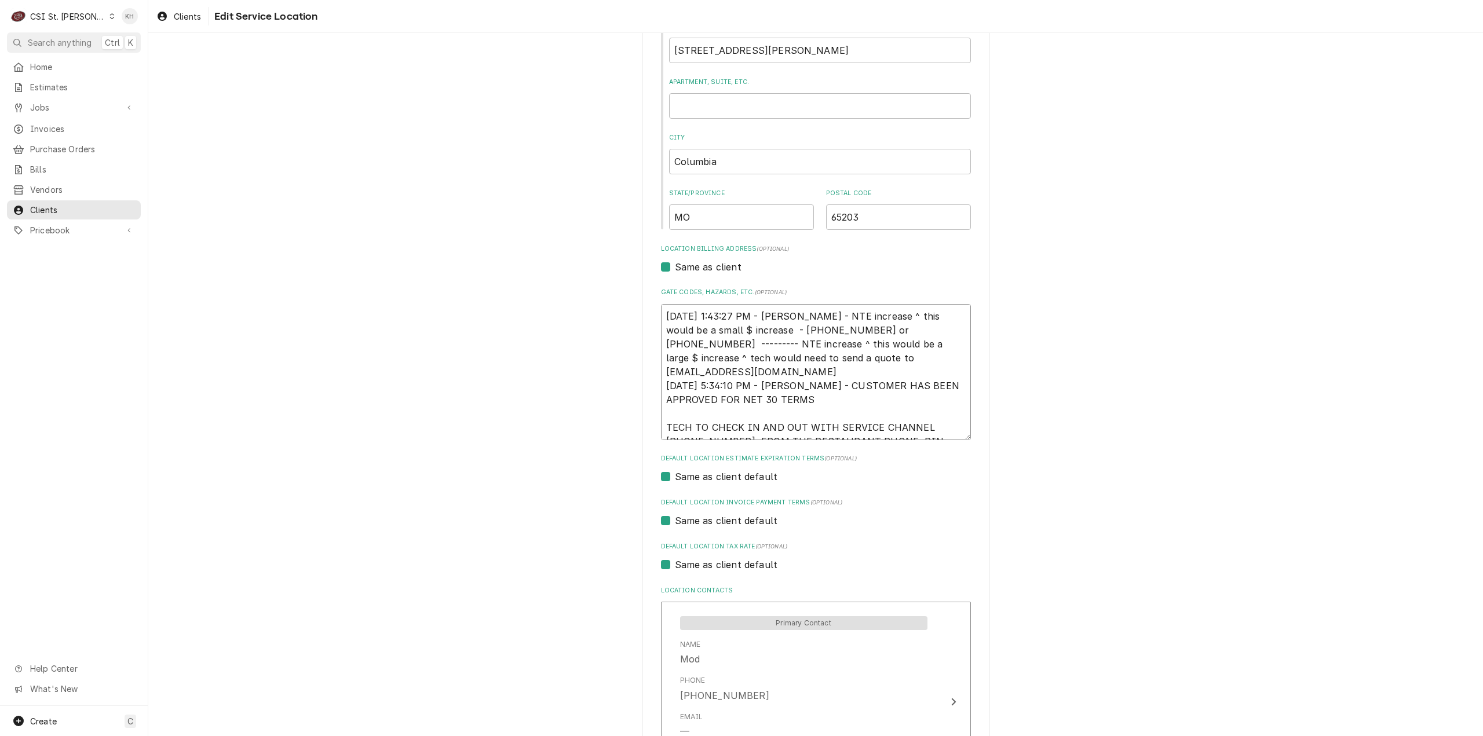
scroll to position [309, 0]
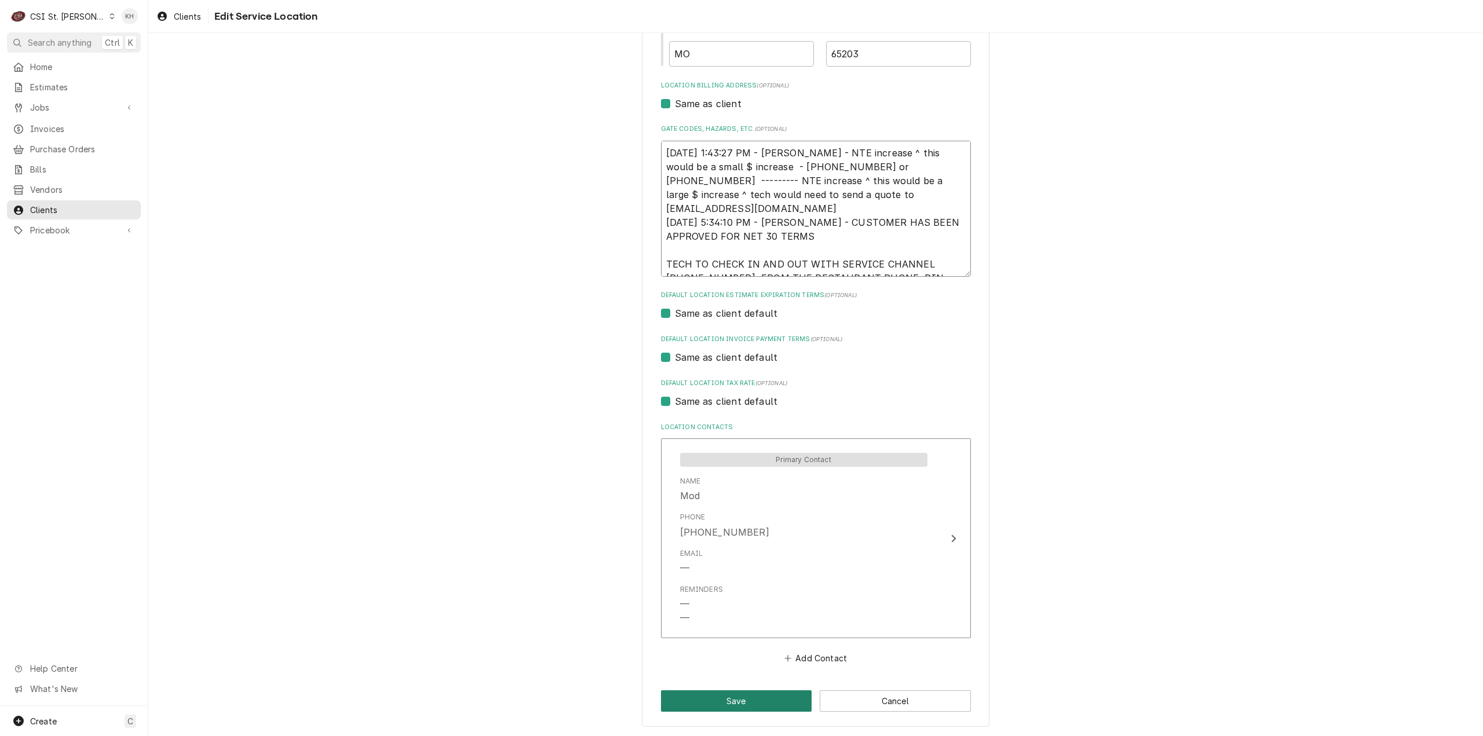
type textarea "3/22/2024 1:43:27 PM - KELLY - NTE increase ^ this would be a small $ increase …"
click at [713, 696] on button "Save" at bounding box center [736, 701] width 151 height 21
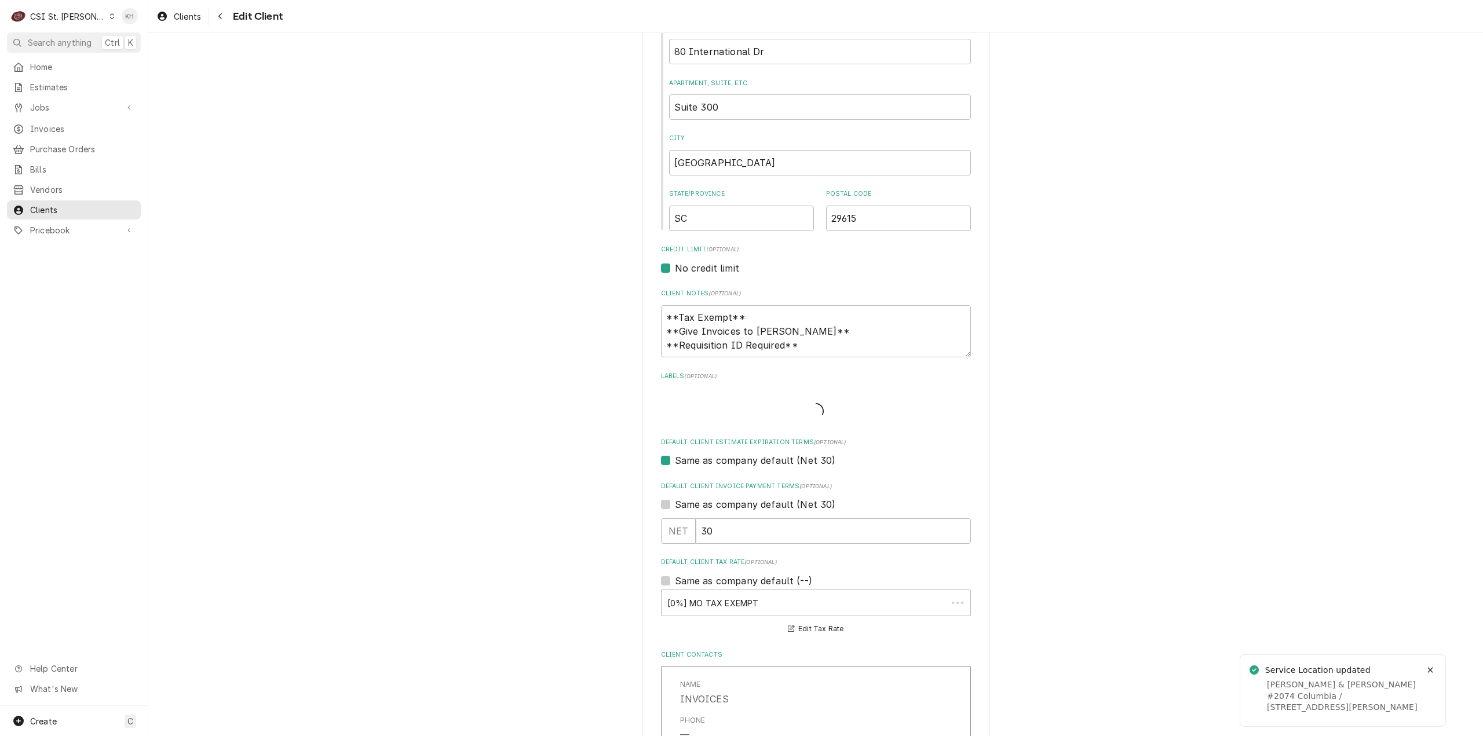
scroll to position [1148, 0]
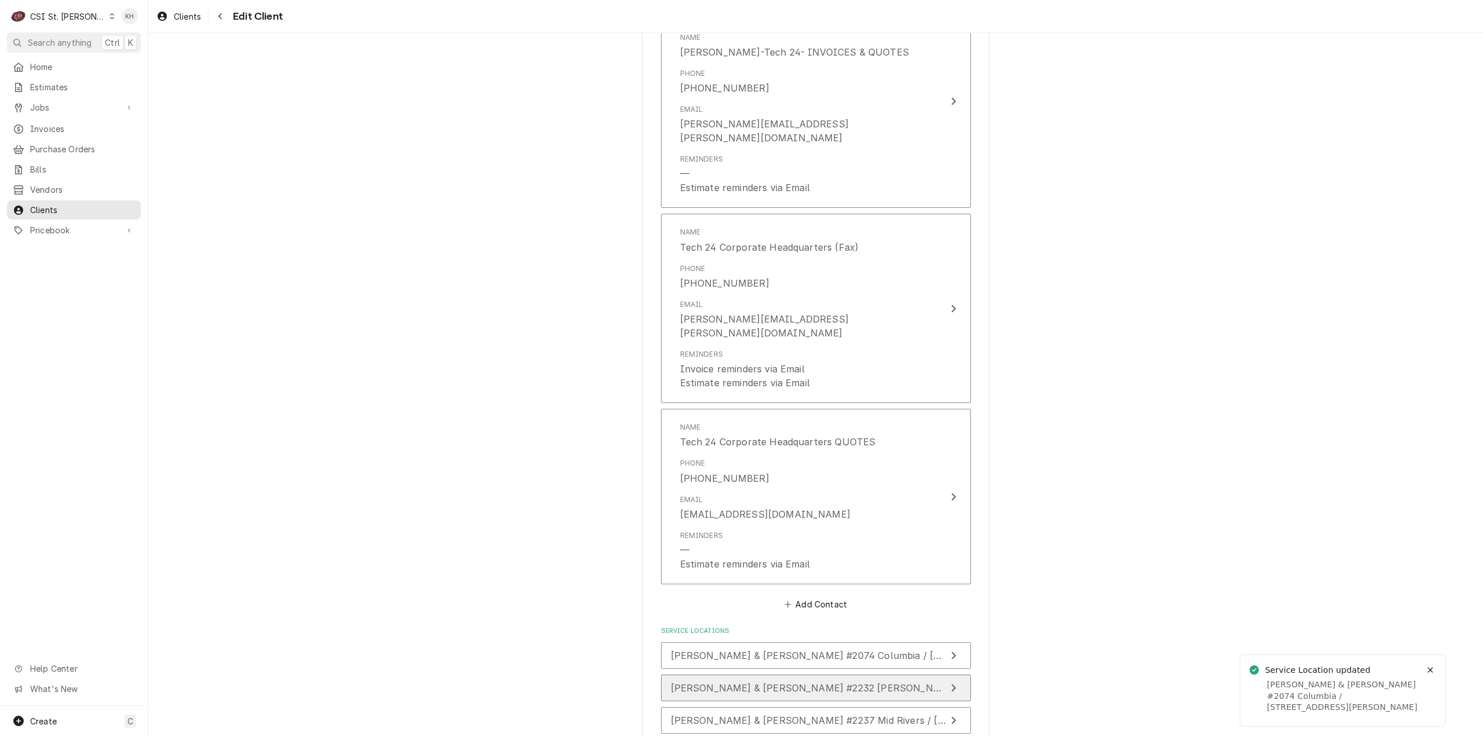
click at [747, 683] on span "[PERSON_NAME] & [PERSON_NAME] #2232 [PERSON_NAME] Commons / [STREET_ADDRESS][PE…" at bounding box center [971, 689] width 600 height 12
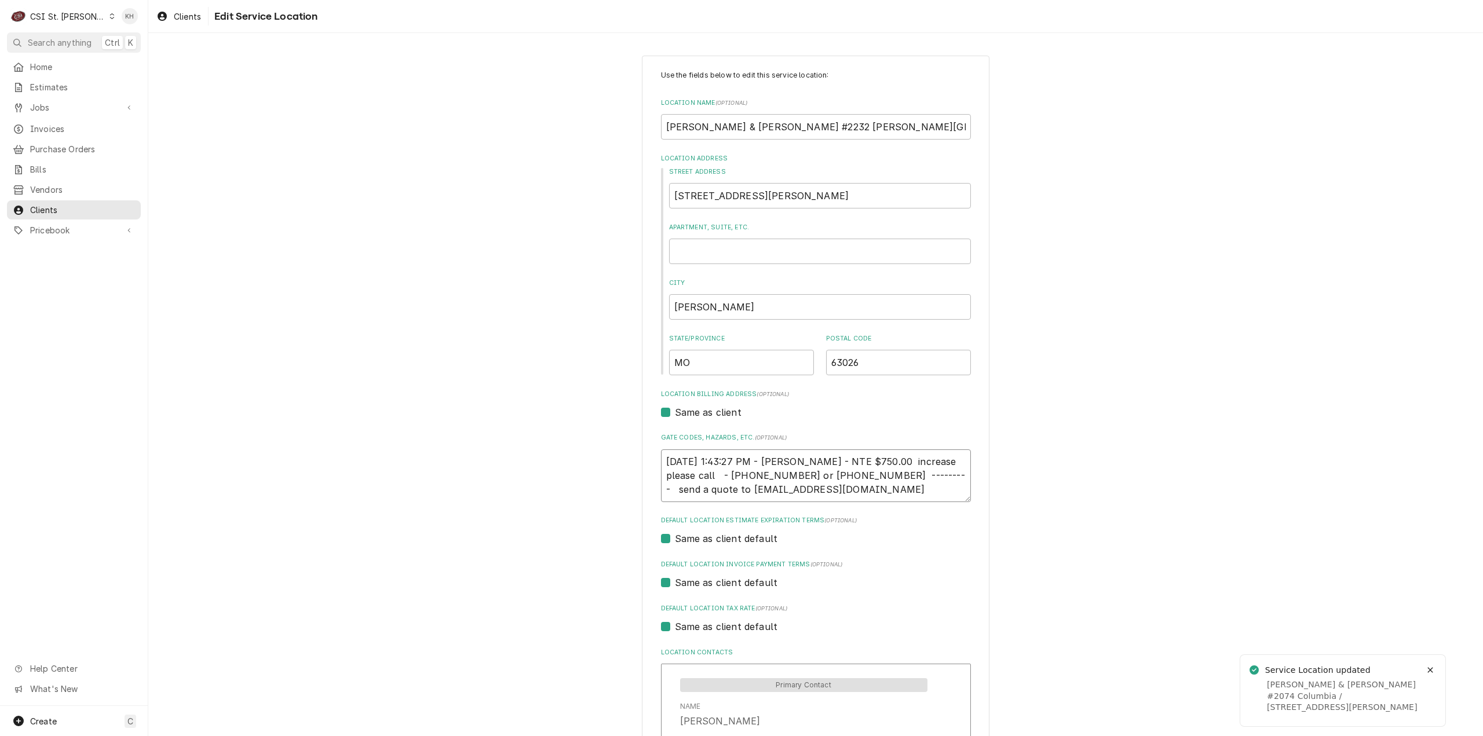
click at [794, 492] on textarea "3/22/2024 1:43:27 PM - KELLY - NTE $750.00 increase please call - 864 382-3061 …" at bounding box center [816, 476] width 310 height 53
type textarea "x"
type textarea "3/22/2024 1:43:27 PM - KELLY - NTE $750.00 increase please call - 864 382-3061 …"
type textarea "x"
type textarea "3/22/2024 1:43:27 PM - KELLY - NTE $750.00 increase please call - 864 382-3061 …"
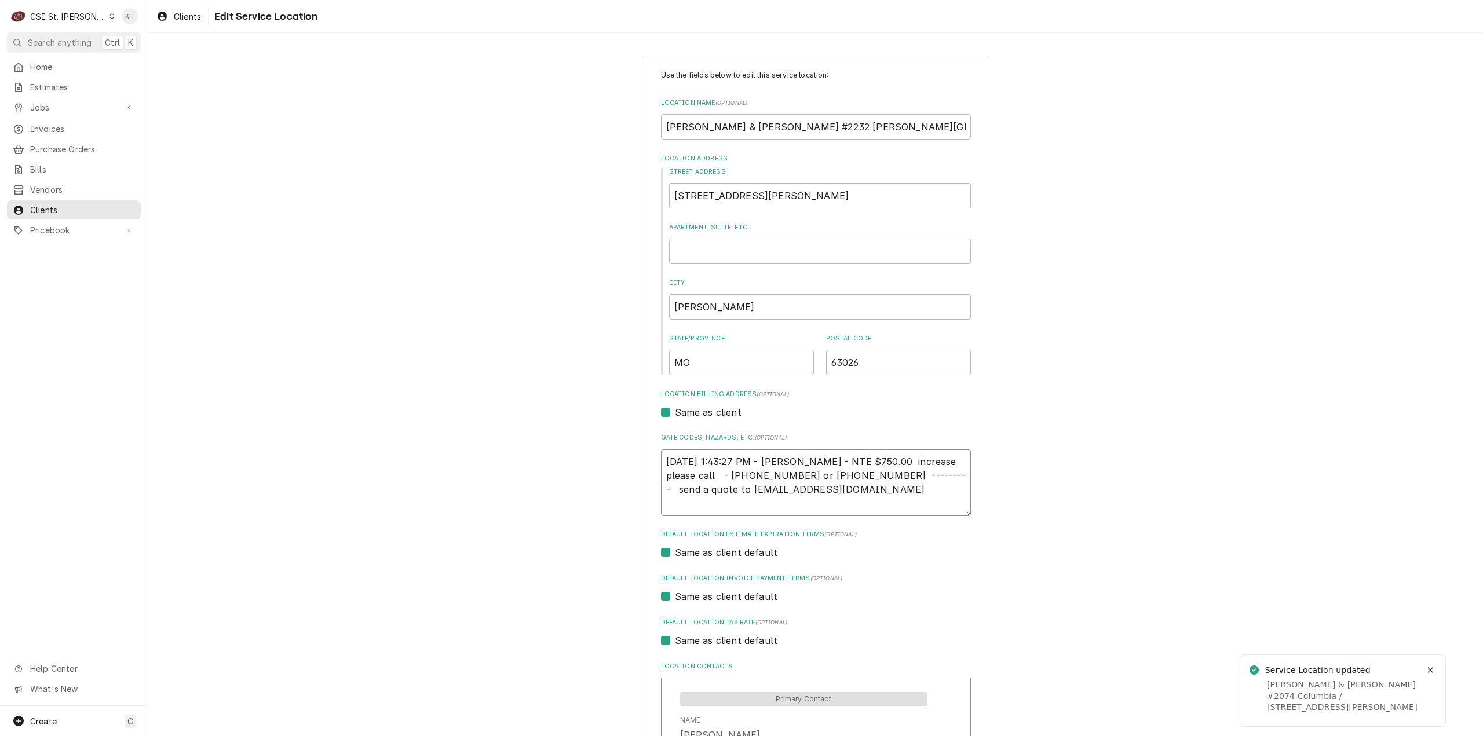
paste textarea "TECH TO CHECK IN AND OUT WITH SERVICE CHANNEL 516- 500-7776 FROM THE RESTAURANT…"
type textarea "x"
type textarea "3/22/2024 1:43:27 PM - KELLY - NTE $750.00 increase please call - 864 382-3061 …"
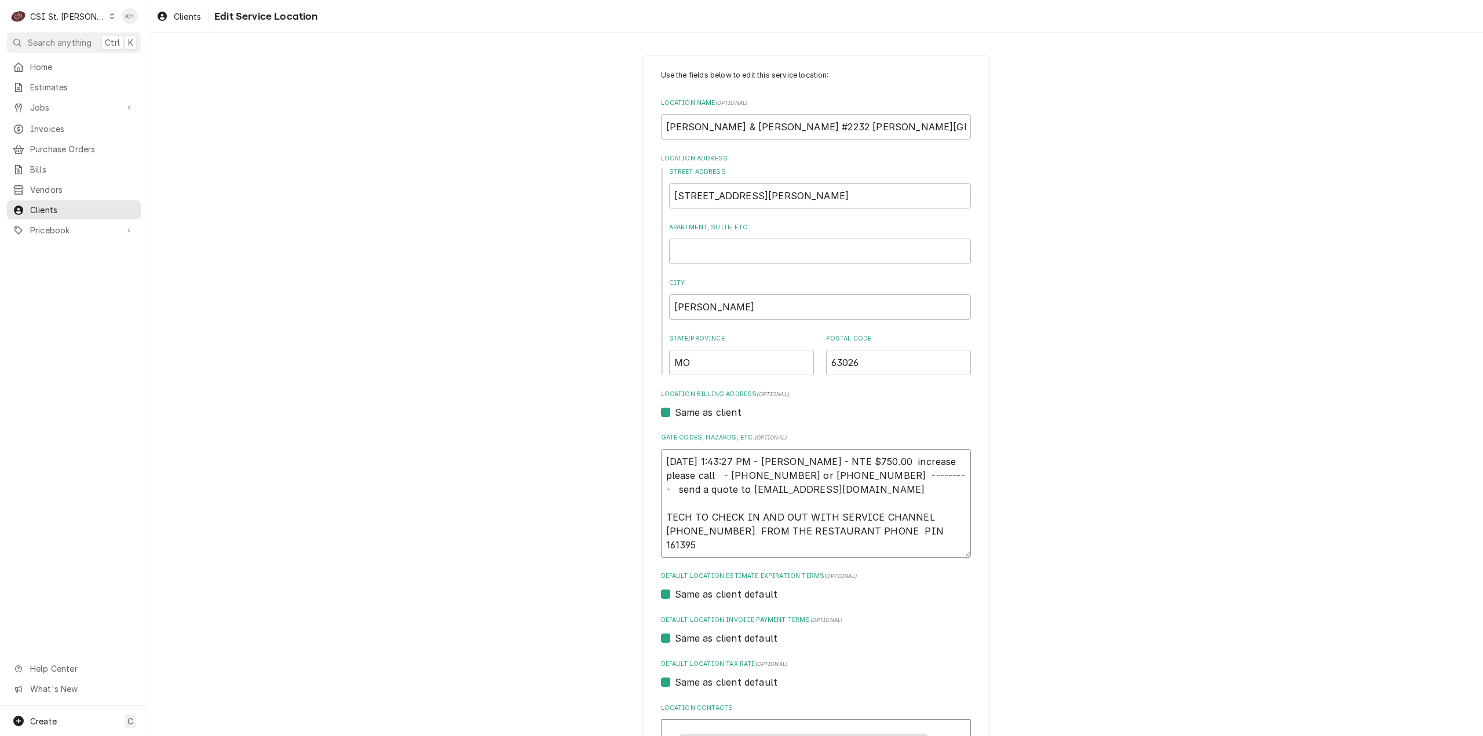
click at [776, 548] on textarea "3/22/2024 1:43:27 PM - KELLY - NTE $750.00 increase please call - 864 382-3061 …" at bounding box center [816, 504] width 310 height 108
type textarea "x"
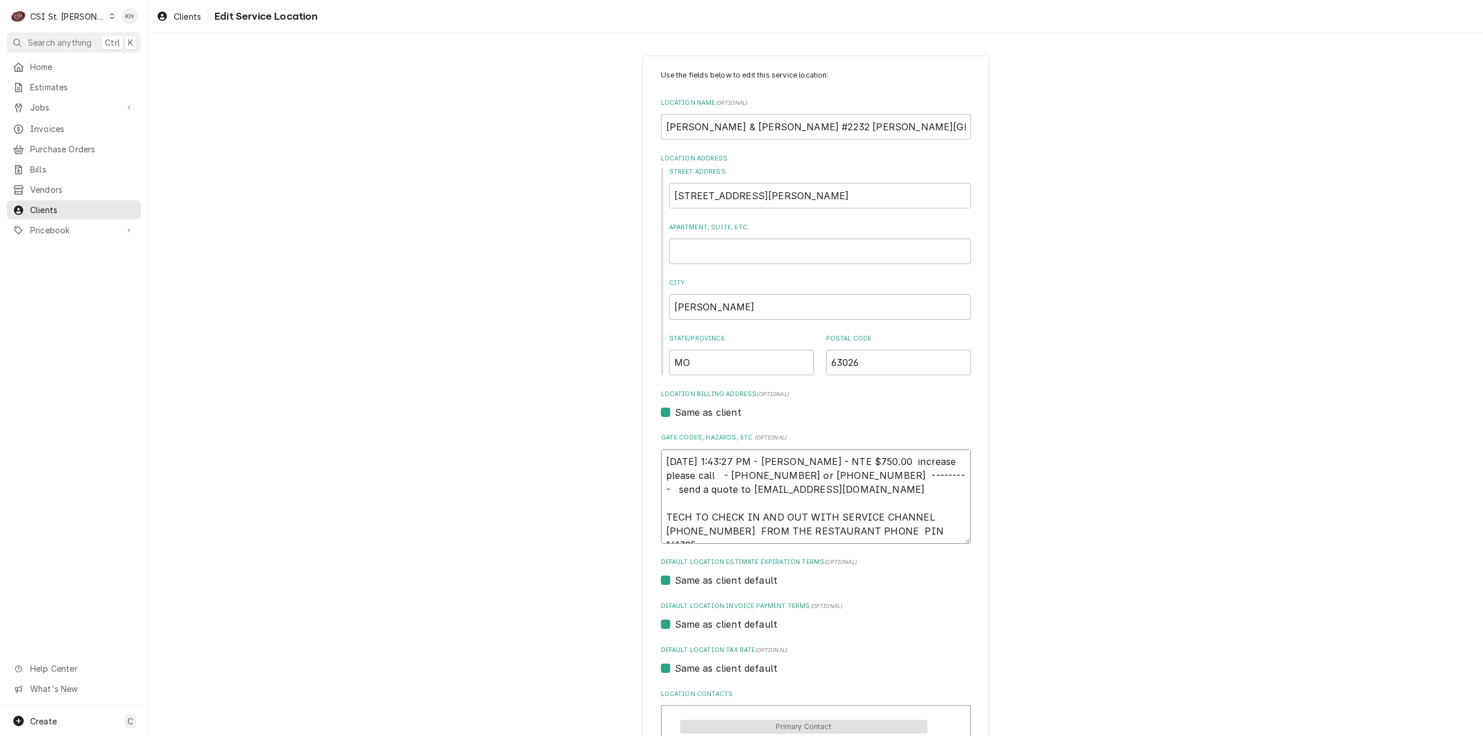
scroll to position [267, 0]
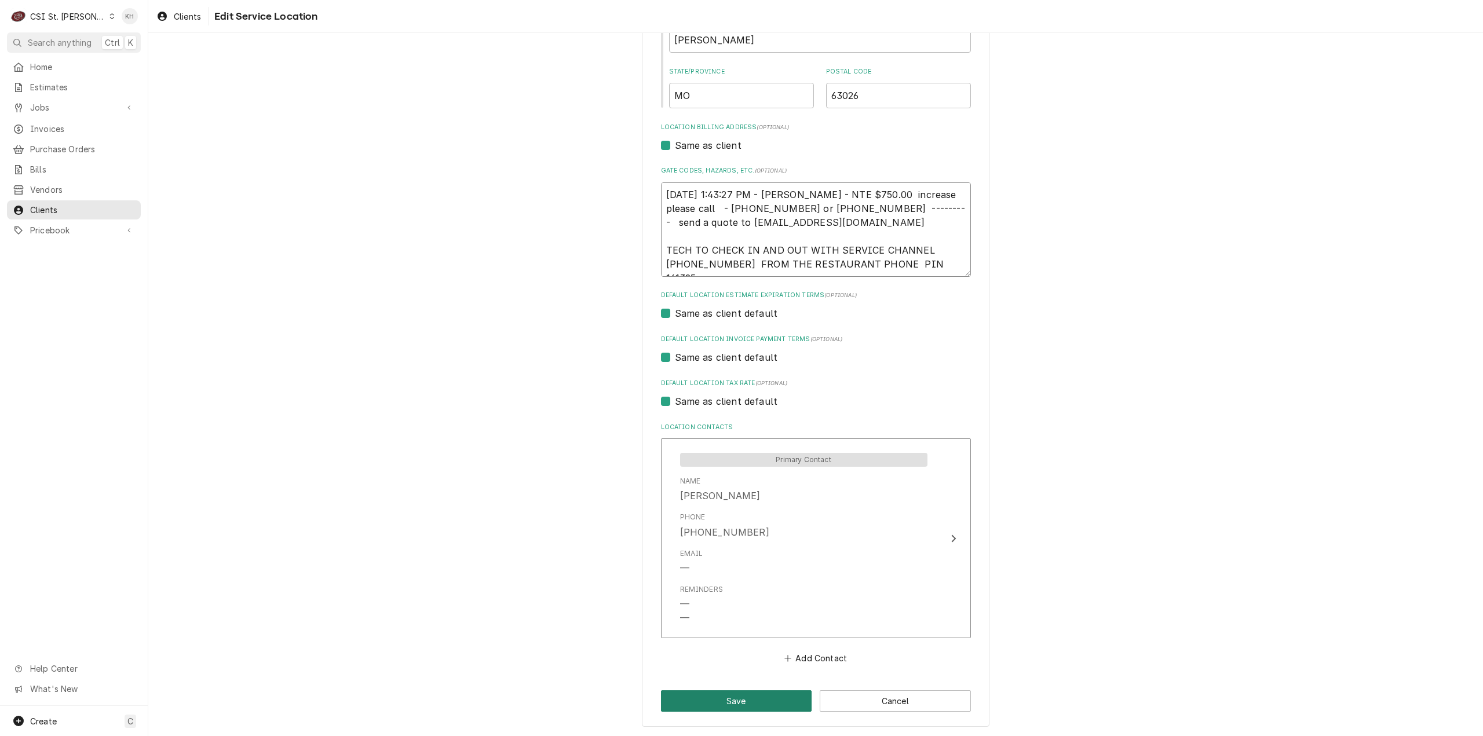
type textarea "3/22/2024 1:43:27 PM - KELLY - NTE $750.00 increase please call - 864 382-3061 …"
click at [718, 700] on button "Save" at bounding box center [736, 701] width 151 height 21
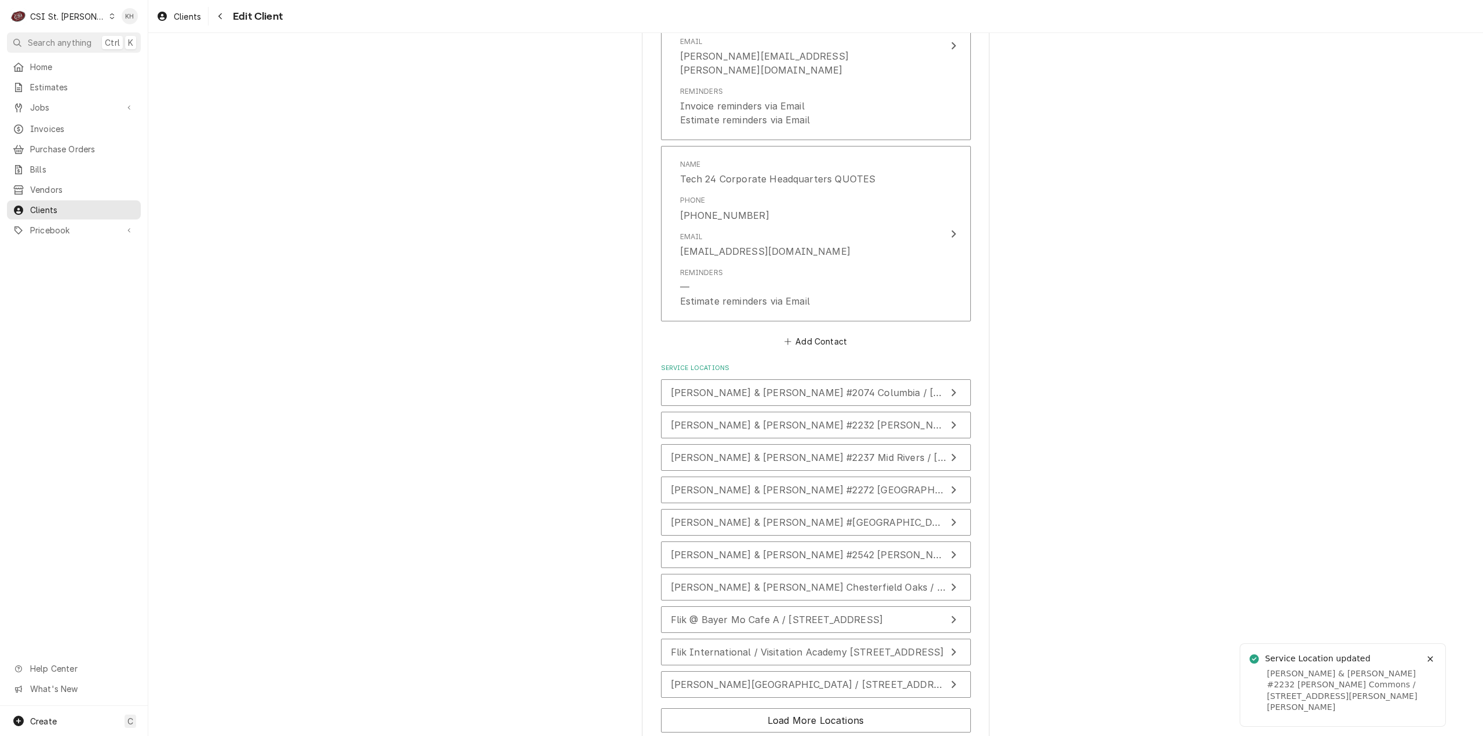
scroll to position [1424, 0]
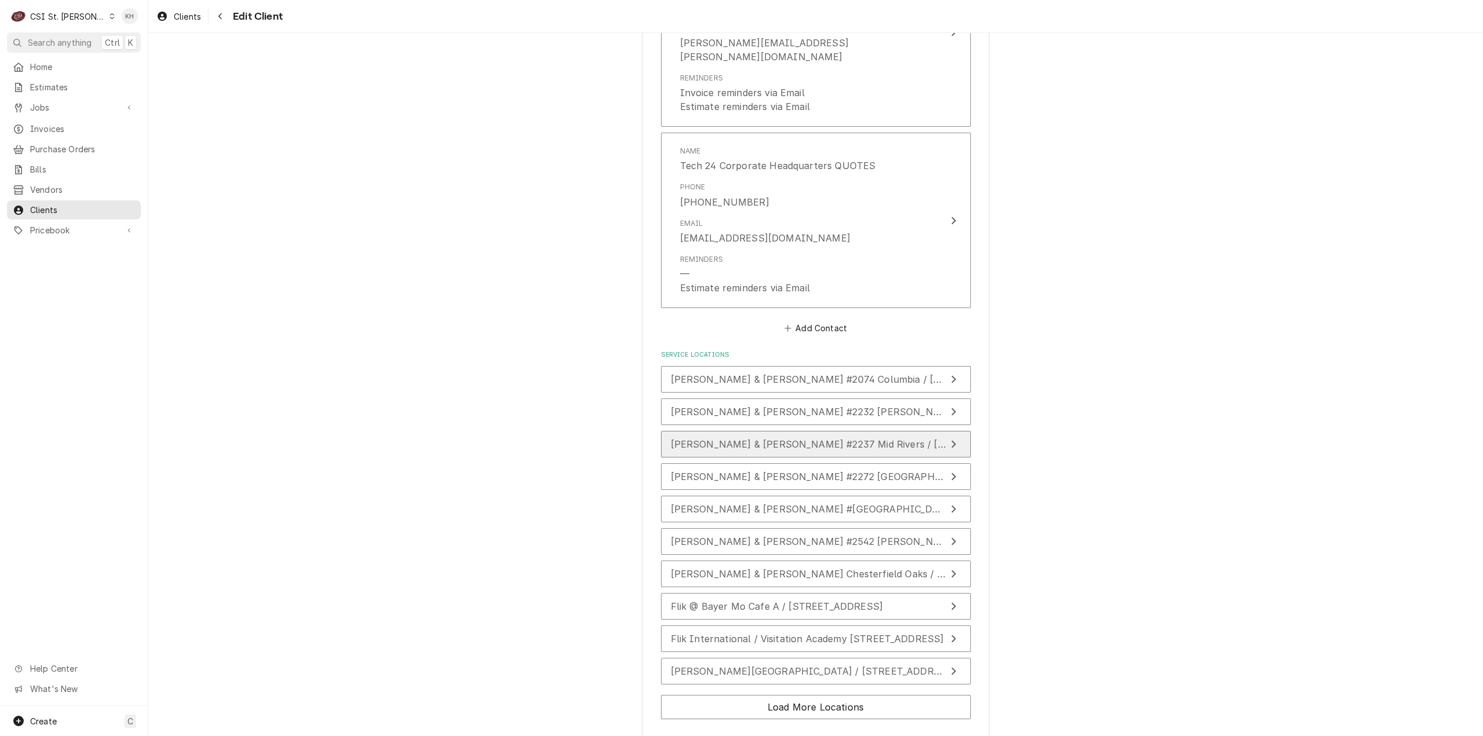
click at [772, 439] on span "[PERSON_NAME] & [PERSON_NAME] #2237 Mid Rivers / [STREET_ADDRESS][PERSON_NAME]" at bounding box center [890, 445] width 438 height 12
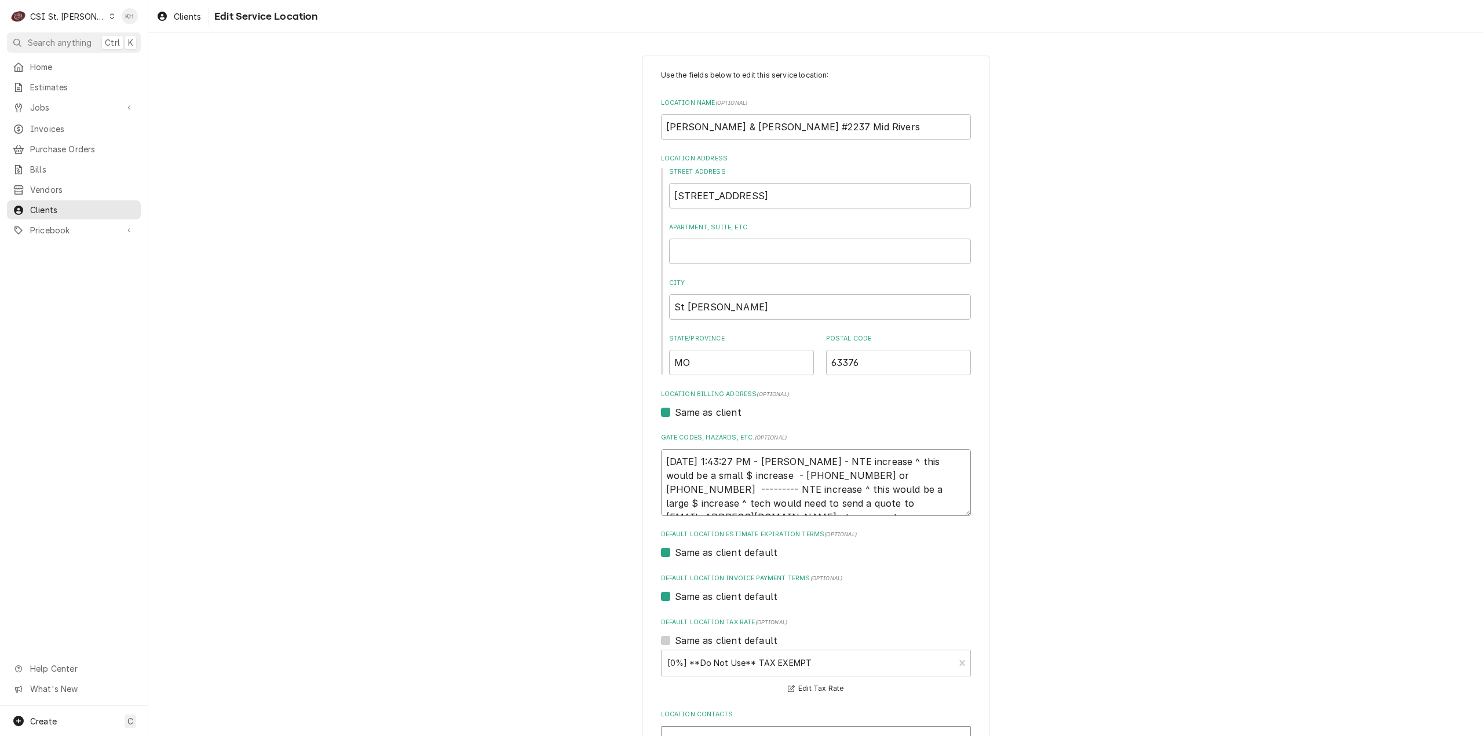
click at [886, 505] on textarea "3/22/2024 1:43:27 PM - KELLY - NTE increase ^ this would be a small $ increase …" at bounding box center [816, 483] width 310 height 67
type textarea "x"
type textarea "3/22/2024 1:43:27 PM - KELLY - NTE increase ^ this would be a small $ increase …"
type textarea "x"
type textarea "3/22/2024 1:43:27 PM - KELLY - NTE increase ^ this would be a small $ increase …"
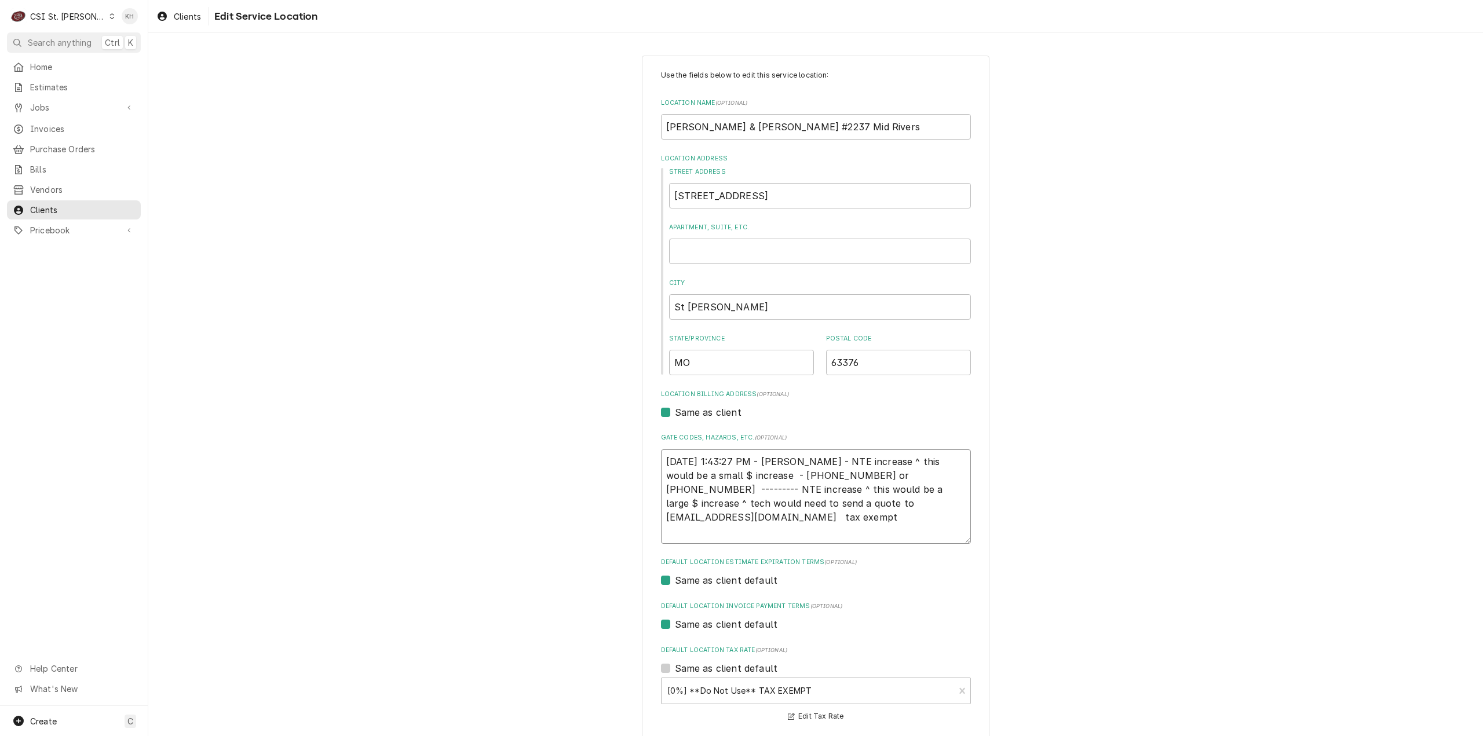
paste textarea "TECH TO CHECK IN AND OUT WITH SERVICE CHANNEL 516- 500-7776 FROM THE RESTAURANT…"
type textarea "x"
type textarea "3/22/2024 1:43:27 PM - KELLY - NTE increase ^ this would be a small $ increase …"
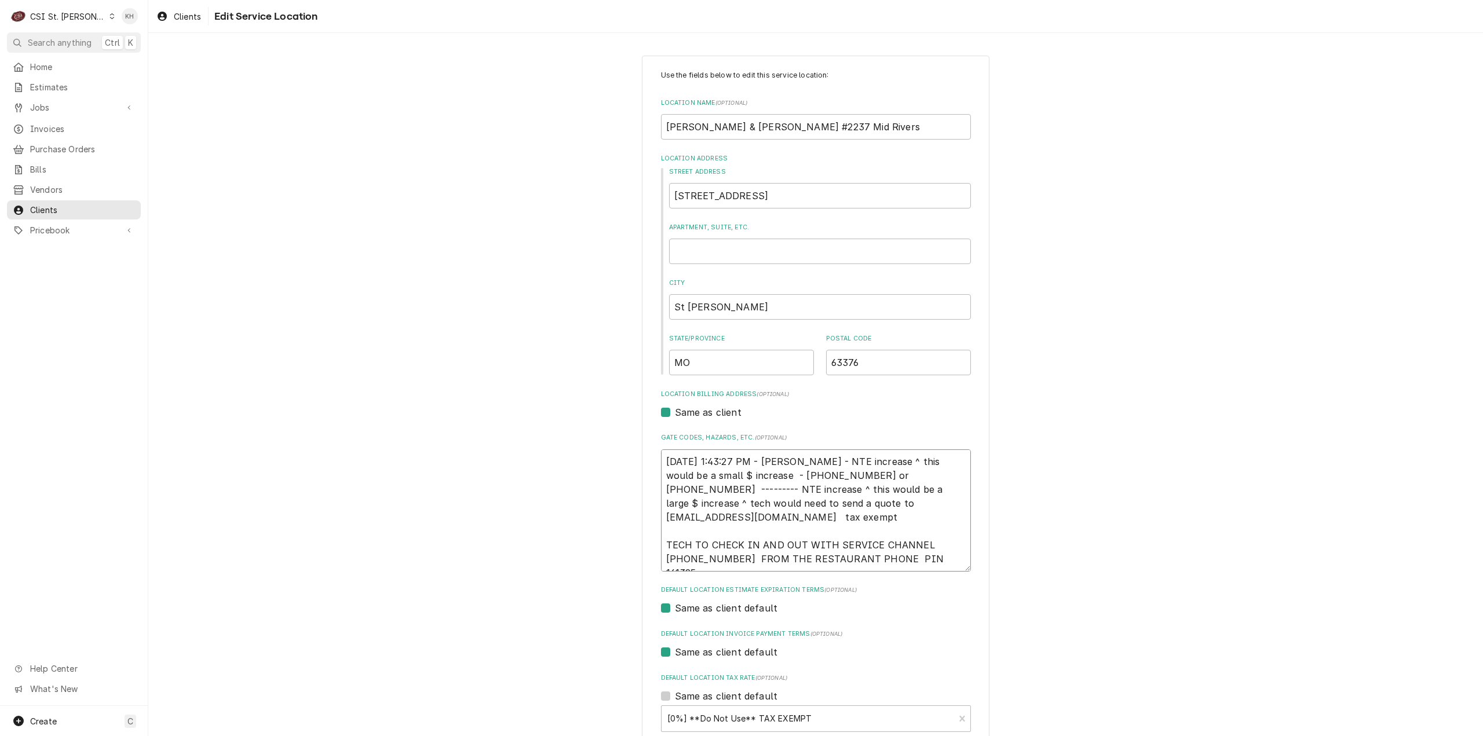
click at [823, 558] on textarea "3/22/2024 1:43:27 PM - KELLY - NTE increase ^ this would be a small $ increase …" at bounding box center [816, 511] width 310 height 122
type textarea "x"
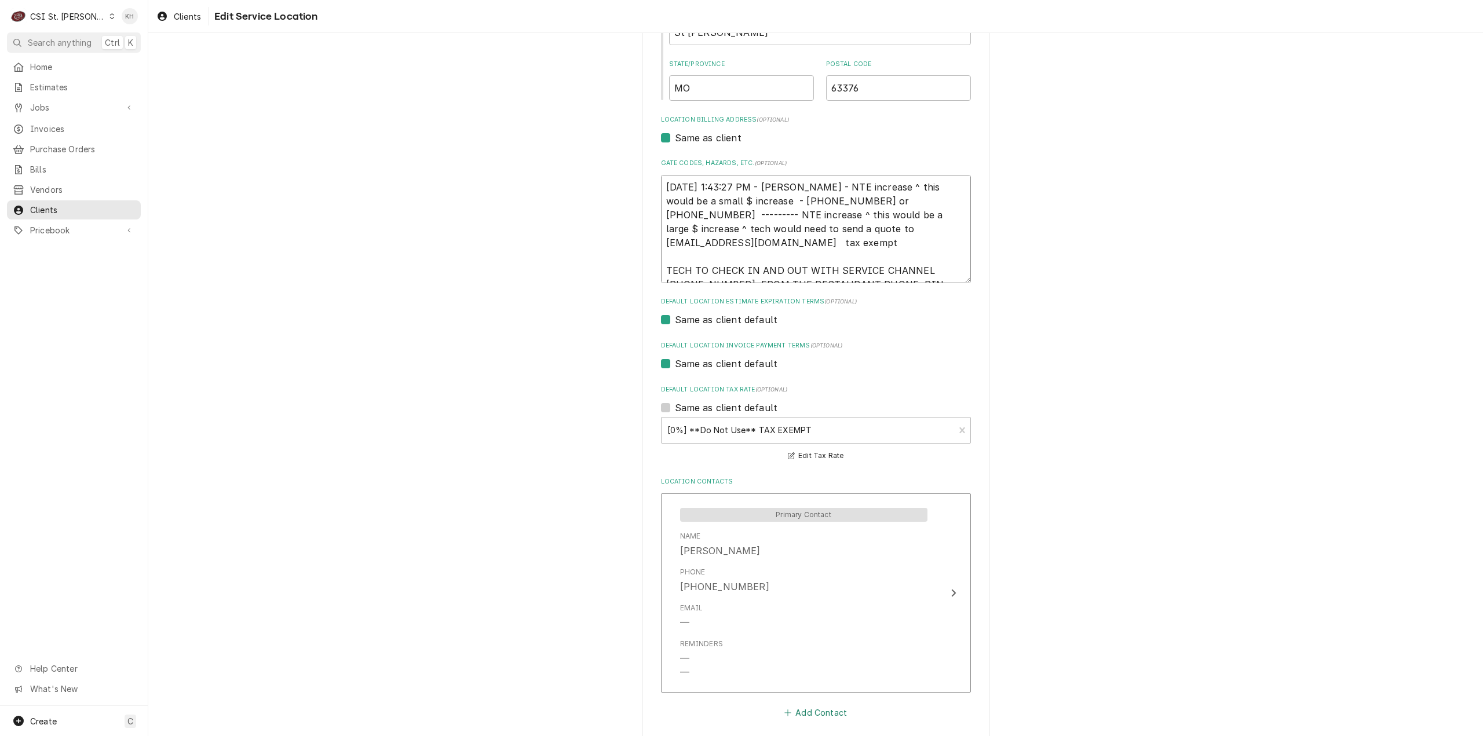
scroll to position [330, 0]
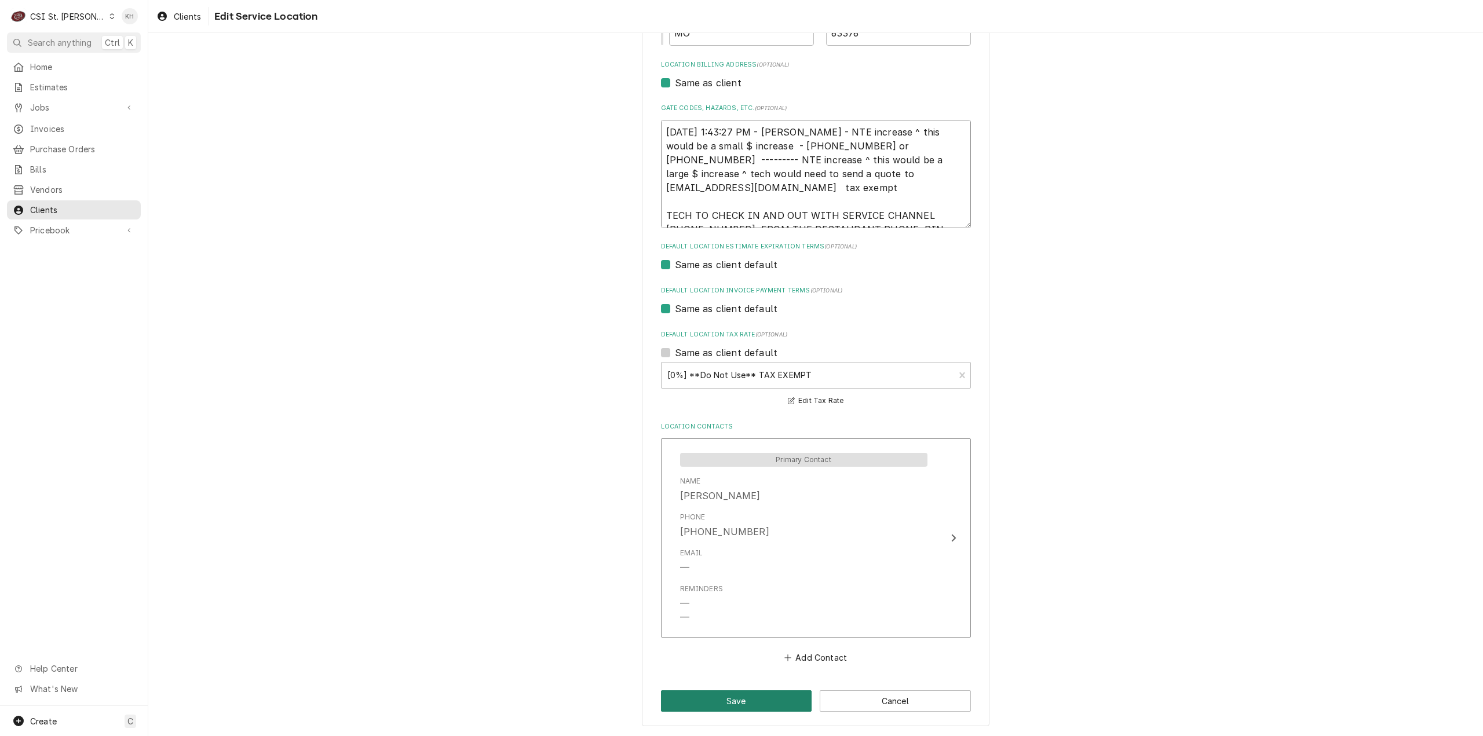
type textarea "3/22/2024 1:43:27 PM - KELLY - NTE increase ^ this would be a small $ increase …"
click at [760, 699] on button "Save" at bounding box center [736, 701] width 151 height 21
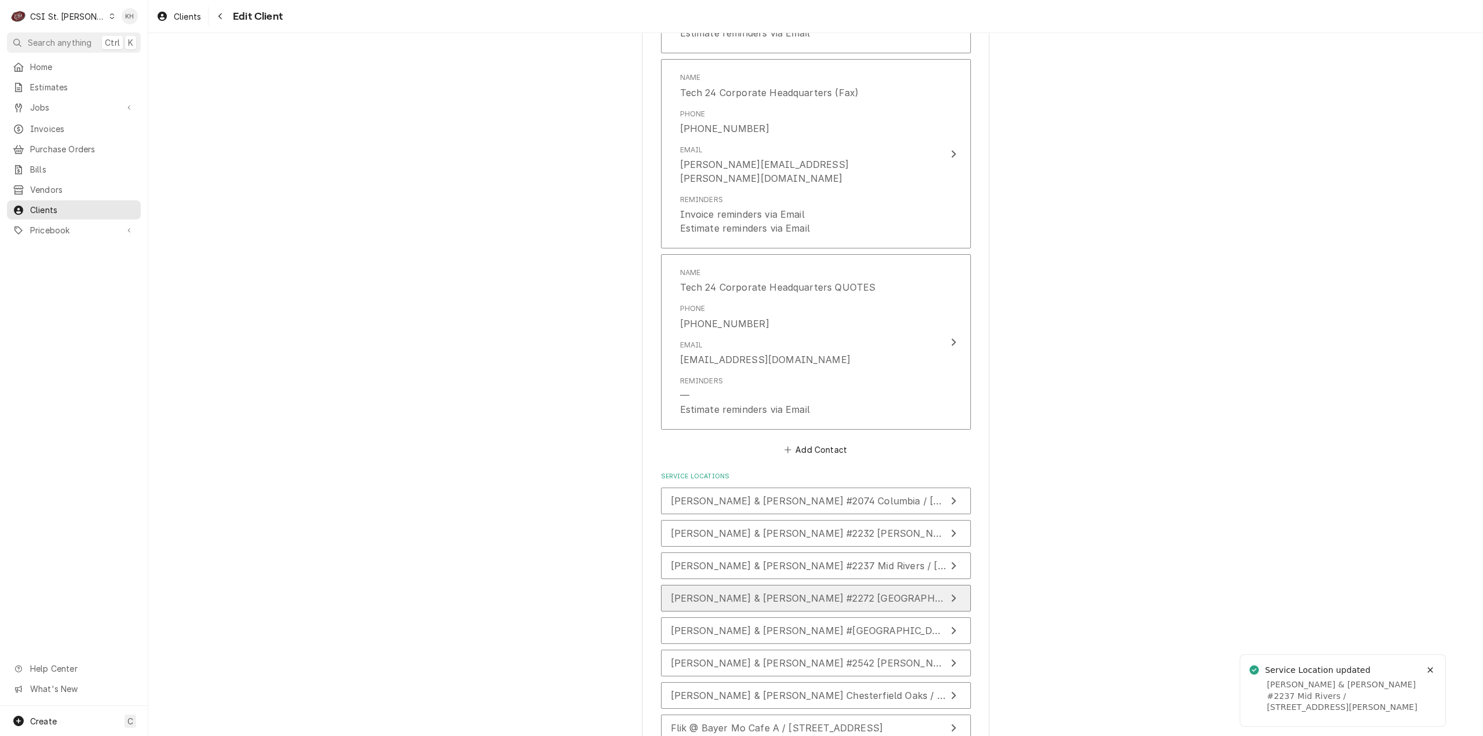
scroll to position [1437, 0]
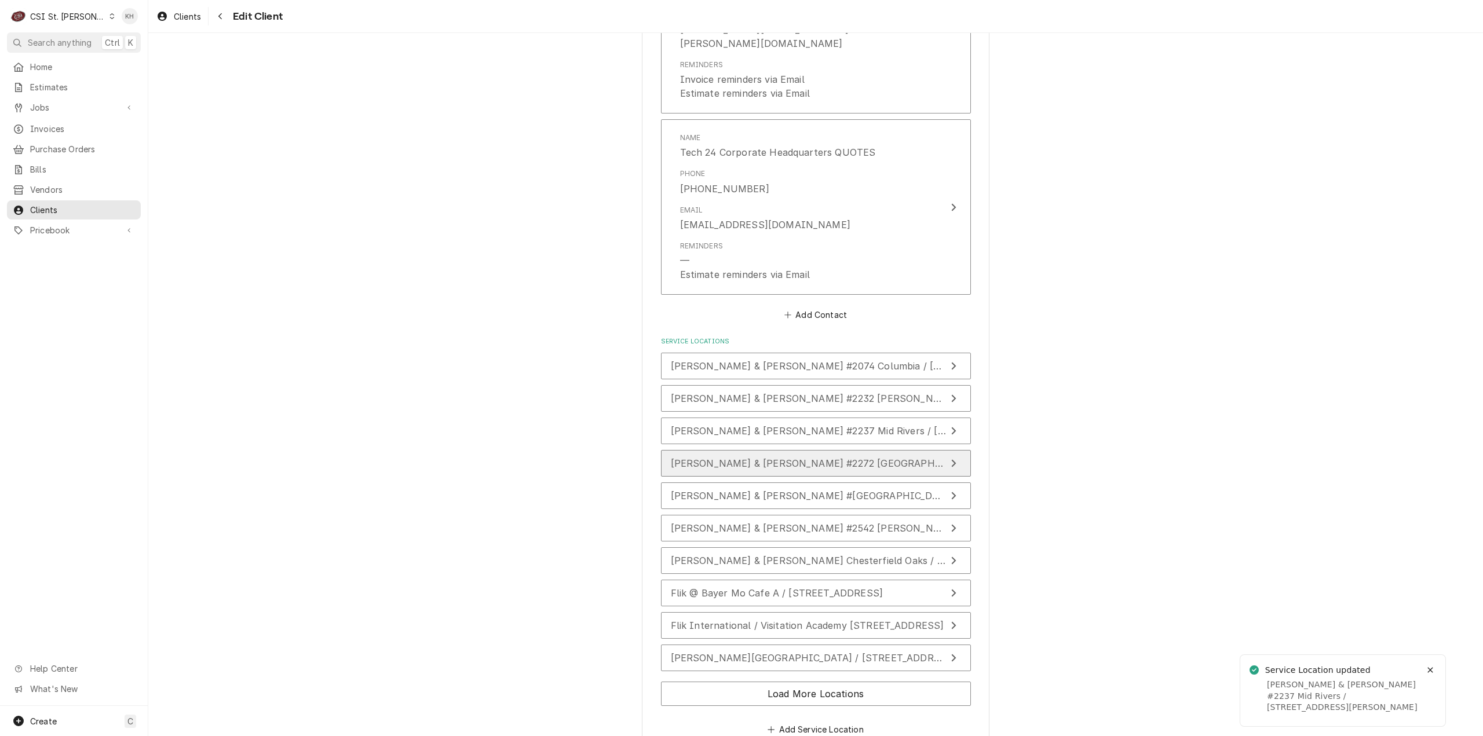
click at [786, 458] on span "[PERSON_NAME] & [PERSON_NAME] #2272 [GEOGRAPHIC_DATA] / [STREET_ADDRESS][PERSON…" at bounding box center [917, 464] width 492 height 12
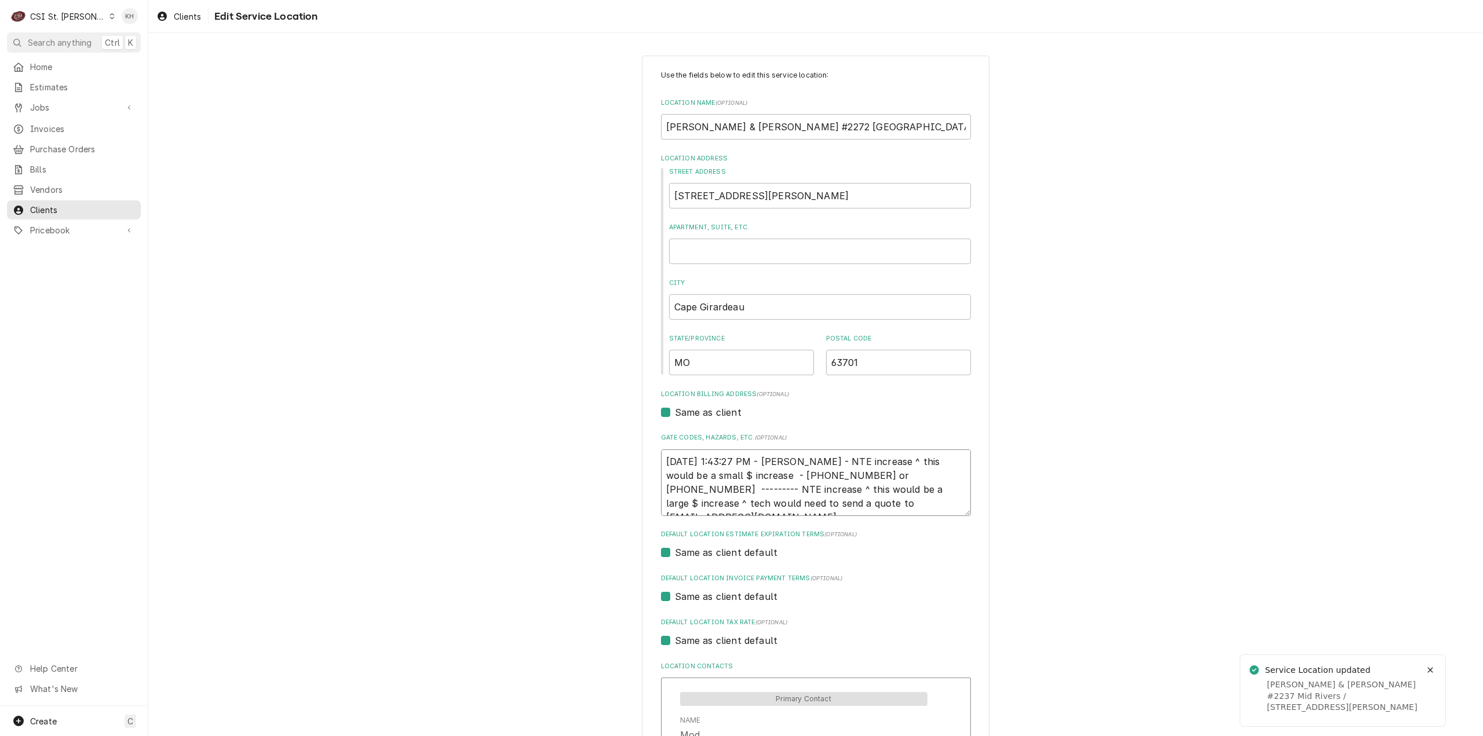
click at [856, 503] on textarea "3/22/2024 1:43:27 PM - KELLY - NTE increase ^ this would be a small $ increase …" at bounding box center [816, 483] width 310 height 67
type textarea "x"
type textarea "3/22/2024 1:43:27 PM - KELLY - NTE increase ^ this would be a small $ increase …"
type textarea "x"
type textarea "3/22/2024 1:43:27 PM - KELLY - NTE increase ^ this would be a small $ increase …"
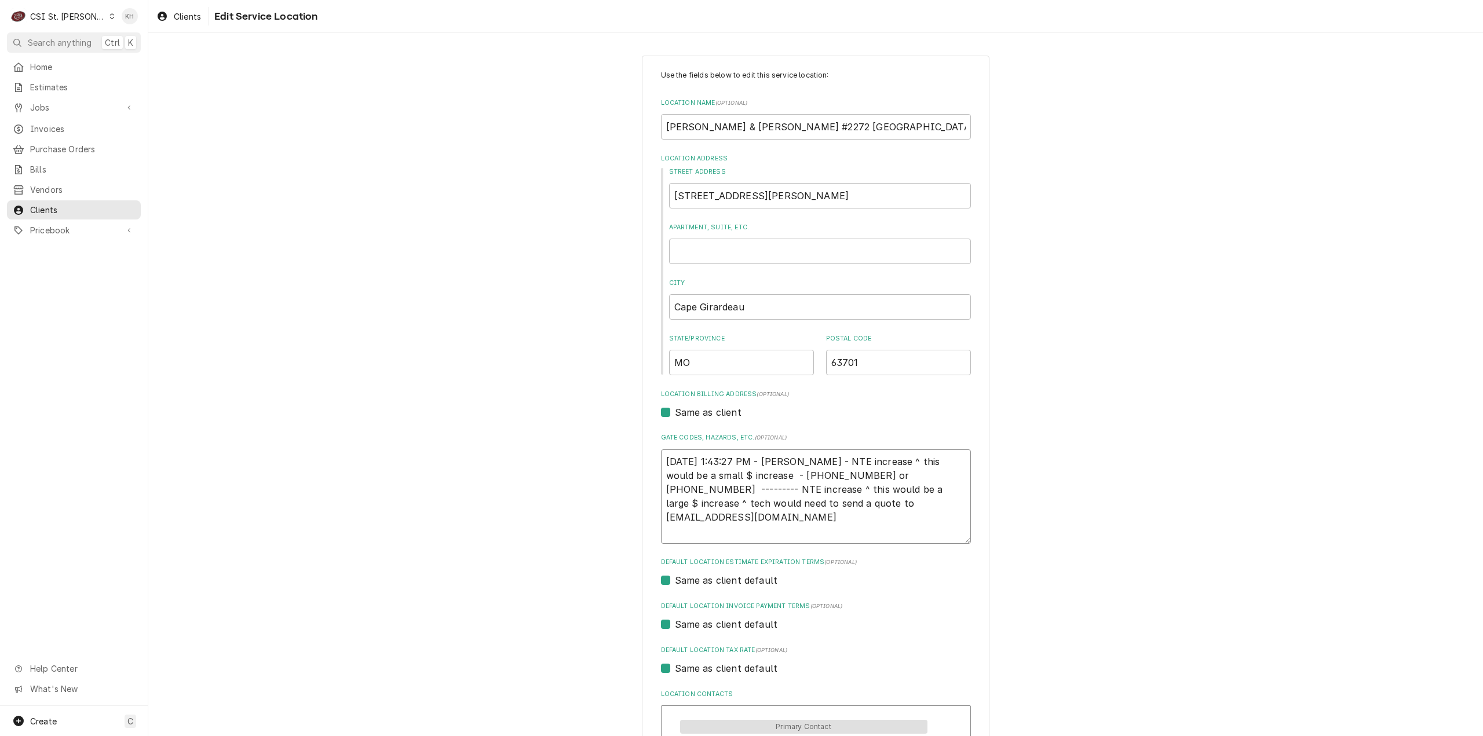
paste textarea "TECH TO CHECK IN AND OUT WITH SERVICE CHANNEL 516- 500-7776 FROM THE RESTAURANT…"
type textarea "x"
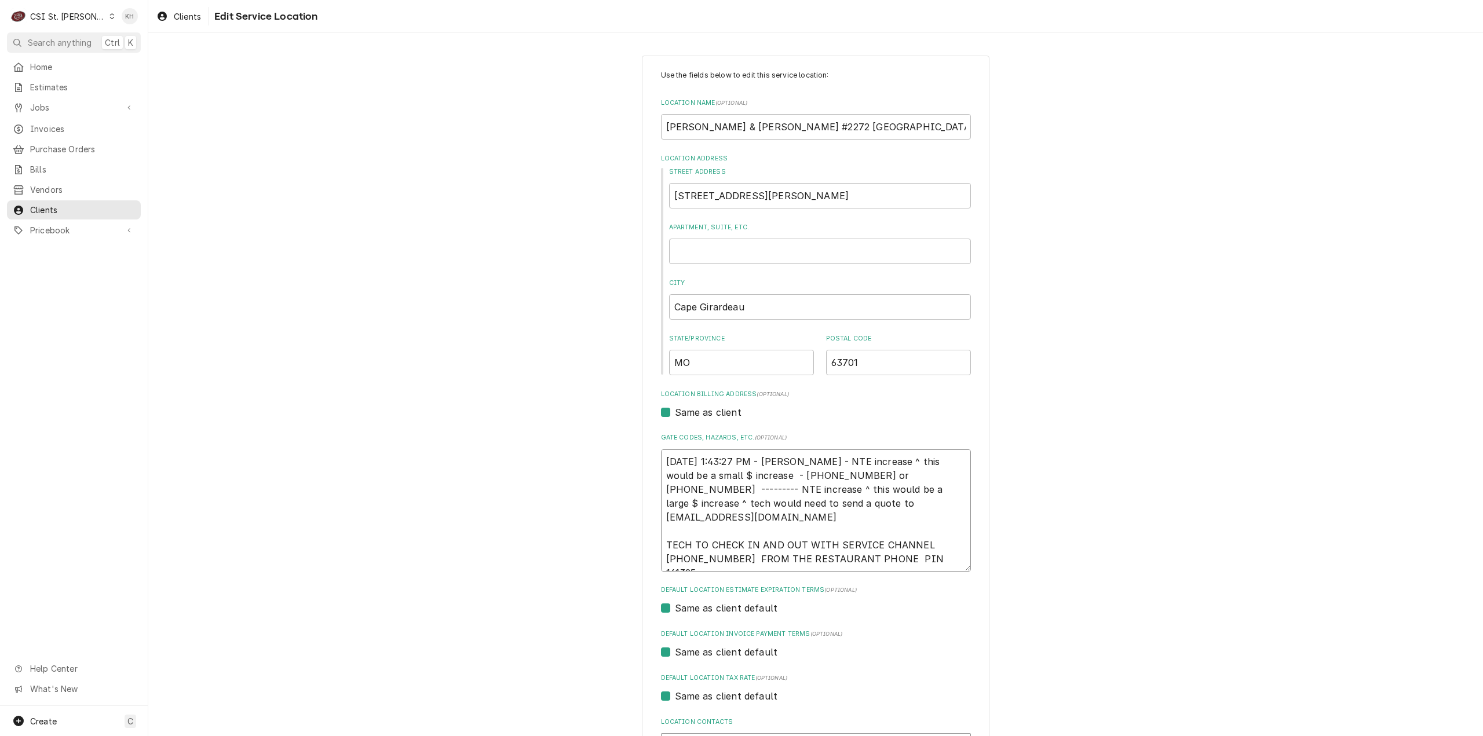
scroll to position [295, 0]
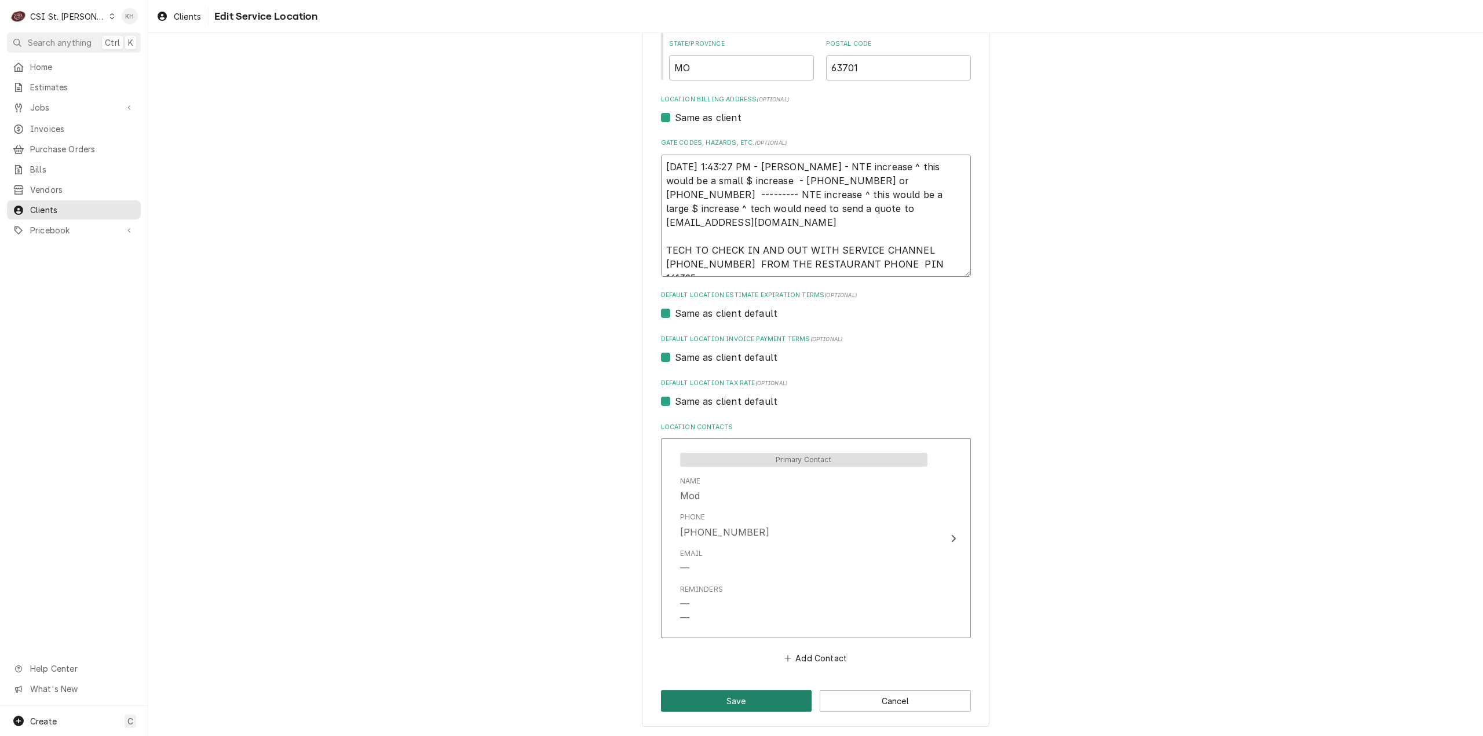
type textarea "3/22/2024 1:43:27 PM - KELLY - NTE increase ^ this would be a small $ increase …"
click at [740, 695] on button "Save" at bounding box center [736, 701] width 151 height 21
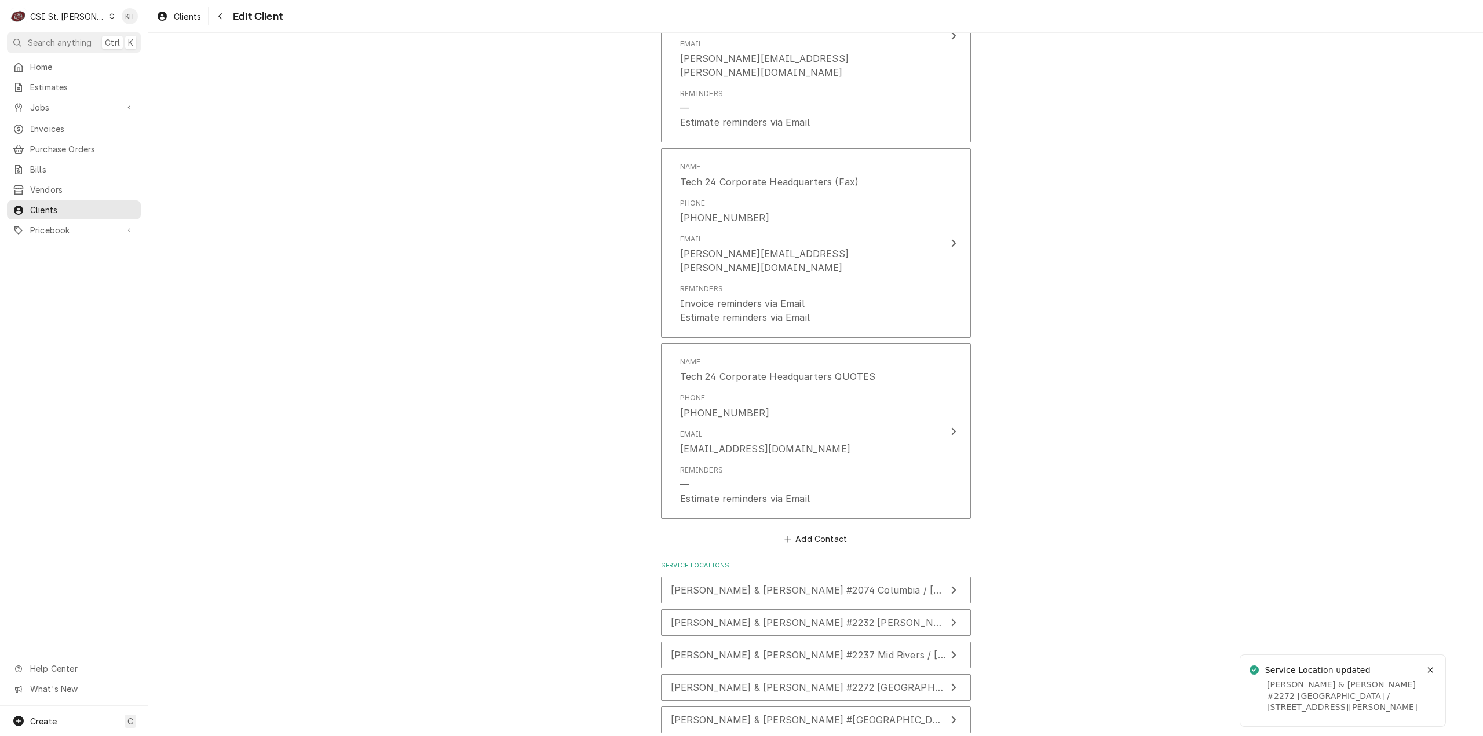
scroll to position [1437, 0]
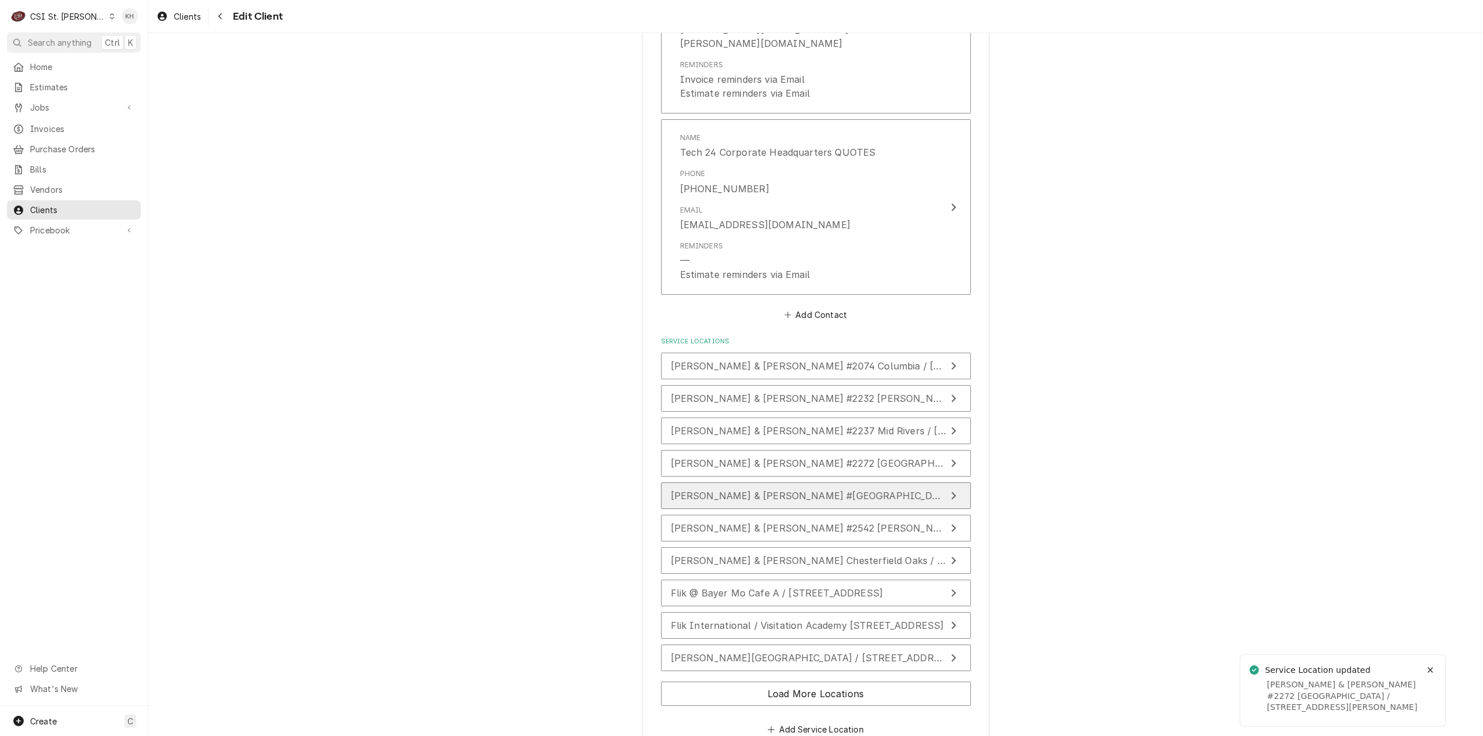
click at [818, 490] on span "[PERSON_NAME] & [PERSON_NAME] #[GEOGRAPHIC_DATA] / [STREET_ADDRESS][PERSON_NAME]" at bounding box center [905, 496] width 468 height 12
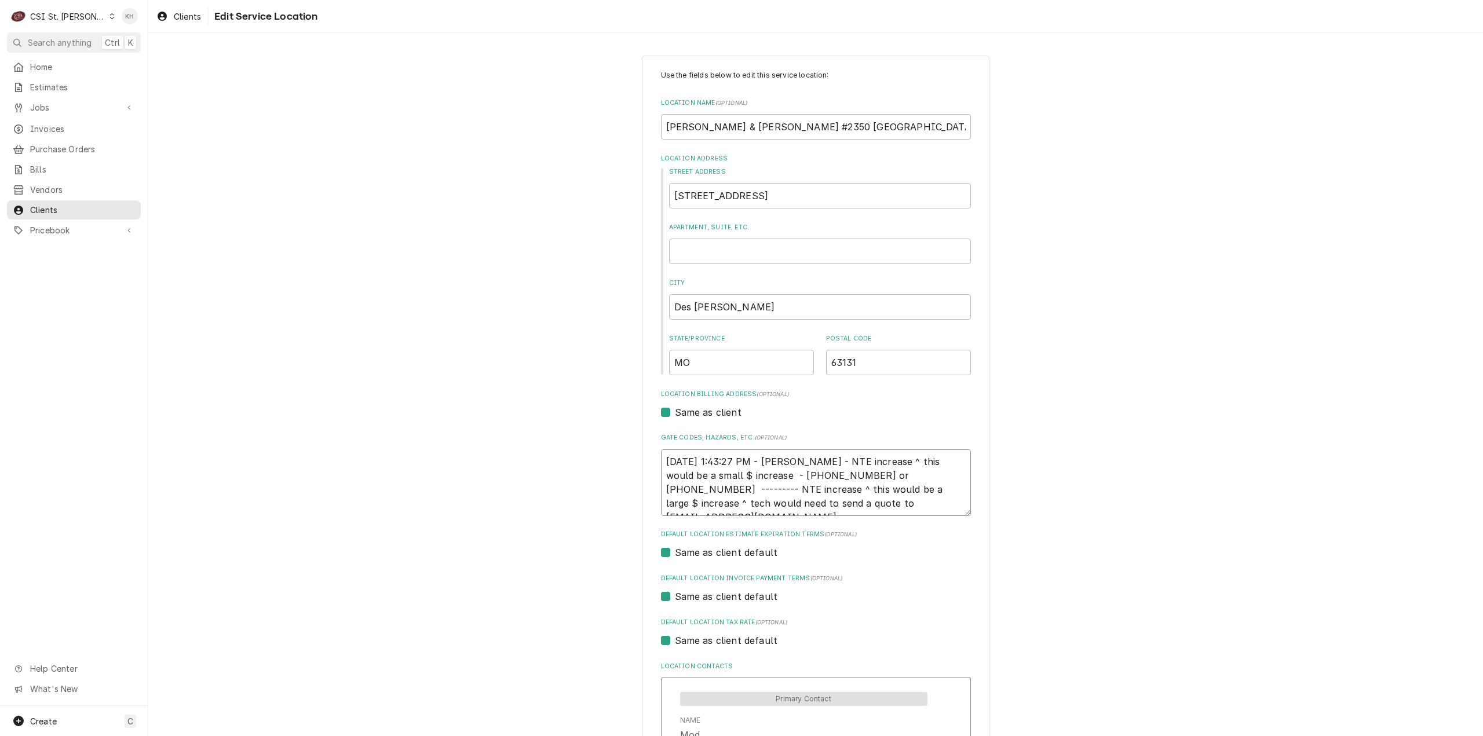
click at [841, 508] on textarea "3/22/2024 1:43:27 PM - KELLY - NTE increase ^ this would be a small $ increase …" at bounding box center [816, 483] width 310 height 67
type textarea "x"
type textarea "3/22/2024 1:43:27 PM - KELLY - NTE increase ^ this would be a small $ increase …"
type textarea "x"
type textarea "3/22/2024 1:43:27 PM - KELLY - NTE increase ^ this would be a small $ increase …"
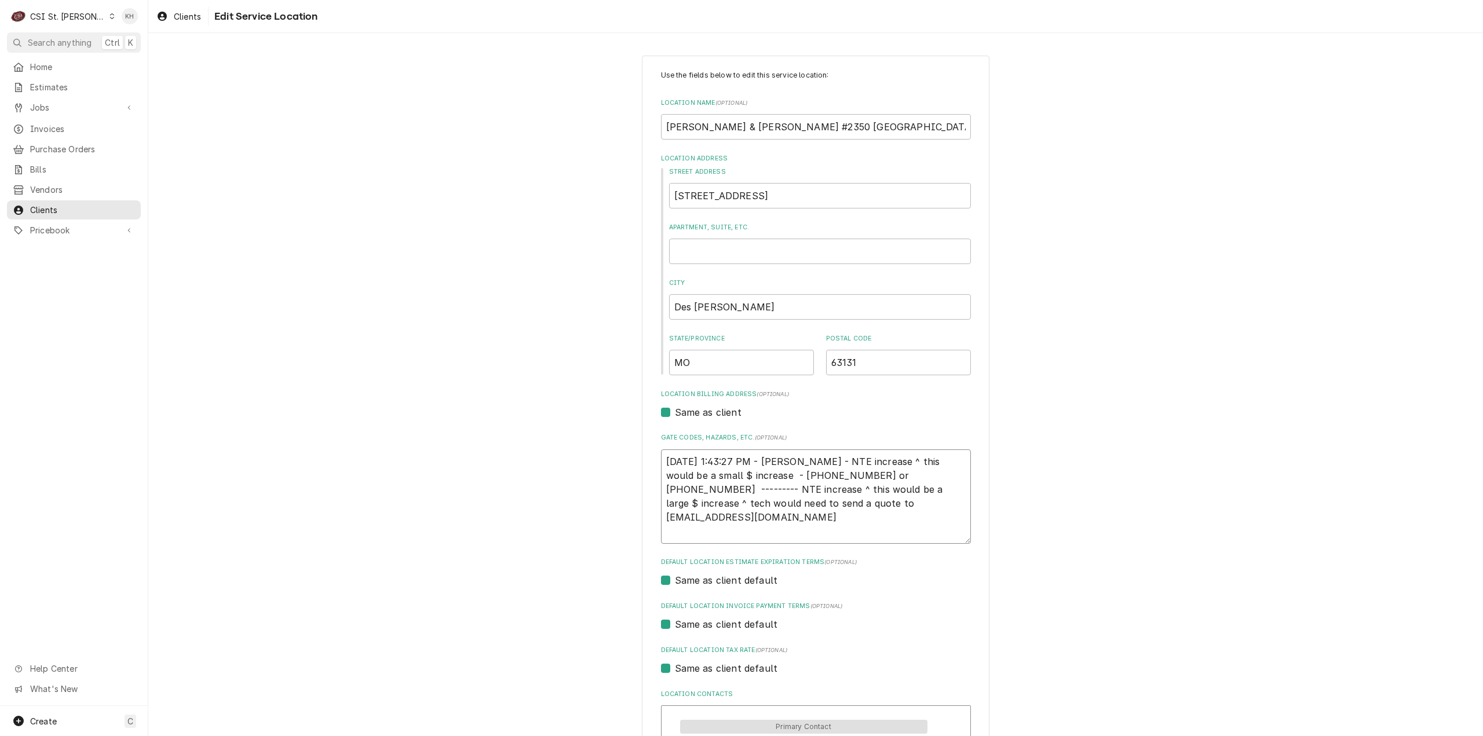
paste textarea "TECH TO CHECK IN AND OUT WITH SERVICE CHANNEL 516- 500-7776 FROM THE RESTAURANT…"
type textarea "x"
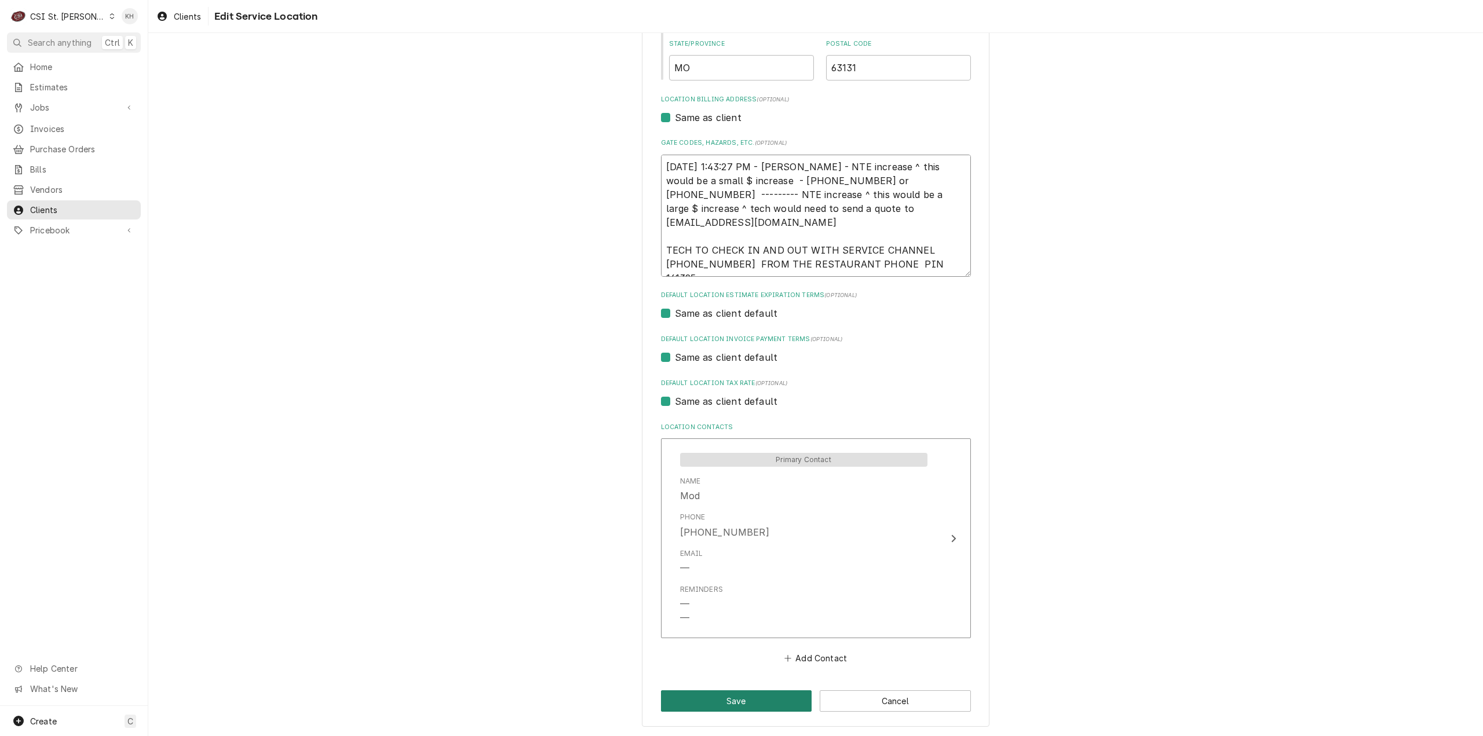
type textarea "3/22/2024 1:43:27 PM - KELLY - NTE increase ^ this would be a small $ increase …"
click at [742, 702] on button "Save" at bounding box center [736, 701] width 151 height 21
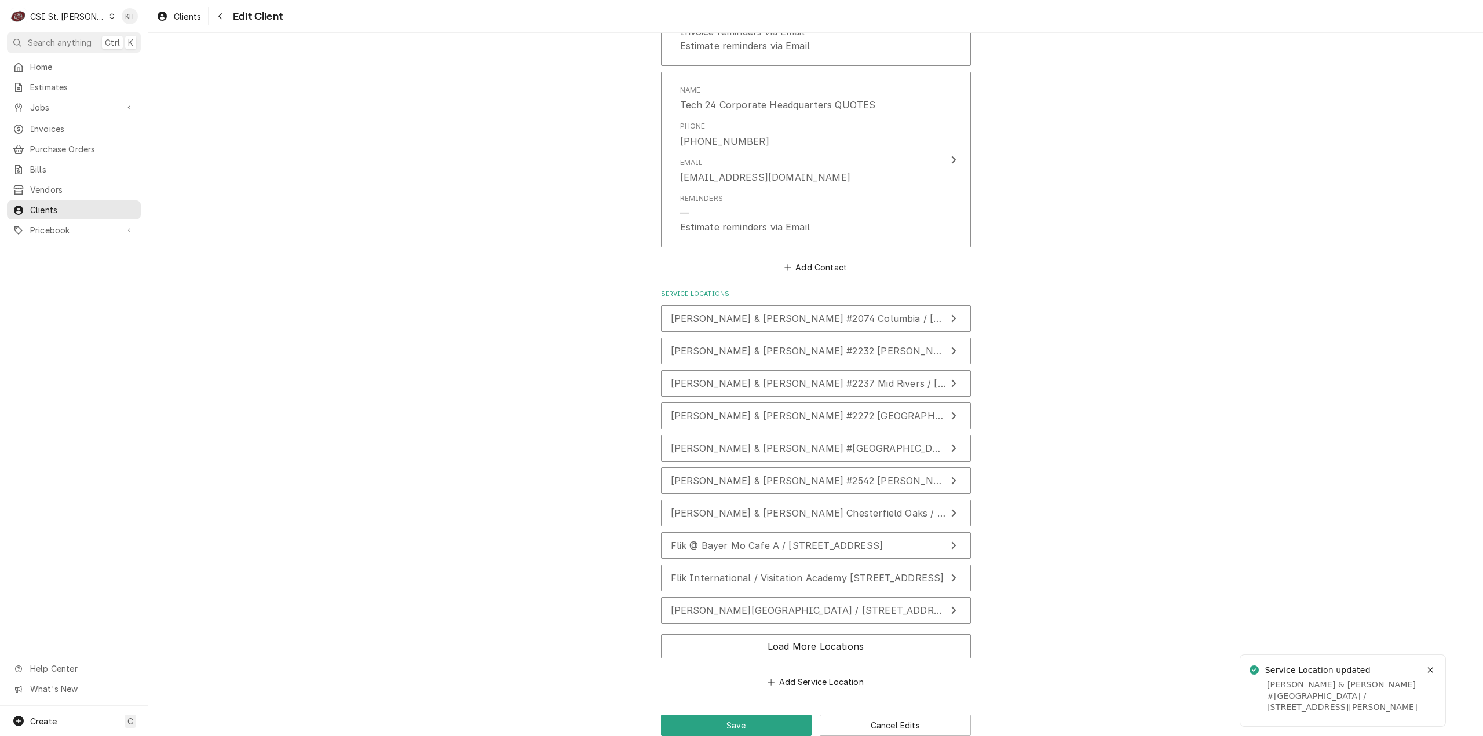
scroll to position [1487, 0]
click at [829, 473] on span "[PERSON_NAME] & [PERSON_NAME] #2542 [PERSON_NAME][GEOGRAPHIC_DATA] / [STREET_AD…" at bounding box center [957, 479] width 573 height 12
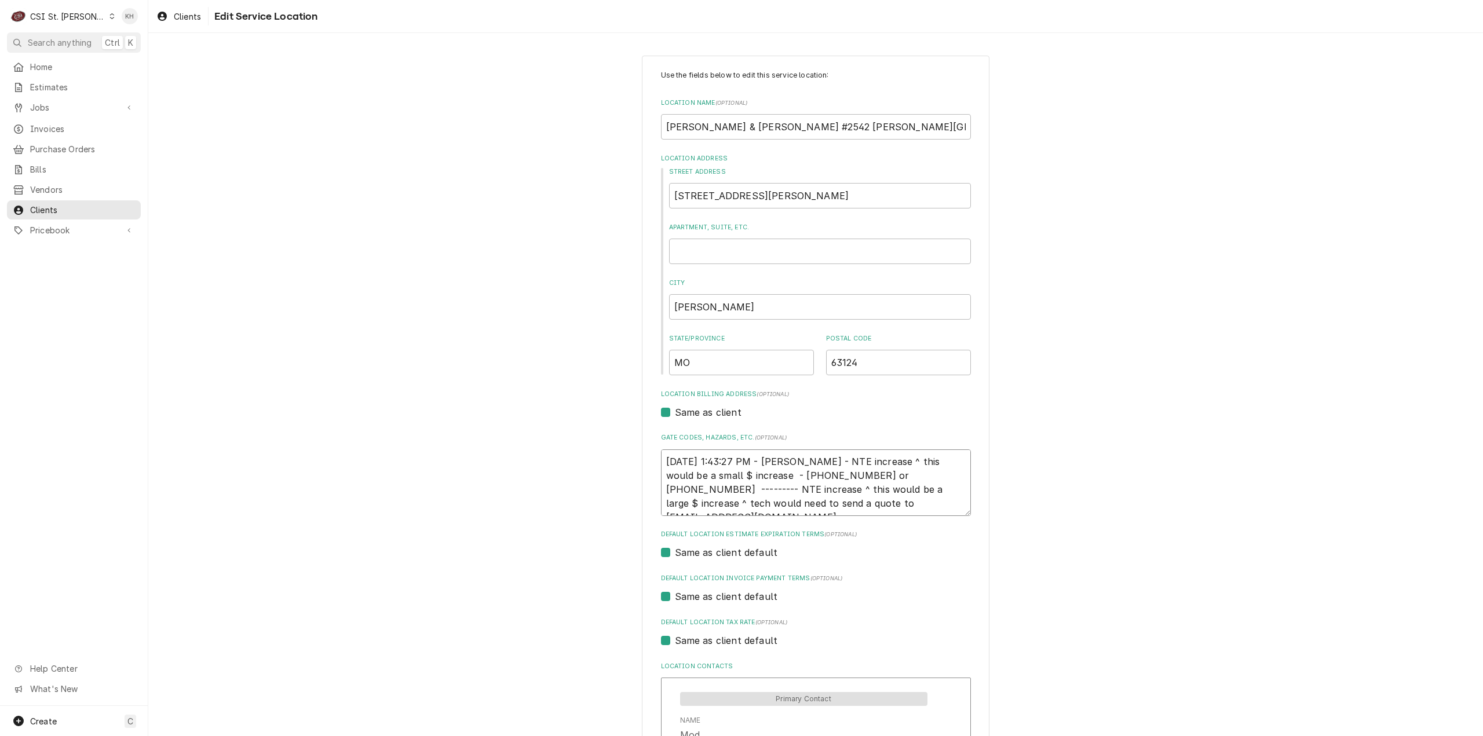
click at [843, 508] on textarea "3/22/2024 1:43:27 PM - KELLY - NTE increase ^ this would be a small $ increase …" at bounding box center [816, 483] width 310 height 67
type textarea "x"
type textarea "3/22/2024 1:43:27 PM - KELLY - NTE increase ^ this would be a small $ increase …"
type textarea "x"
type textarea "3/22/2024 1:43:27 PM - KELLY - NTE increase ^ this would be a small $ increase …"
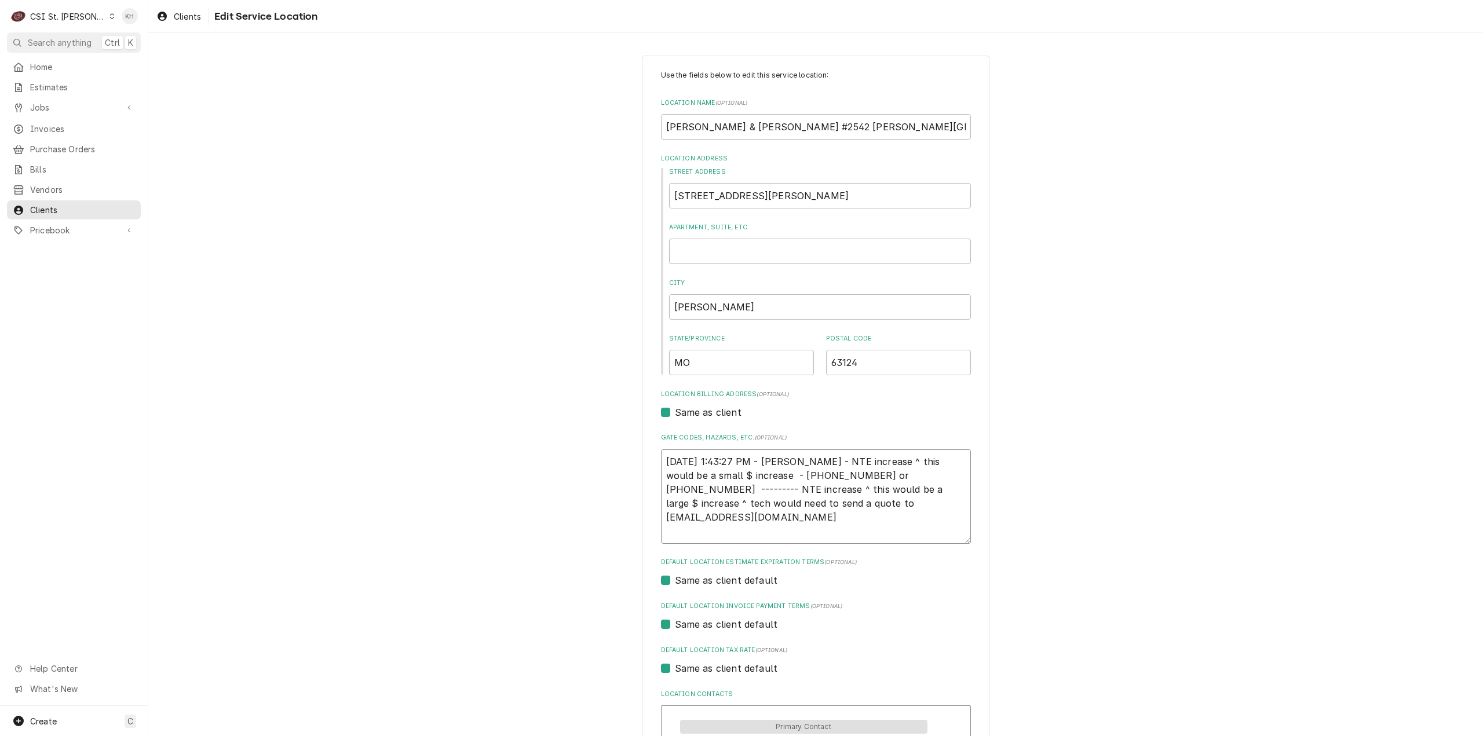
paste textarea "TECH TO CHECK IN AND OUT WITH SERVICE CHANNEL 516- 500-7776 FROM THE RESTAURANT…"
type textarea "x"
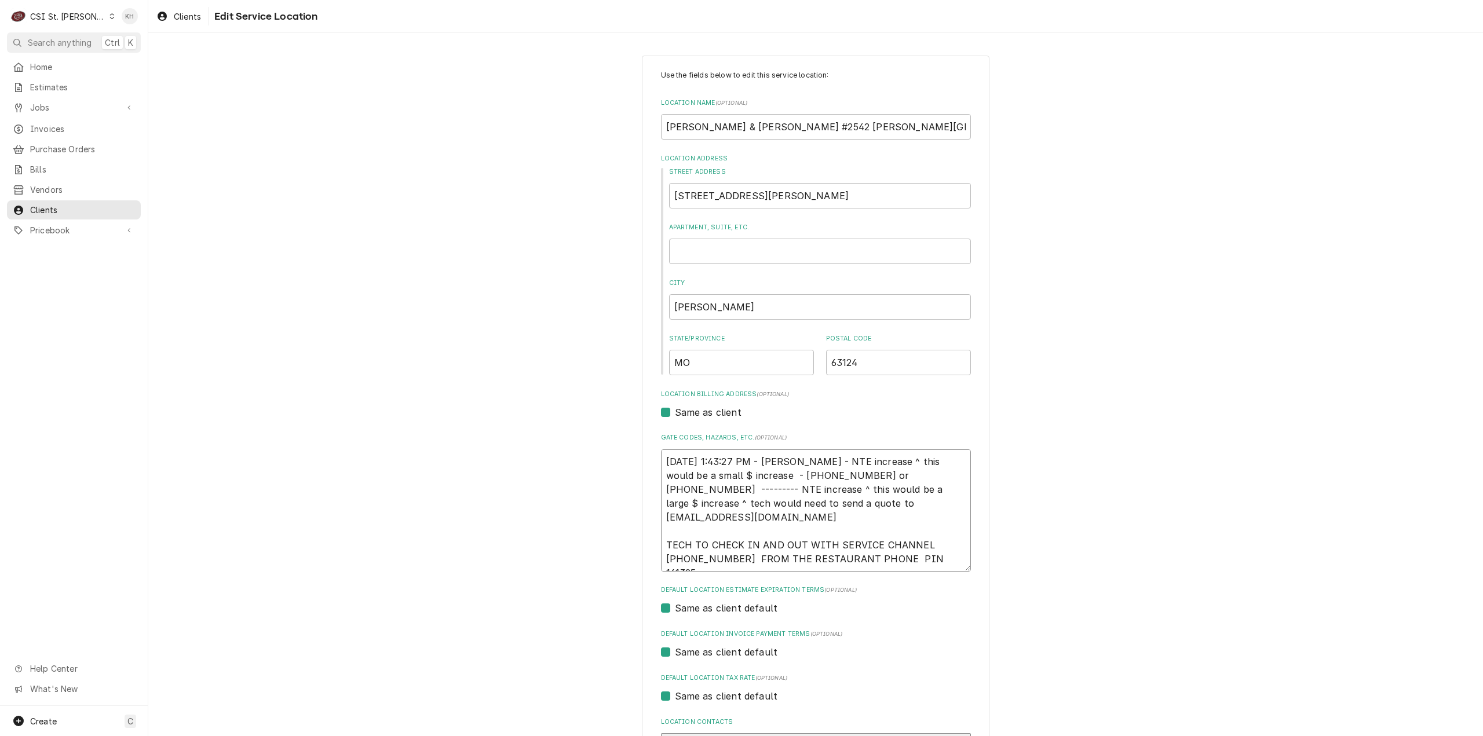
scroll to position [295, 0]
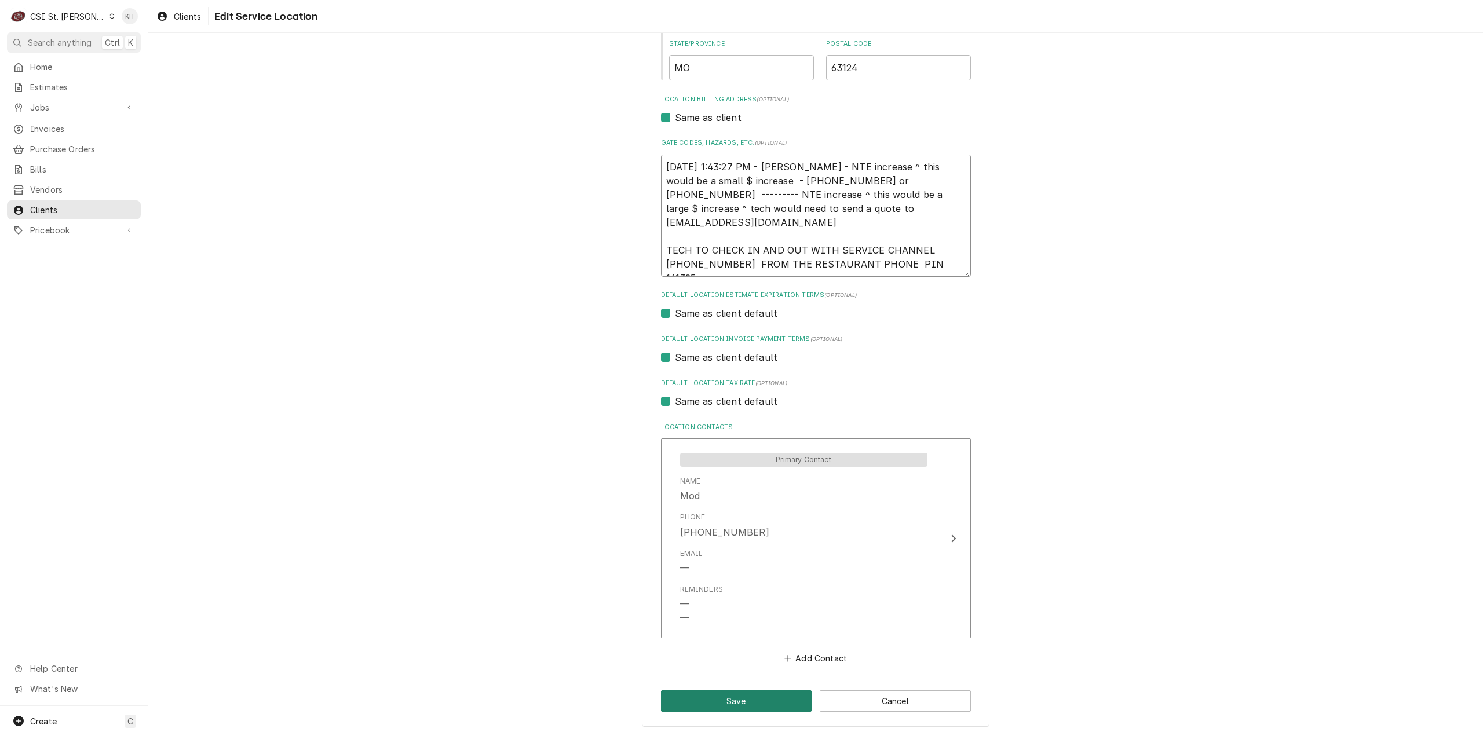
type textarea "3/22/2024 1:43:27 PM - KELLY - NTE increase ^ this would be a small $ increase …"
click at [718, 695] on button "Save" at bounding box center [736, 701] width 151 height 21
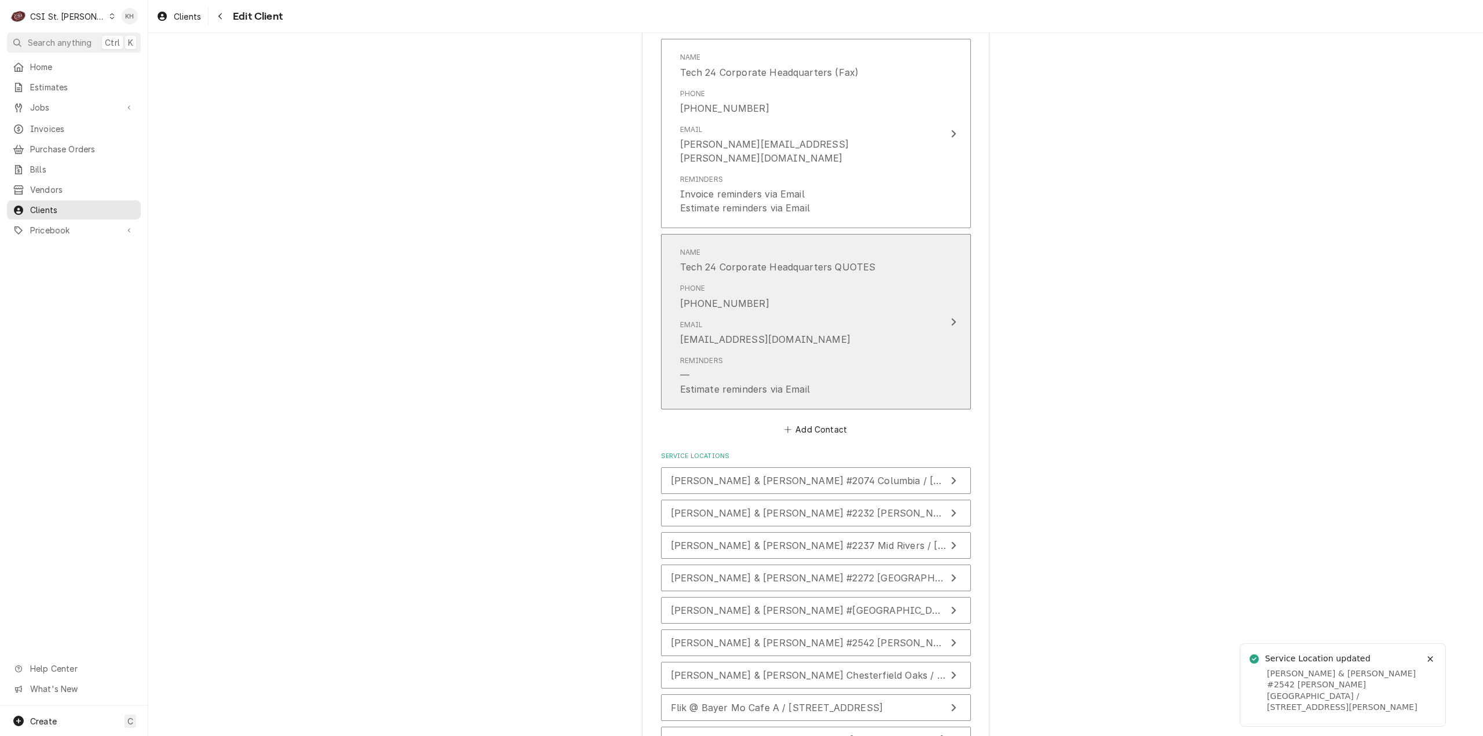
scroll to position [1487, 0]
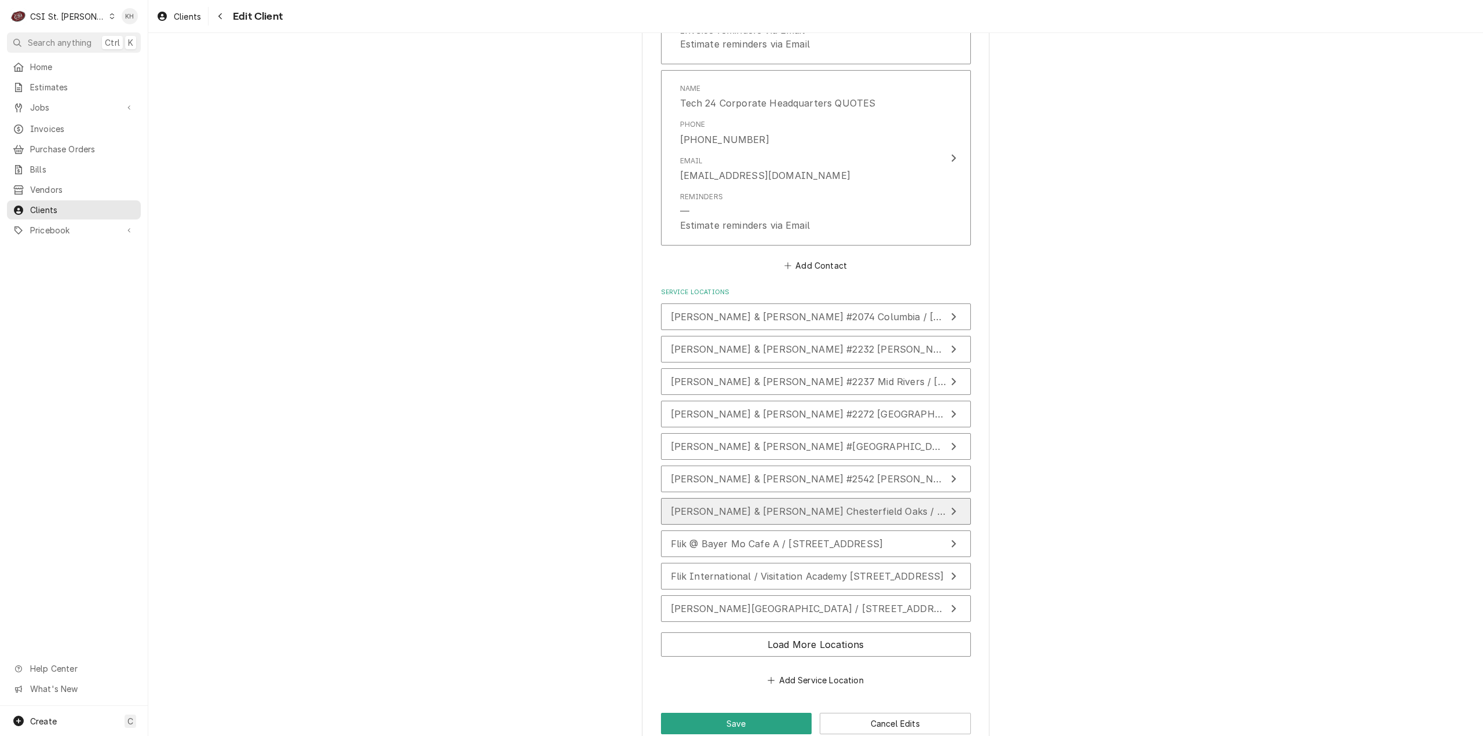
click at [778, 498] on button "[PERSON_NAME] & [PERSON_NAME] Chesterfield Oaks / [STREET_ADDRESS][PERSON_NAME]" at bounding box center [816, 511] width 310 height 27
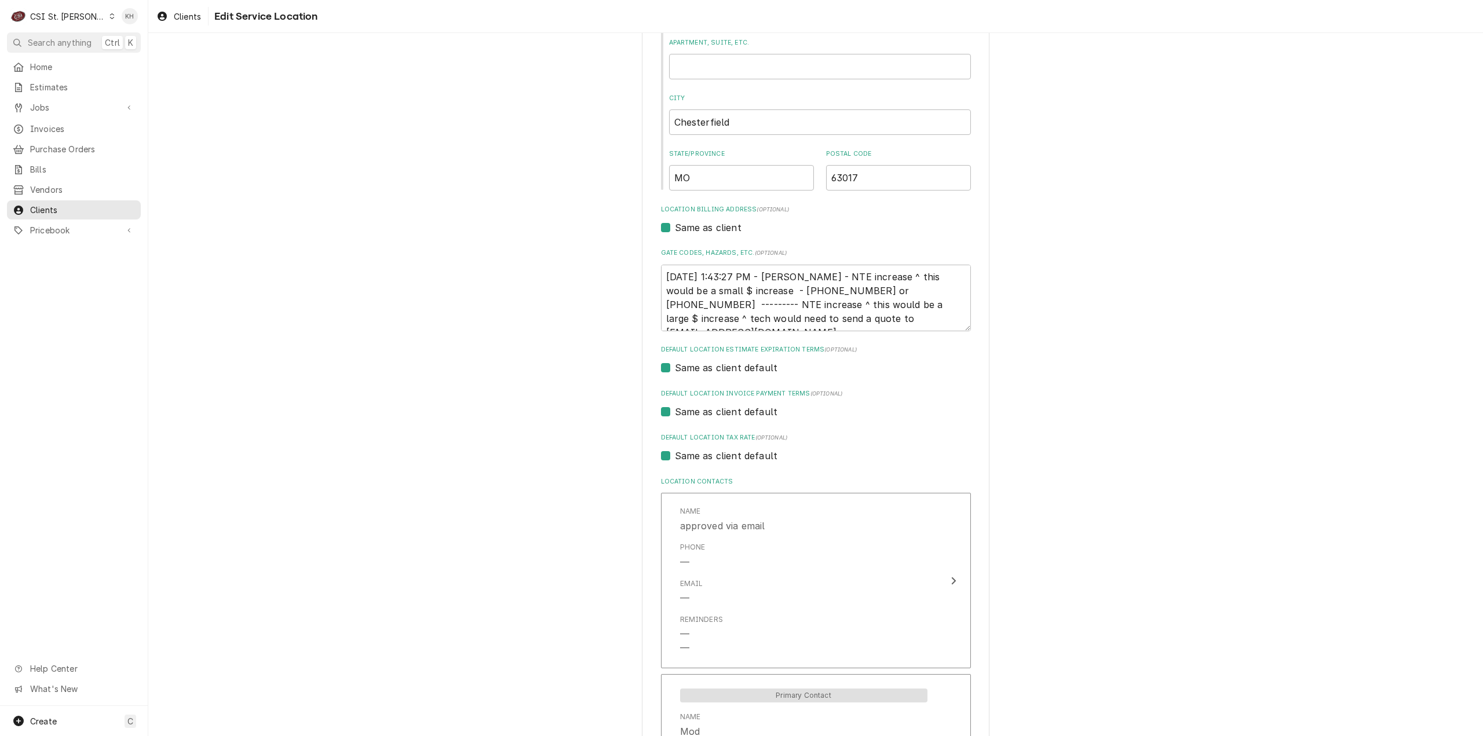
scroll to position [116, 0]
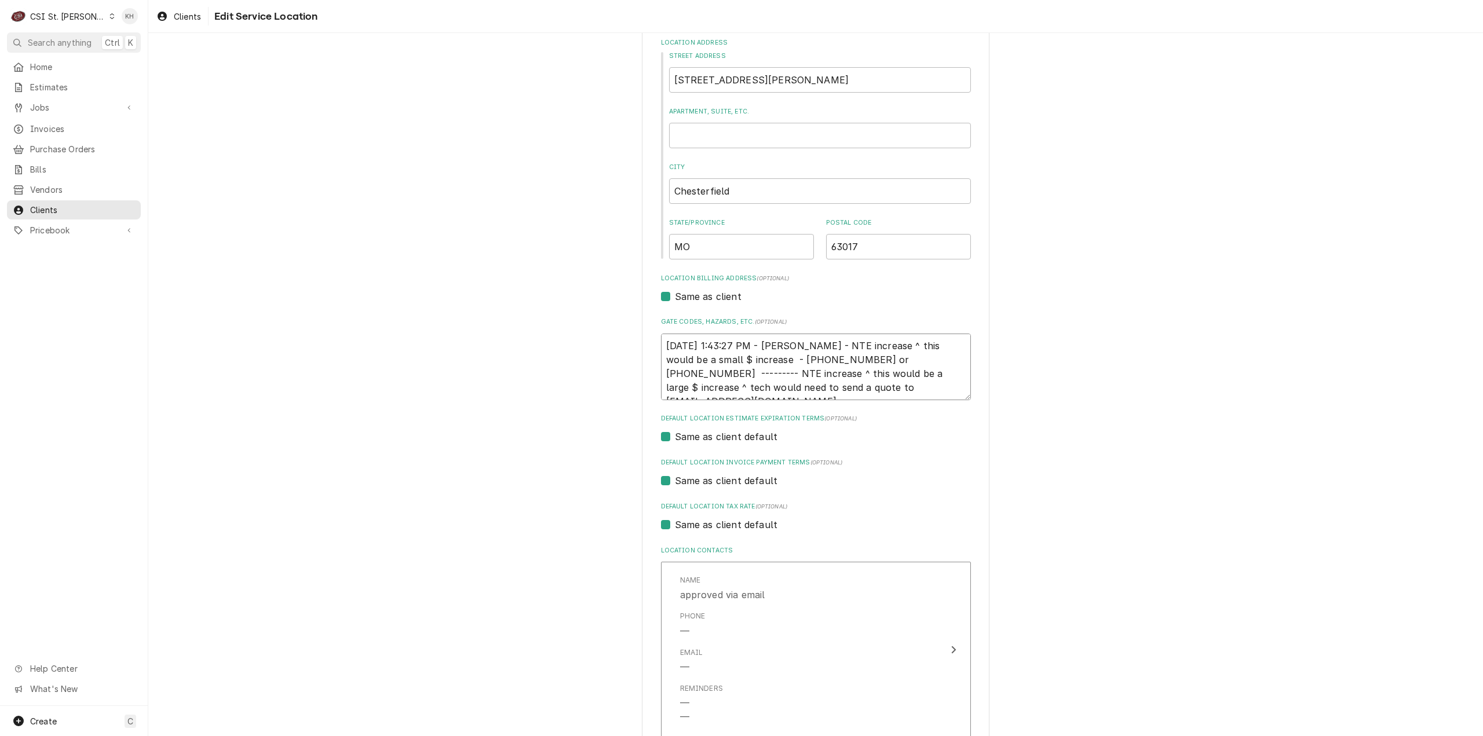
click at [863, 392] on textarea "3/22/2024 1:43:27 PM - KELLY - NTE increase ^ this would be a small $ increase …" at bounding box center [816, 367] width 310 height 67
type textarea "x"
type textarea "3/22/2024 1:43:27 PM - KELLY - NTE increase ^ this would be a small $ increase …"
type textarea "x"
type textarea "3/22/2024 1:43:27 PM - KELLY - NTE increase ^ this would be a small $ increase …"
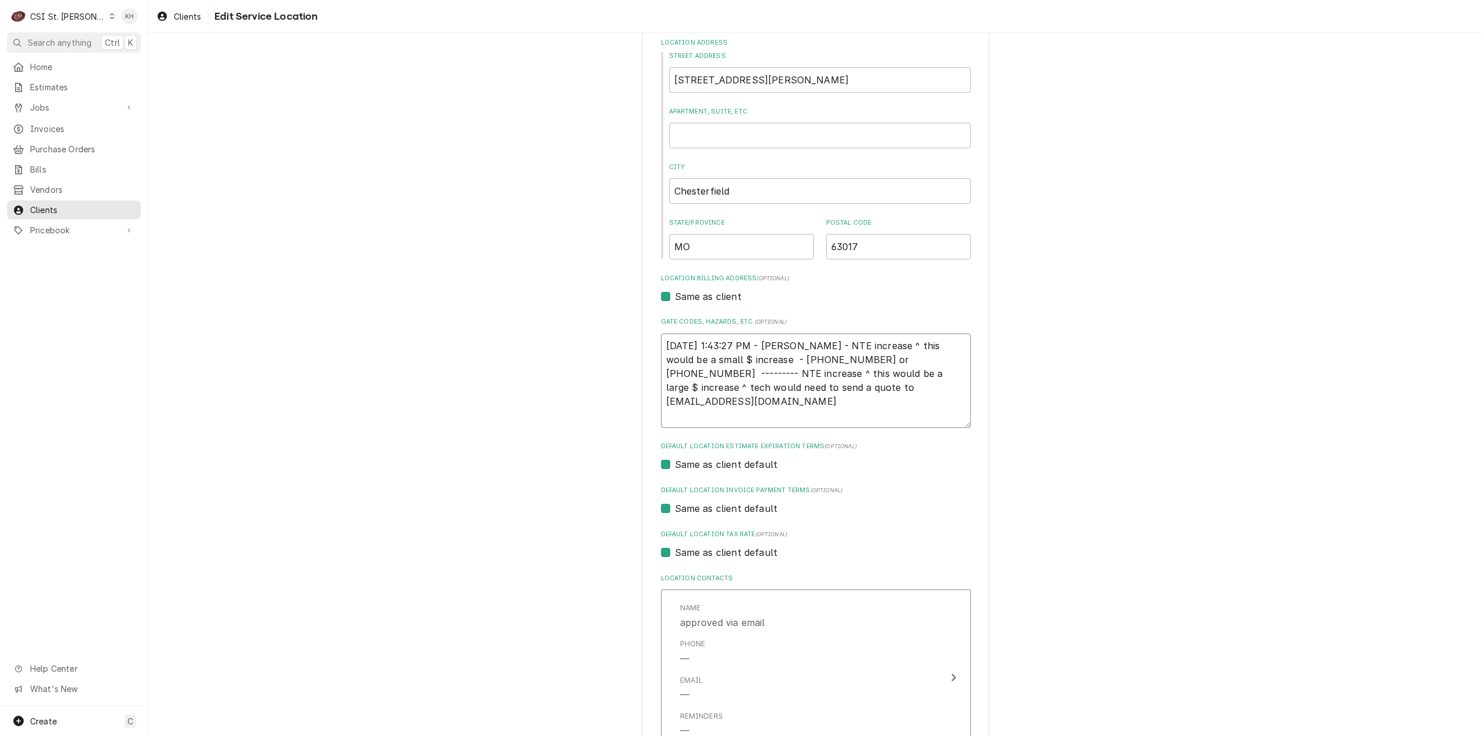
paste textarea "TECH TO CHECK IN AND OUT WITH SERVICE CHANNEL 516- 500-7776 FROM THE RESTAURANT…"
type textarea "x"
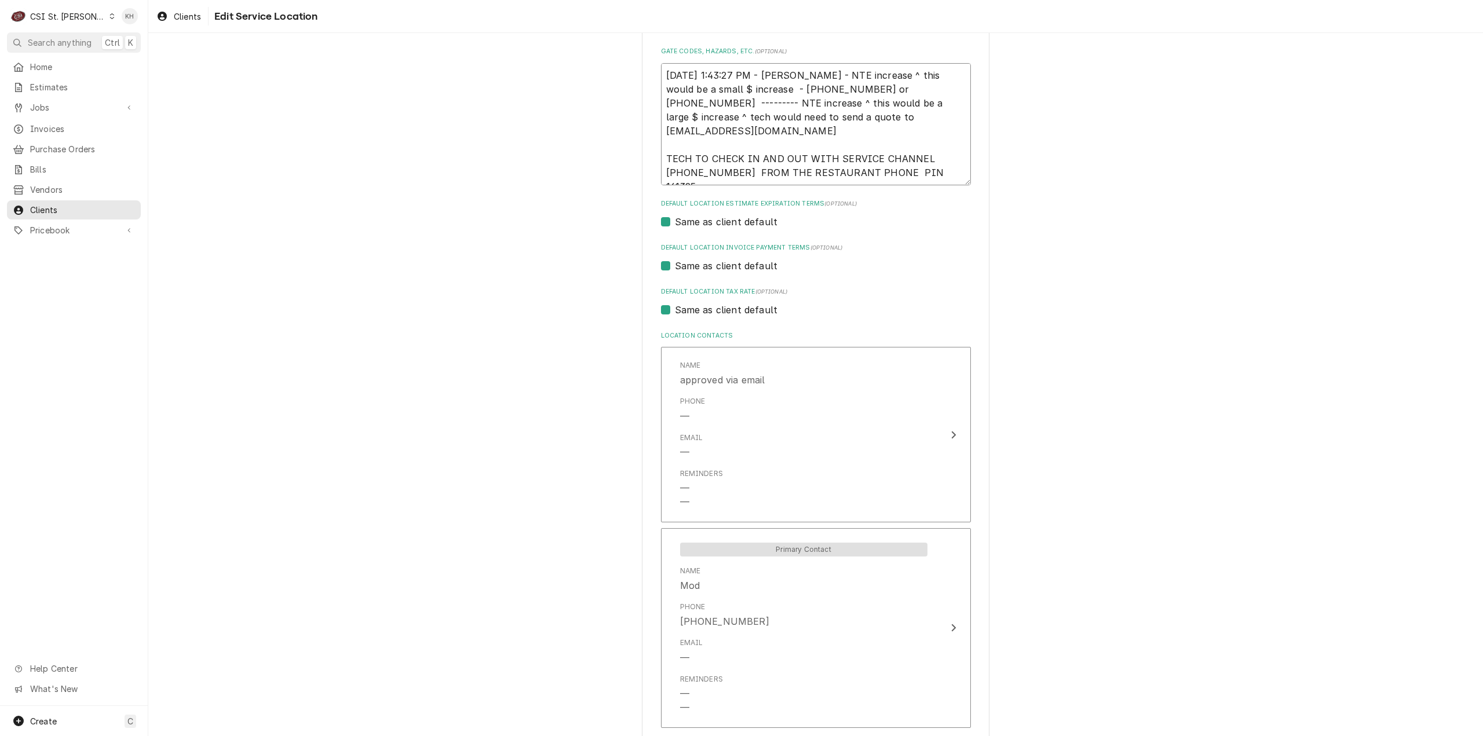
scroll to position [476, 0]
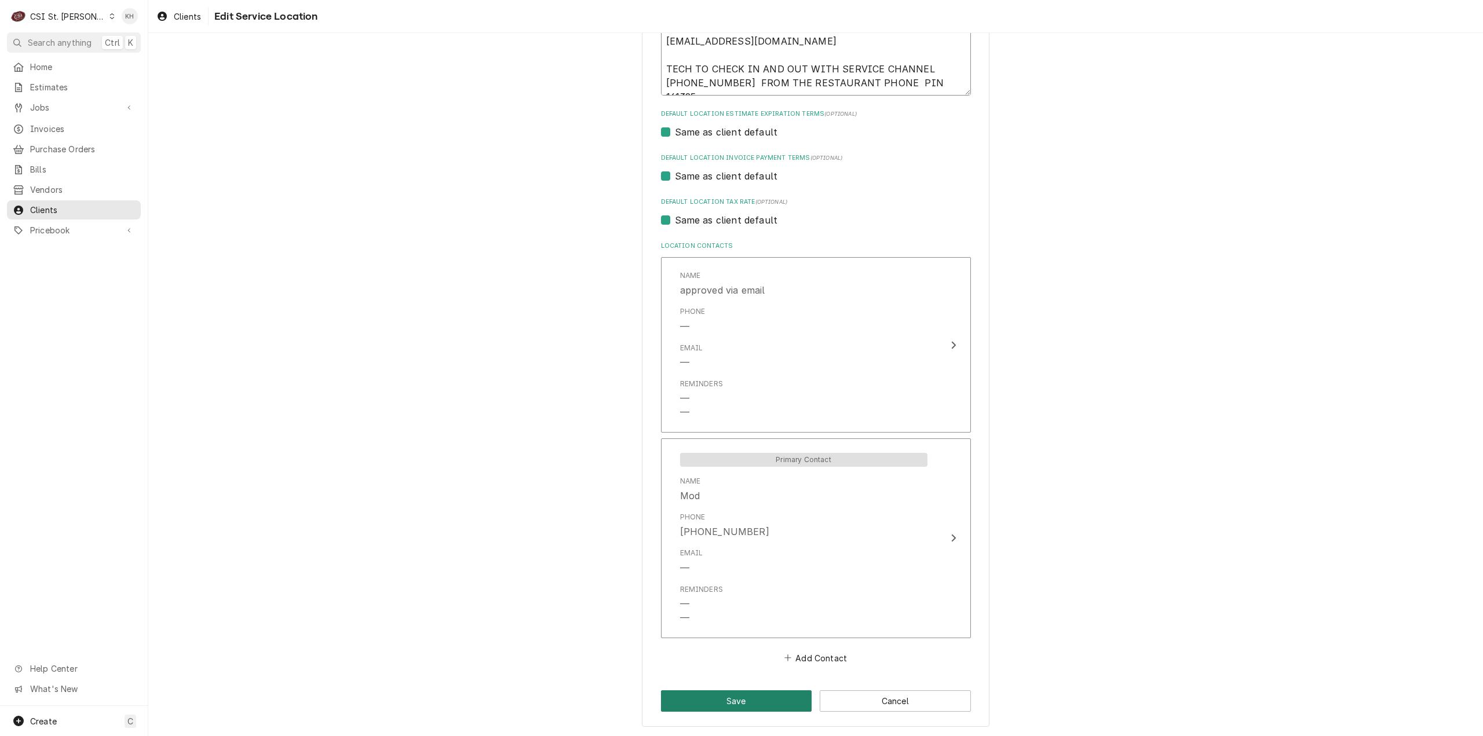
type textarea "3/22/2024 1:43:27 PM - KELLY - NTE increase ^ this would be a small $ increase …"
click at [770, 699] on button "Save" at bounding box center [736, 701] width 151 height 21
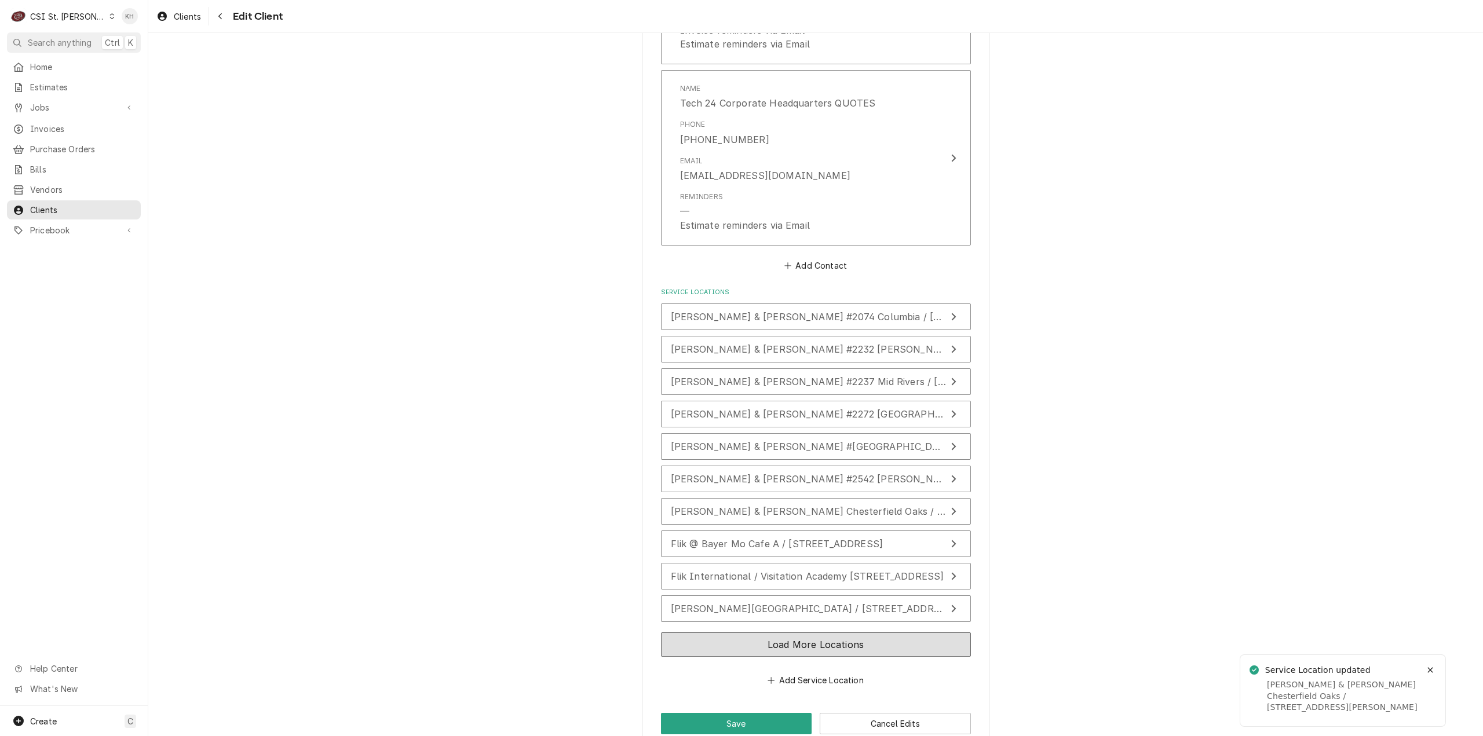
click at [740, 633] on button "Load More Locations" at bounding box center [816, 645] width 310 height 24
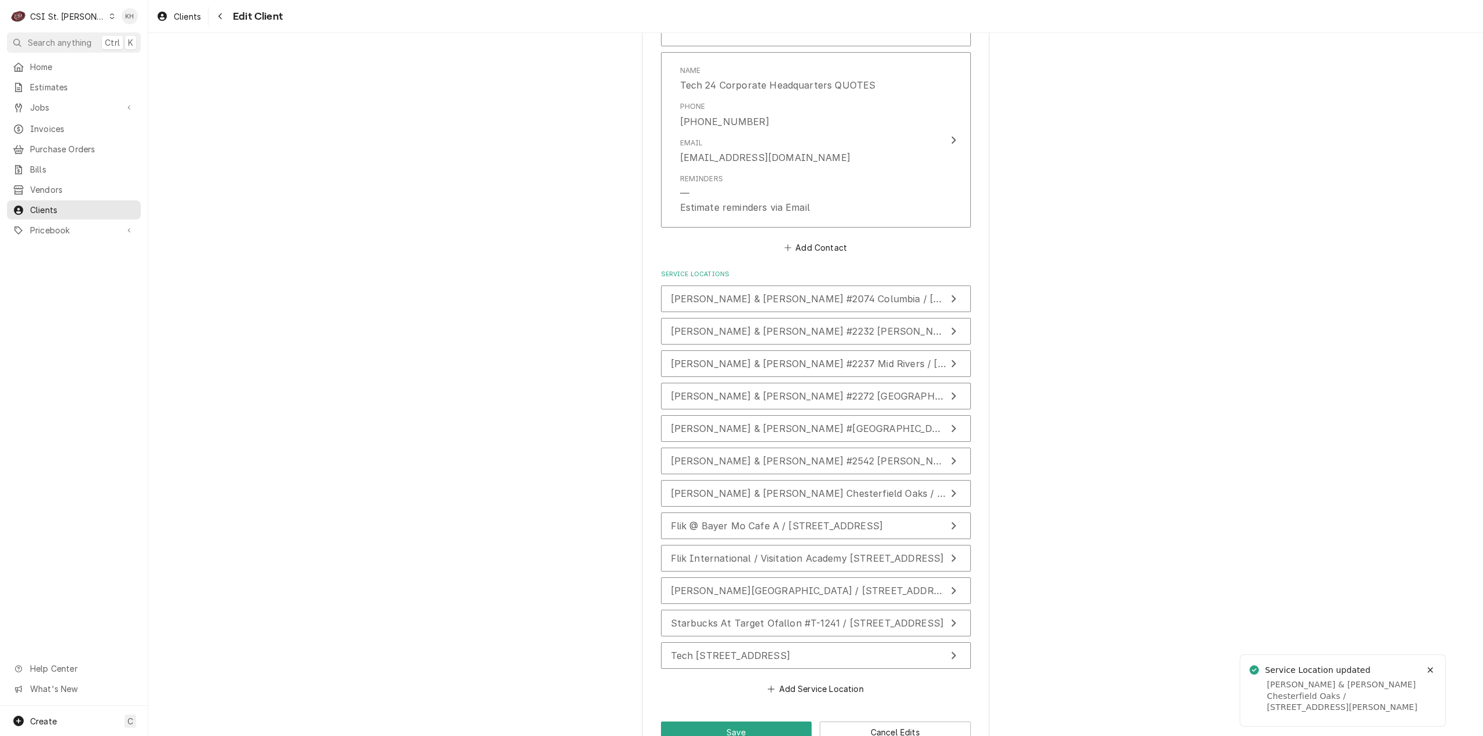
scroll to position [1514, 0]
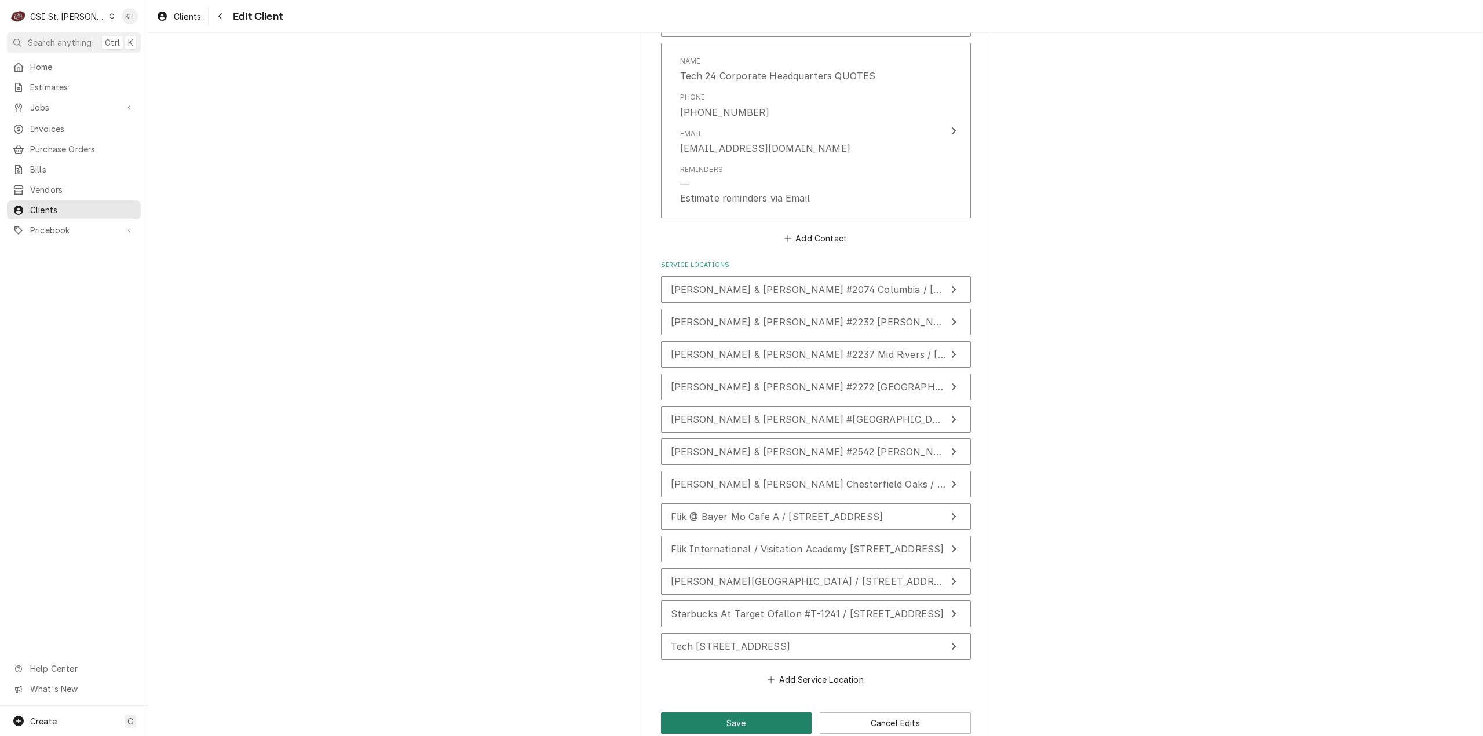
click at [749, 713] on button "Save" at bounding box center [736, 723] width 151 height 21
type textarea "x"
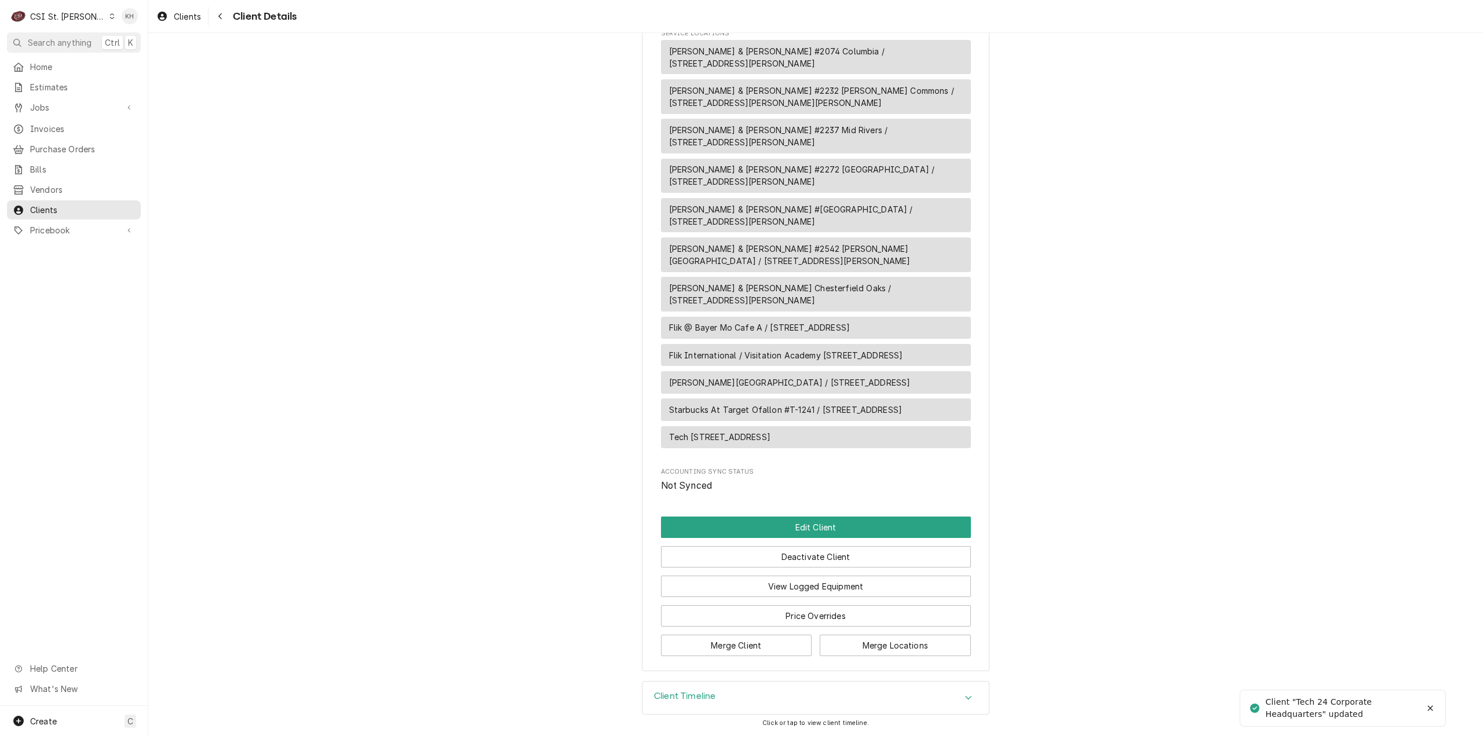
scroll to position [981, 0]
